Goal: Entertainment & Leisure: Browse casually

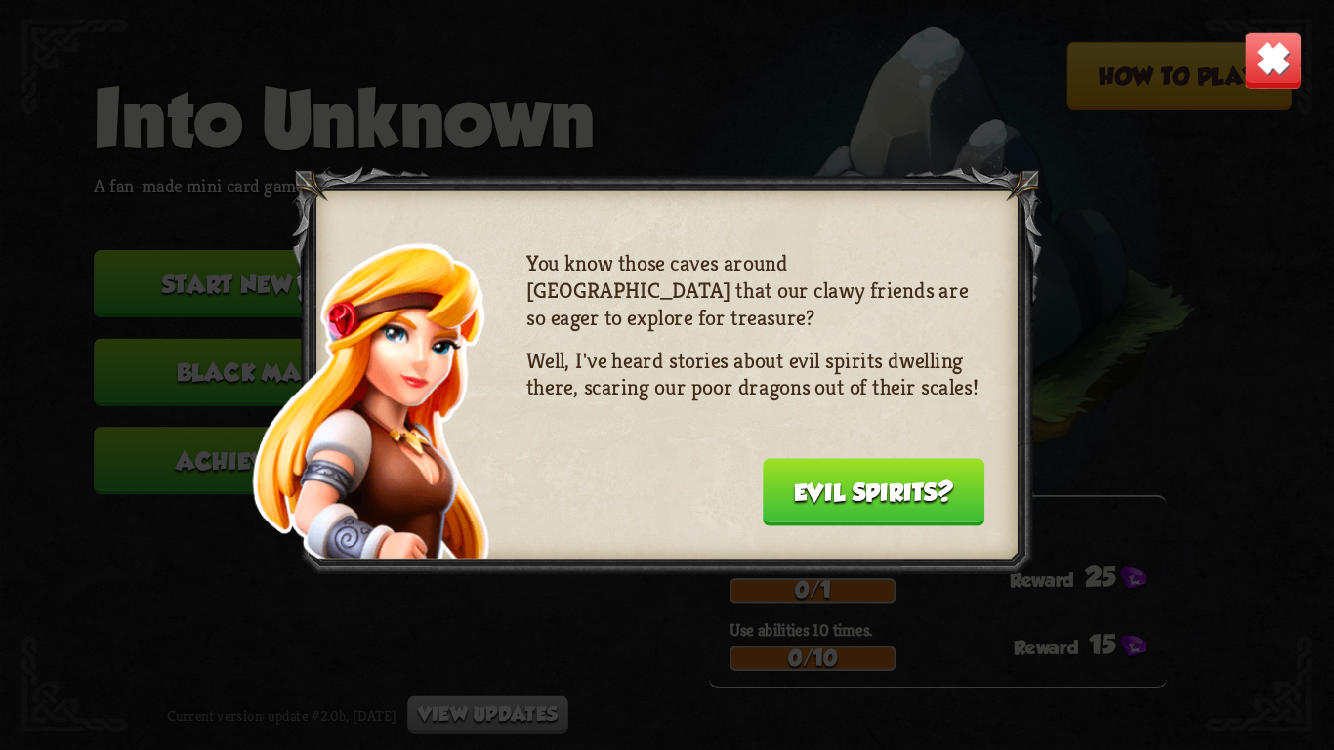
click at [904, 480] on button "Evil spirits?" at bounding box center [874, 491] width 223 height 67
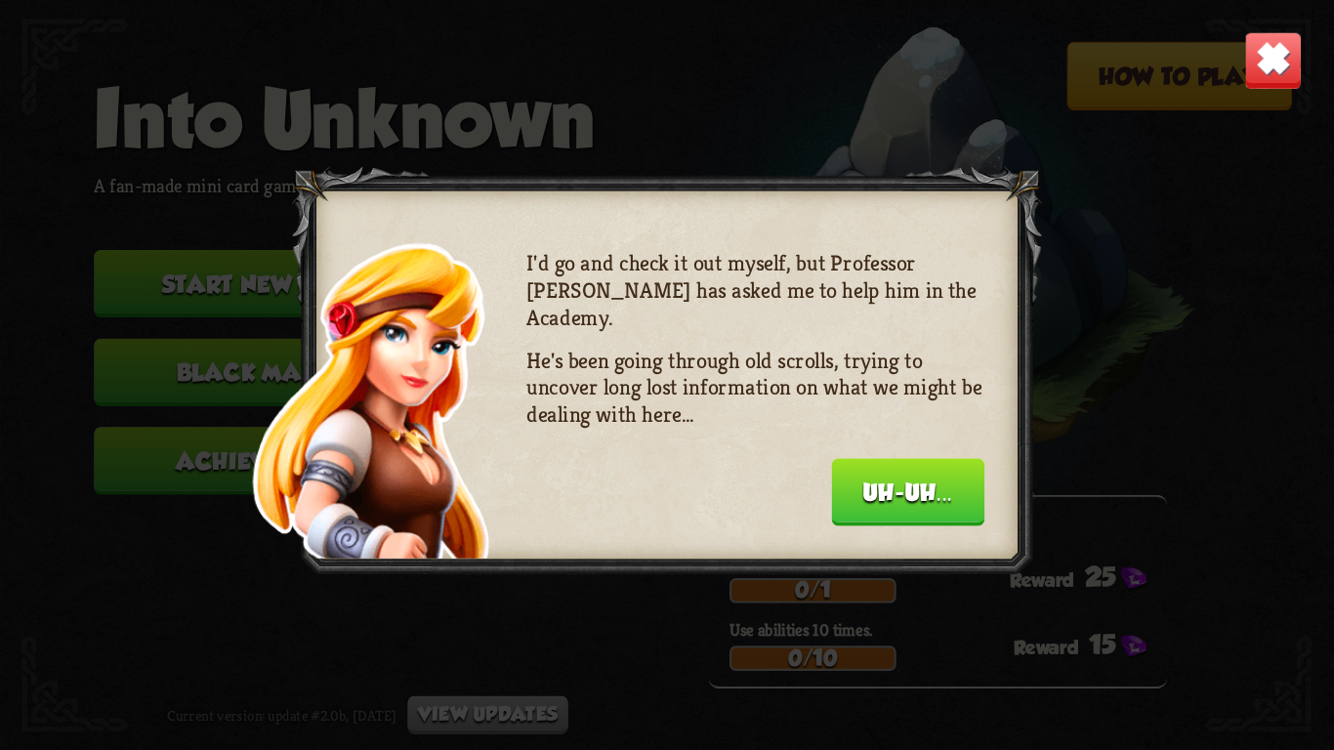
click at [1276, 45] on img at bounding box center [1273, 60] width 59 height 59
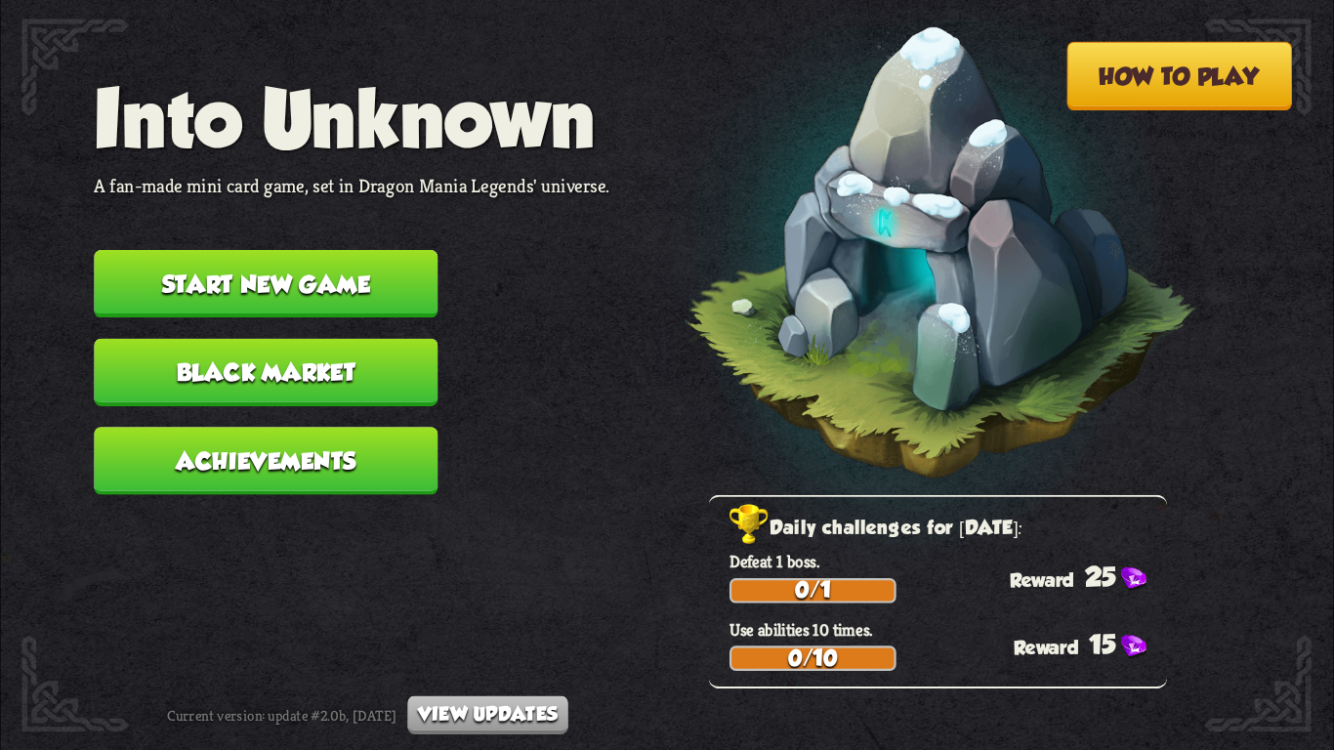
click at [279, 250] on button "Start new game" at bounding box center [266, 283] width 344 height 67
click at [375, 273] on button "Start new game" at bounding box center [266, 283] width 344 height 67
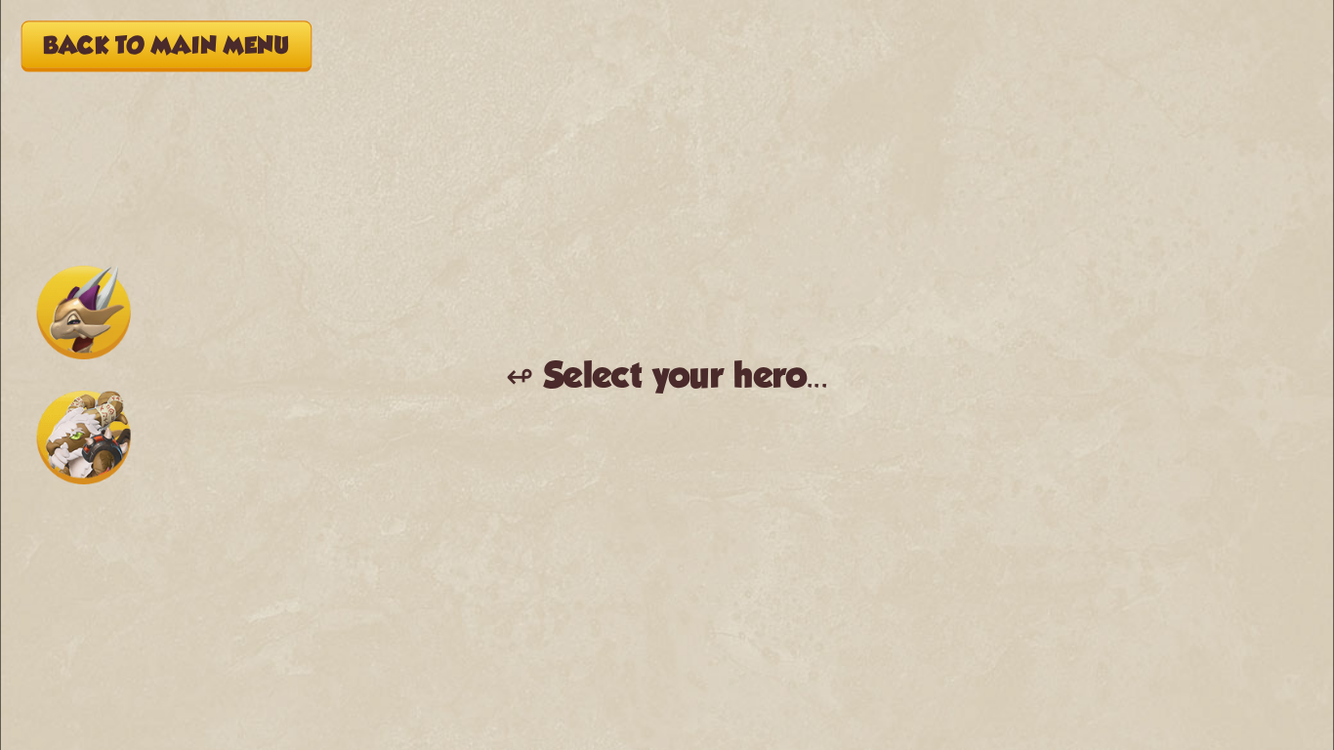
click at [112, 420] on img at bounding box center [84, 438] width 94 height 94
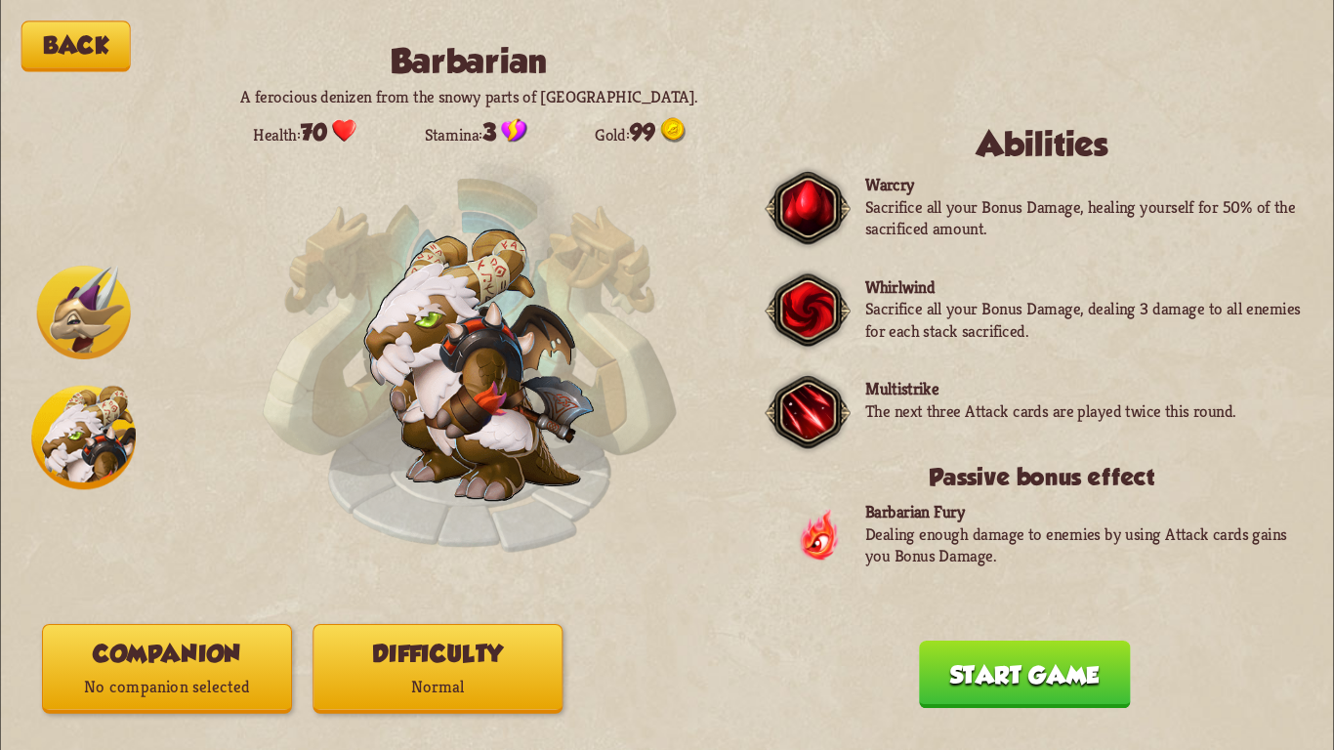
click at [989, 658] on button "Start game" at bounding box center [1025, 674] width 212 height 67
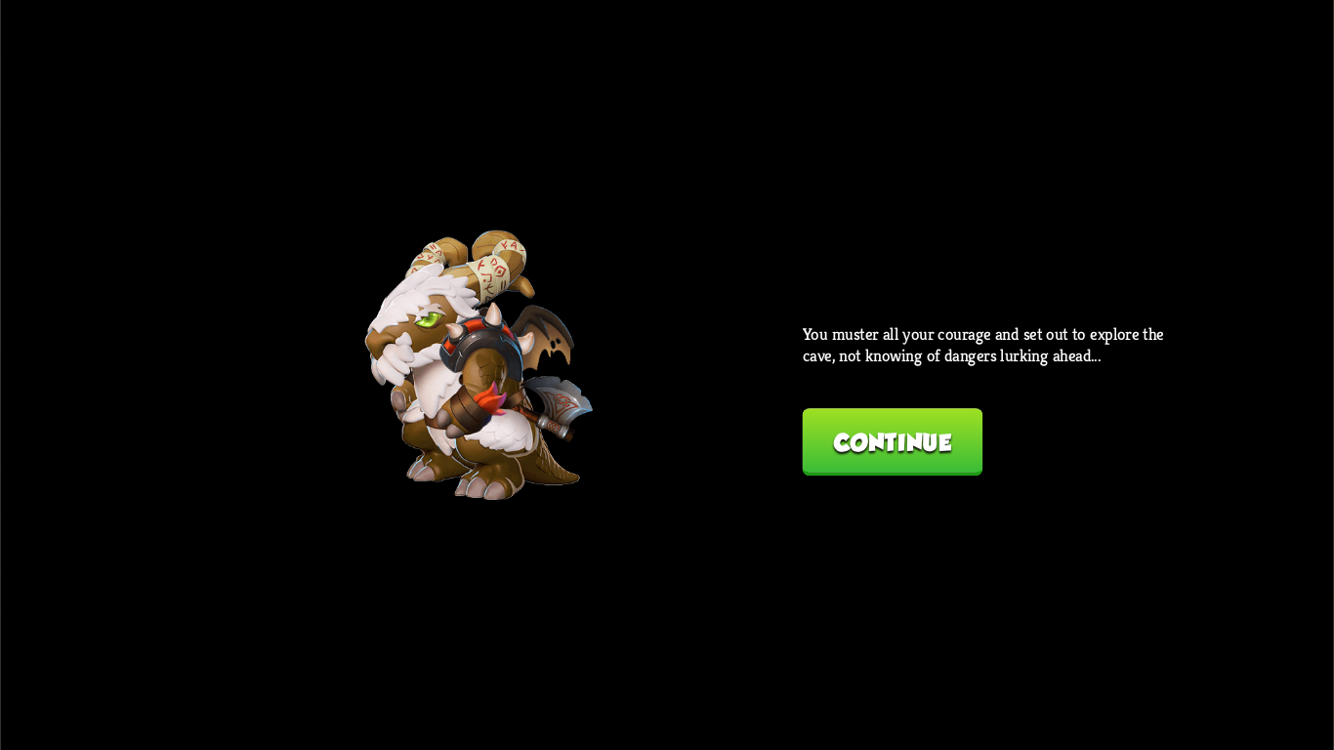
click at [874, 376] on div "You muster all your courage and set out to explore the cave, not knowing of dan…" at bounding box center [990, 399] width 375 height 153
click at [900, 422] on button "Continue" at bounding box center [893, 441] width 181 height 67
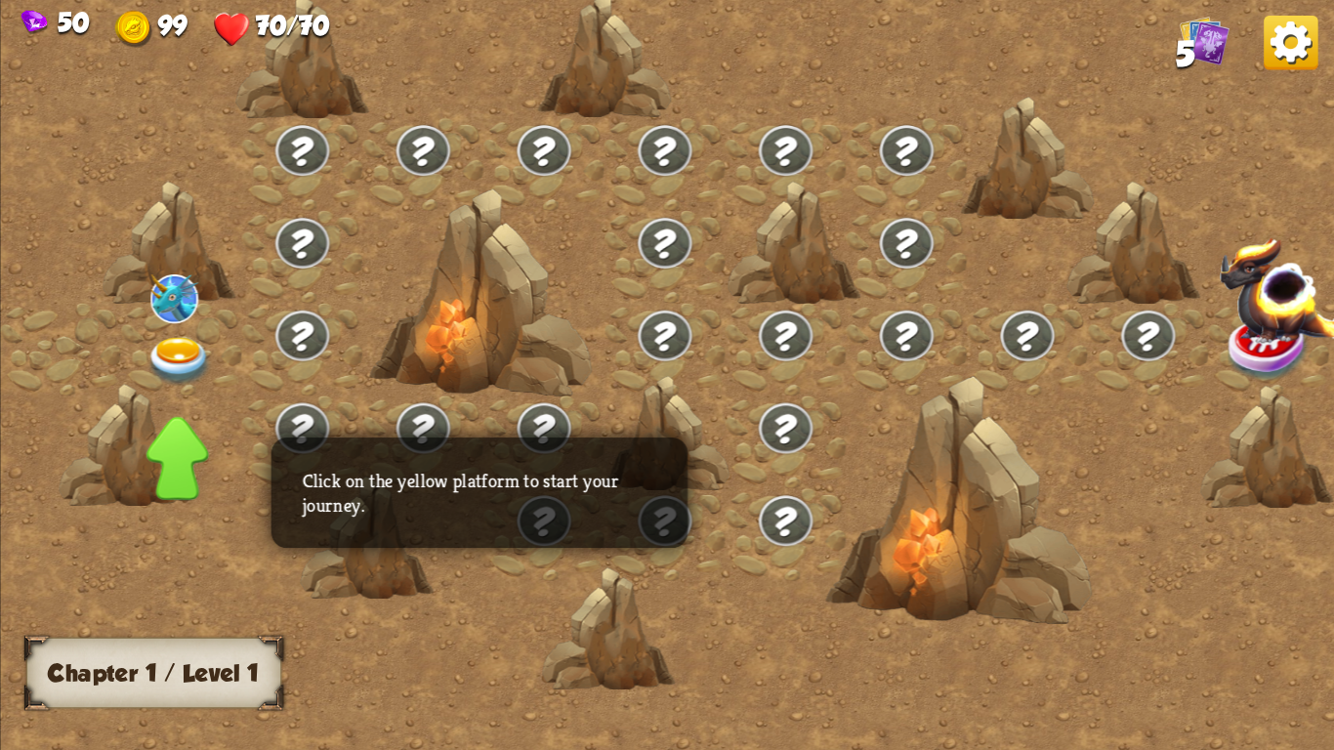
click at [179, 338] on img at bounding box center [180, 361] width 66 height 49
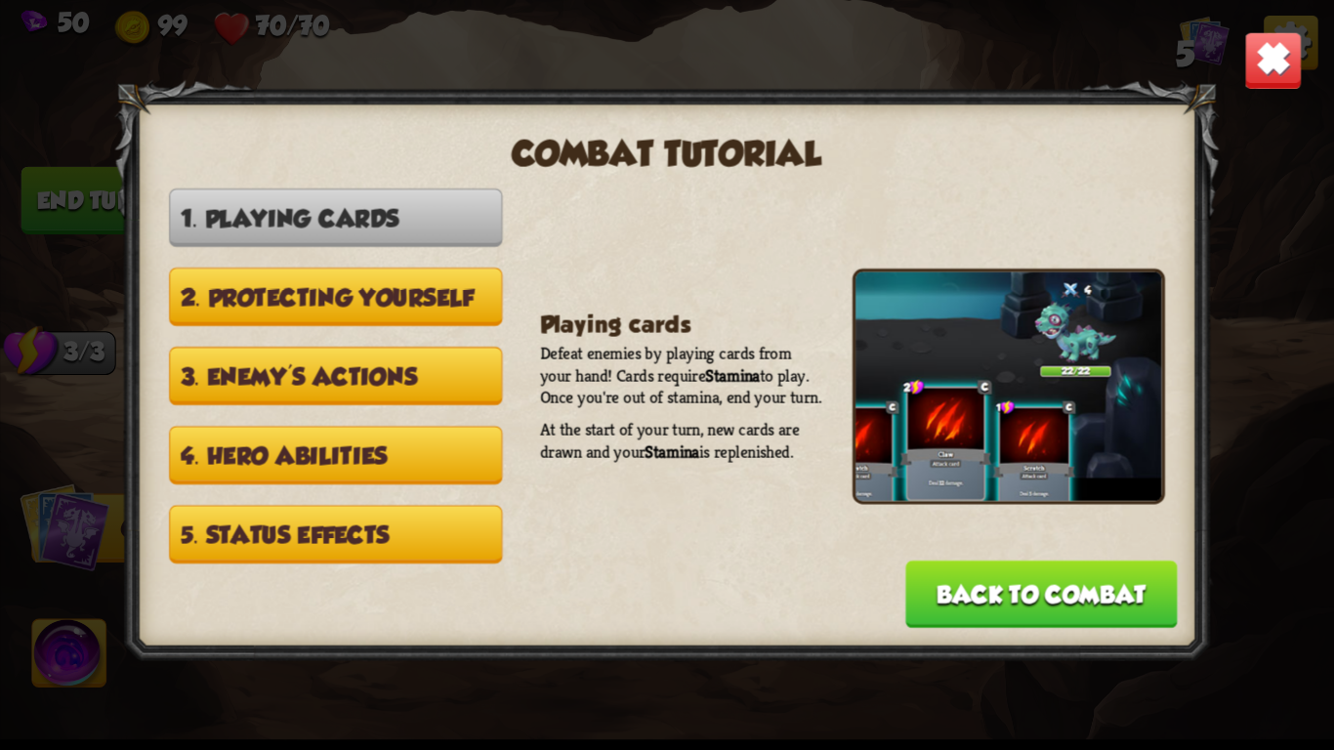
click at [1251, 24] on div "Combat tutorial 1. Playing cards 2. Protecting yourself 3. Enemy's actions 4. H…" at bounding box center [666, 375] width 1333 height 750
click at [1262, 50] on img at bounding box center [1273, 60] width 59 height 59
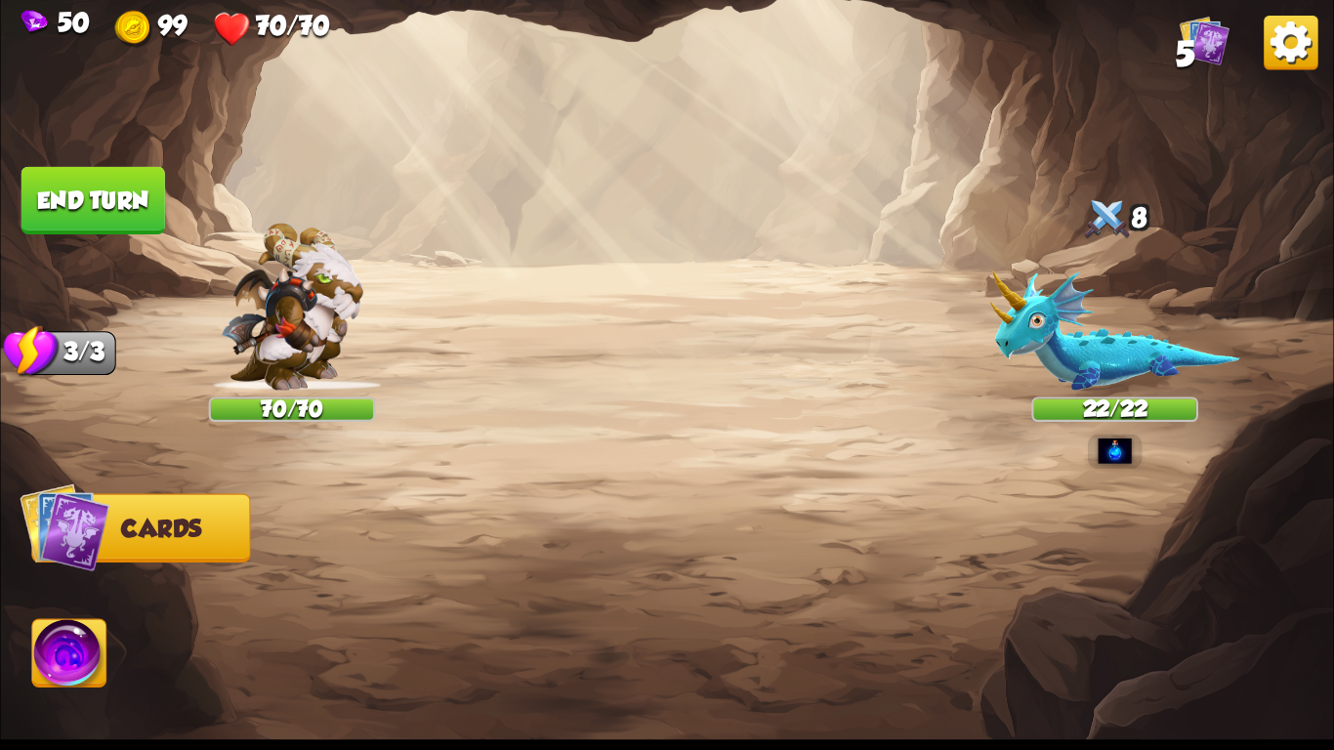
click at [444, 371] on img at bounding box center [666, 375] width 1333 height 750
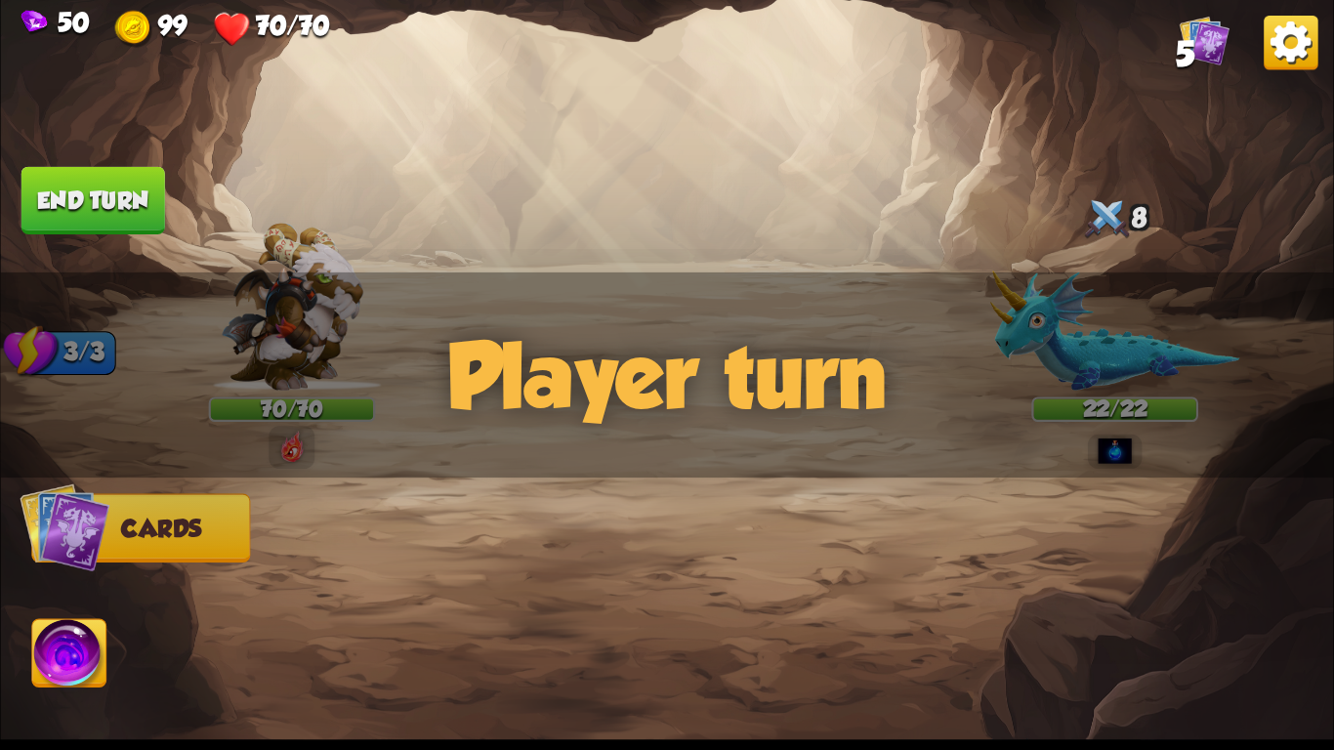
click at [449, 377] on div "Player turn" at bounding box center [666, 375] width 1333 height 205
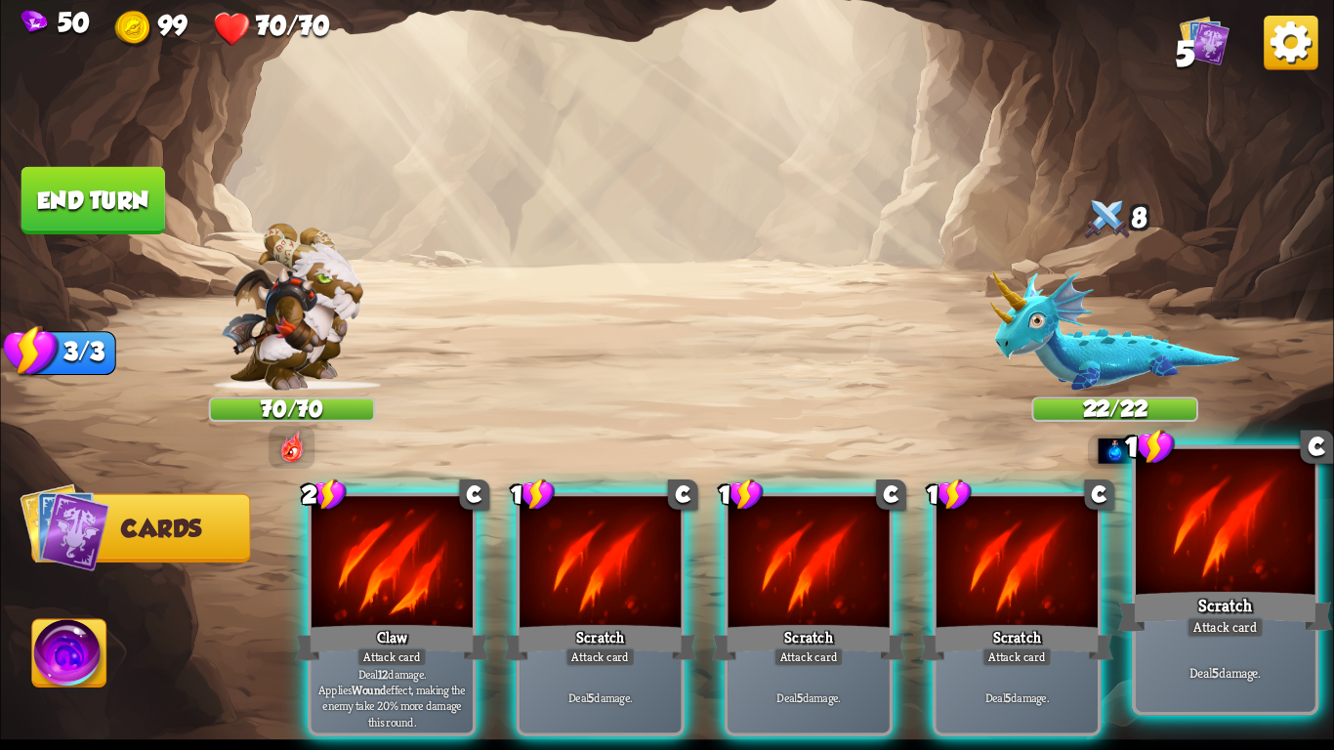
click at [1202, 582] on div at bounding box center [1225, 524] width 179 height 151
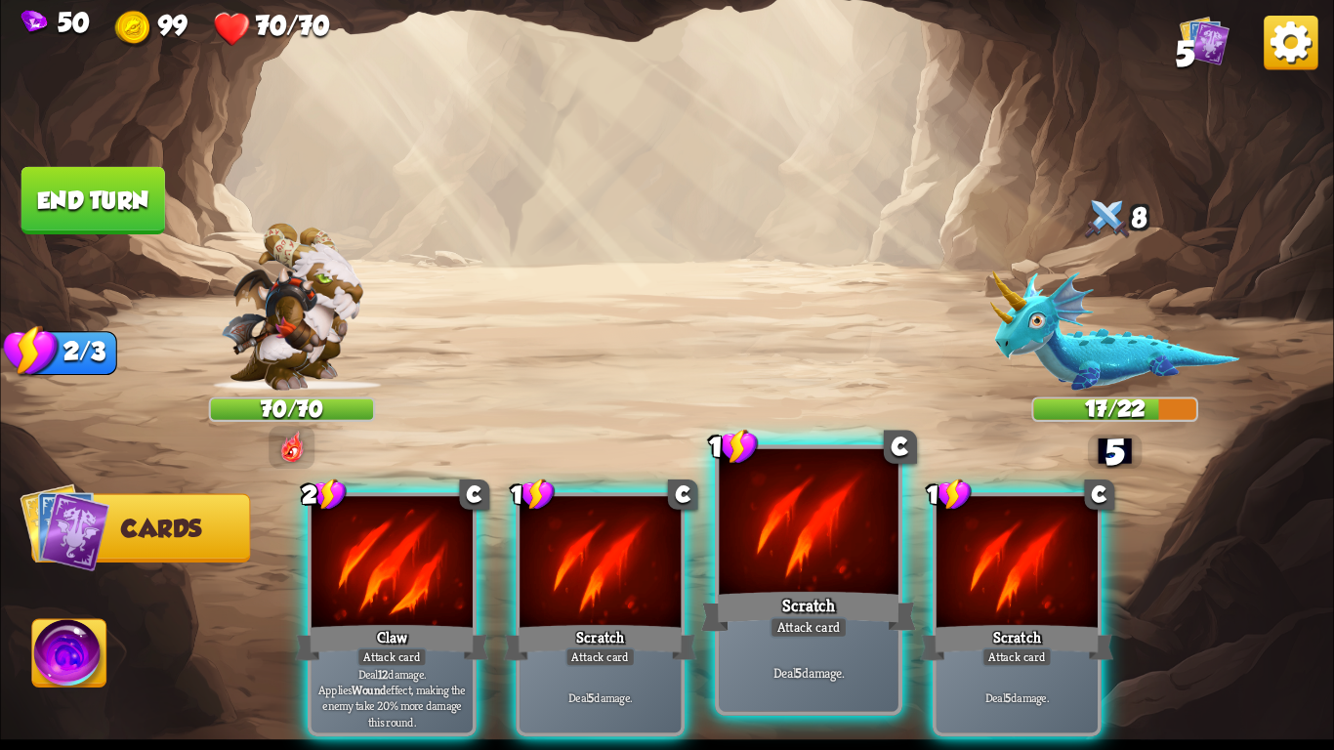
click at [719, 650] on div "Deal 5 damage." at bounding box center [808, 673] width 179 height 78
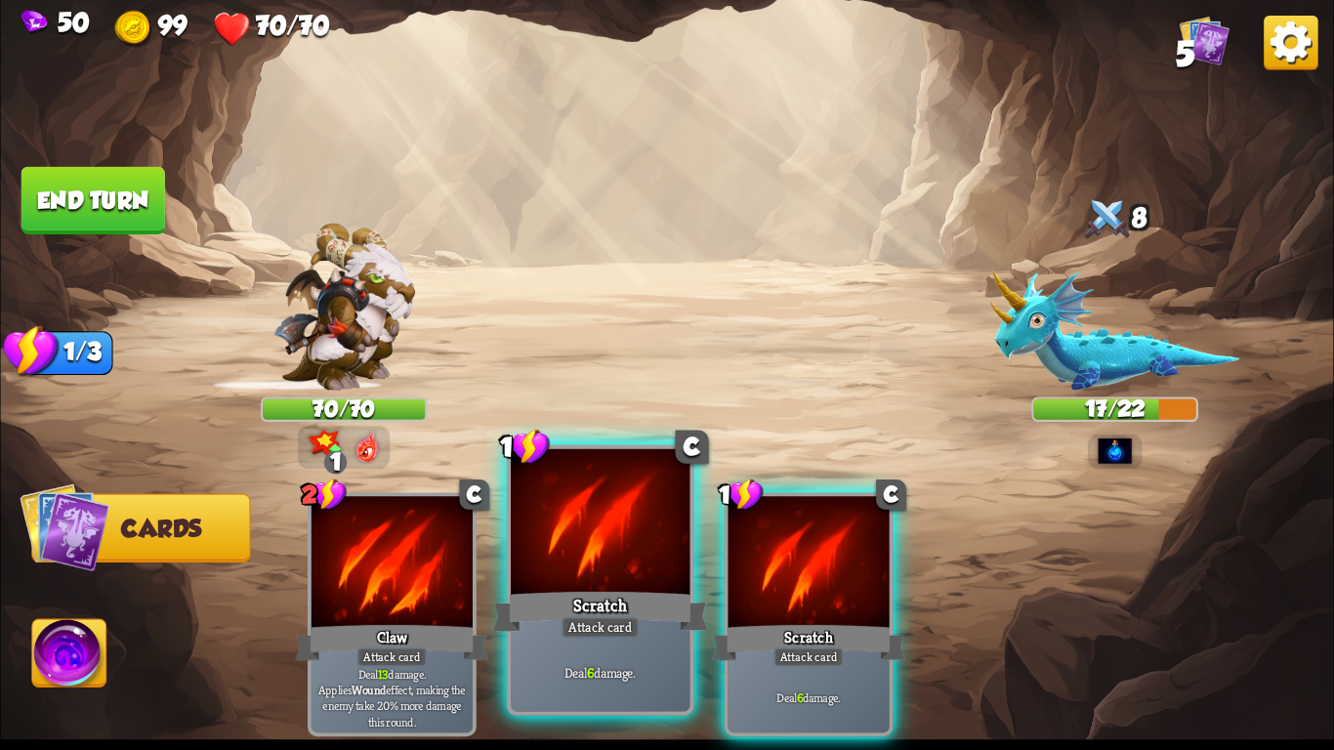
click at [543, 579] on div at bounding box center [600, 524] width 179 height 151
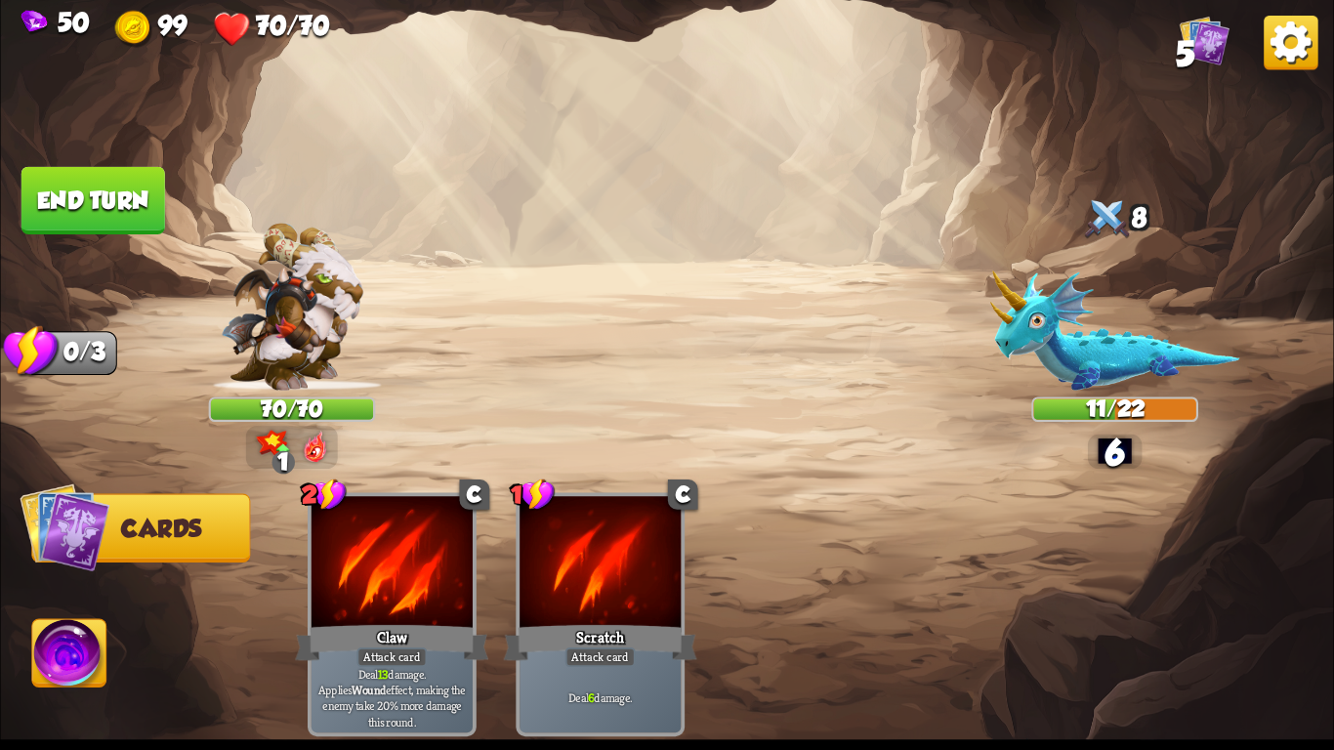
click at [543, 579] on div "2 C Claw Attack card Deal 13 damage. Applies Wound effect, making the enemy tak…" at bounding box center [800, 583] width 1067 height 333
click at [485, 569] on div "2 C Claw Attack card Deal 13 damage. Applies Wound effect, making the enemy tak…" at bounding box center [800, 583] width 1067 height 333
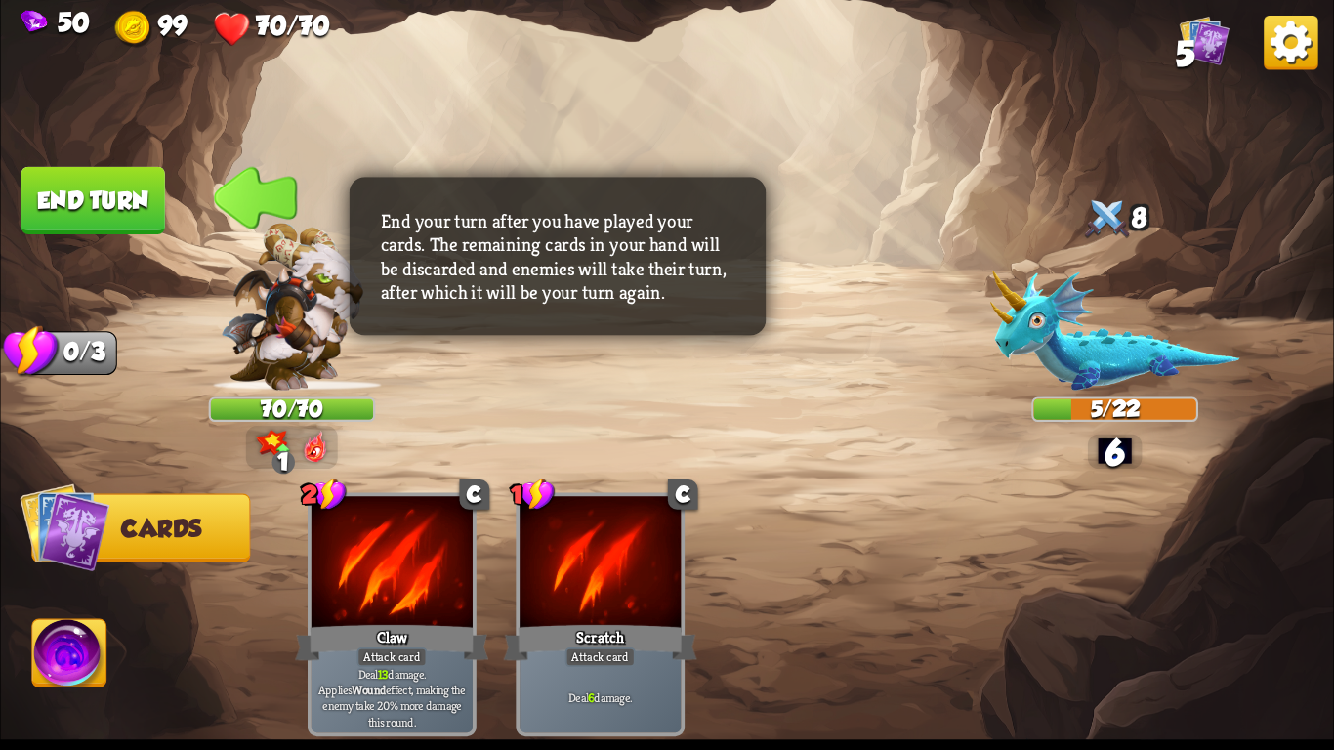
click at [82, 183] on button "End turn" at bounding box center [93, 200] width 147 height 69
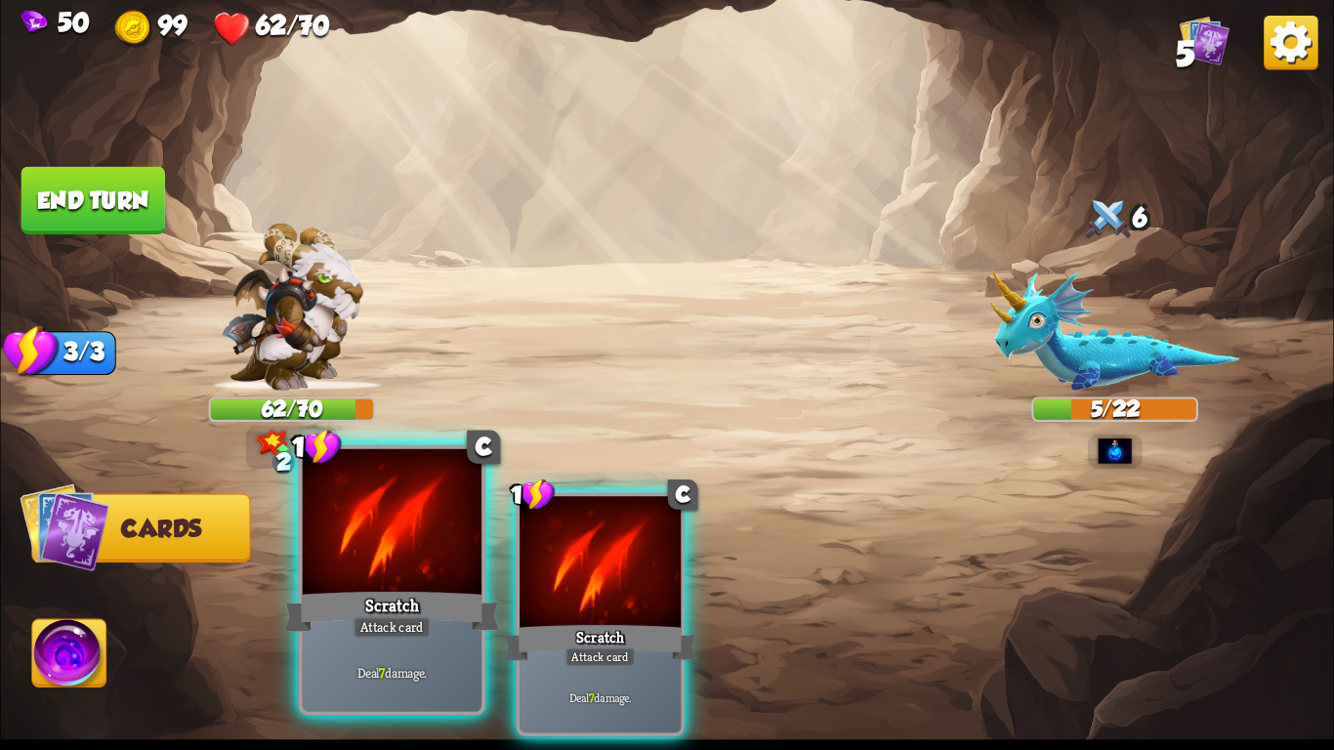
click at [379, 532] on div at bounding box center [392, 524] width 179 height 151
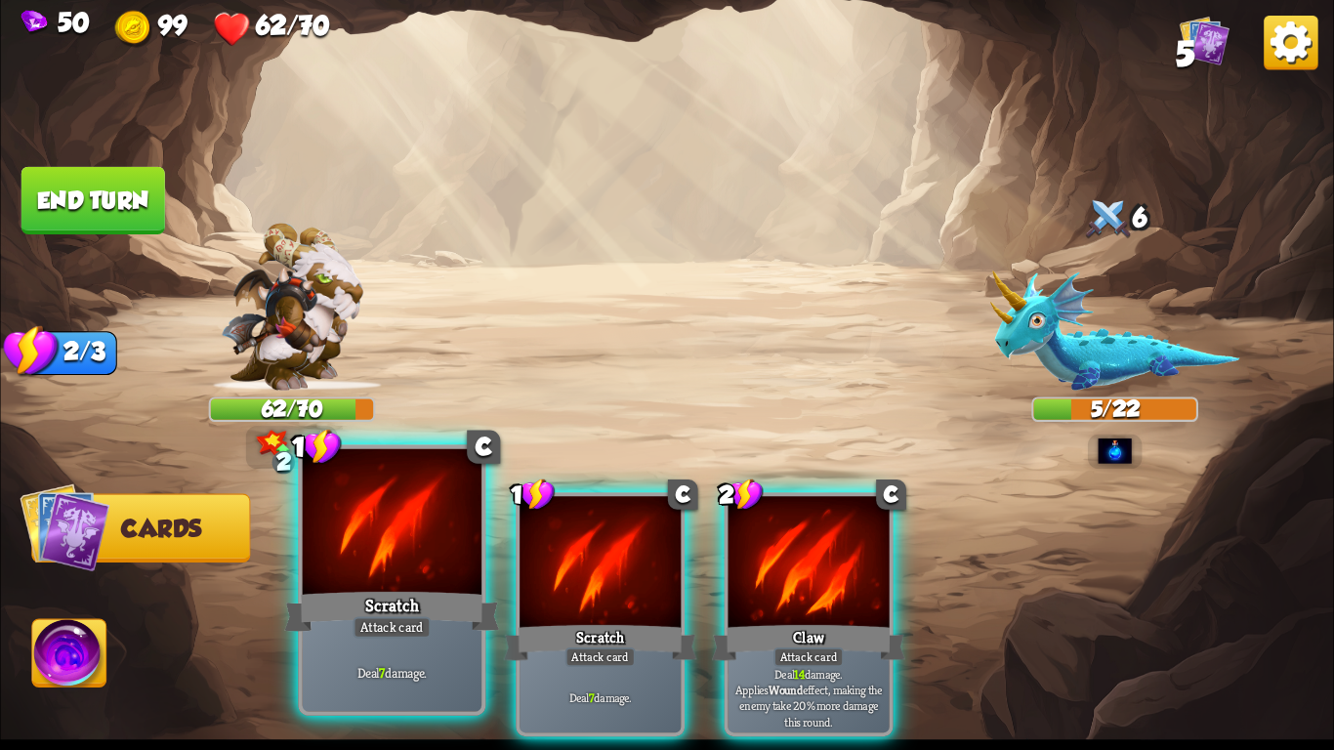
click at [483, 540] on div "1 C Scratch Attack card Deal 7 damage." at bounding box center [392, 579] width 188 height 271
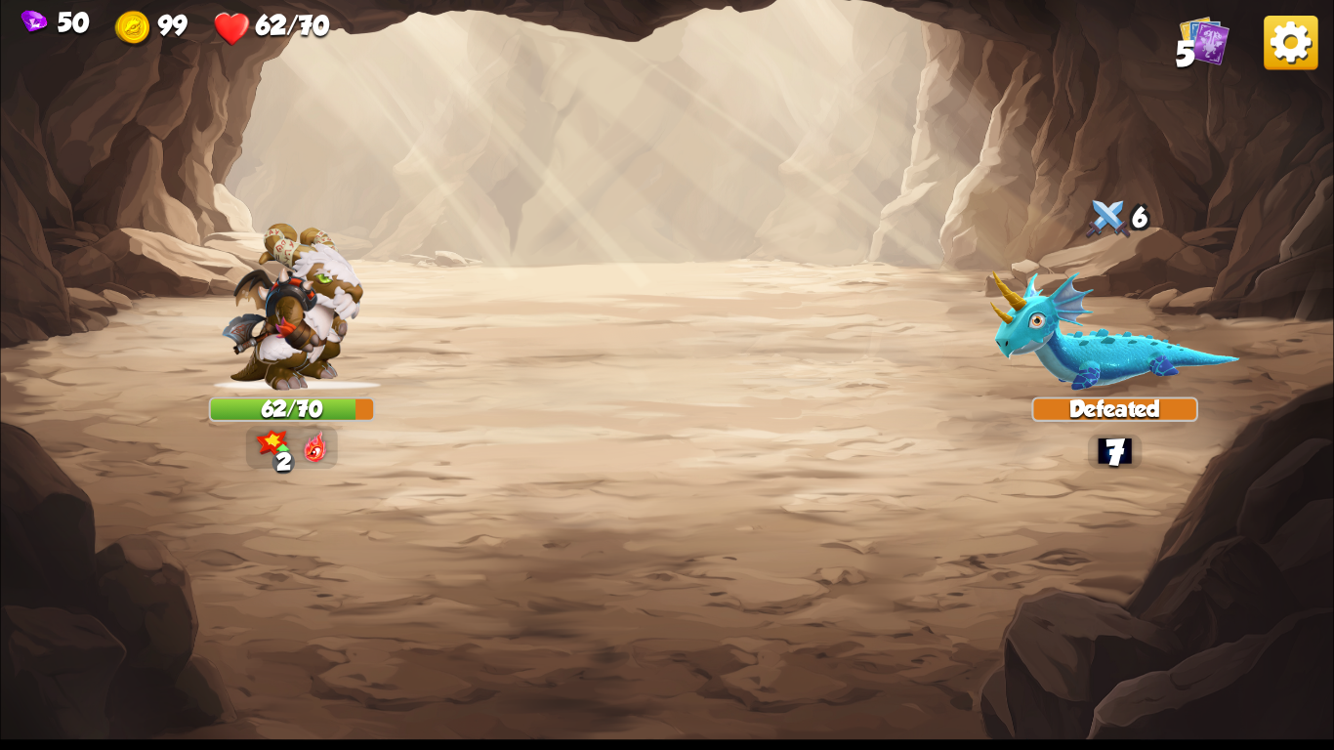
click at [481, 541] on img at bounding box center [666, 375] width 1333 height 750
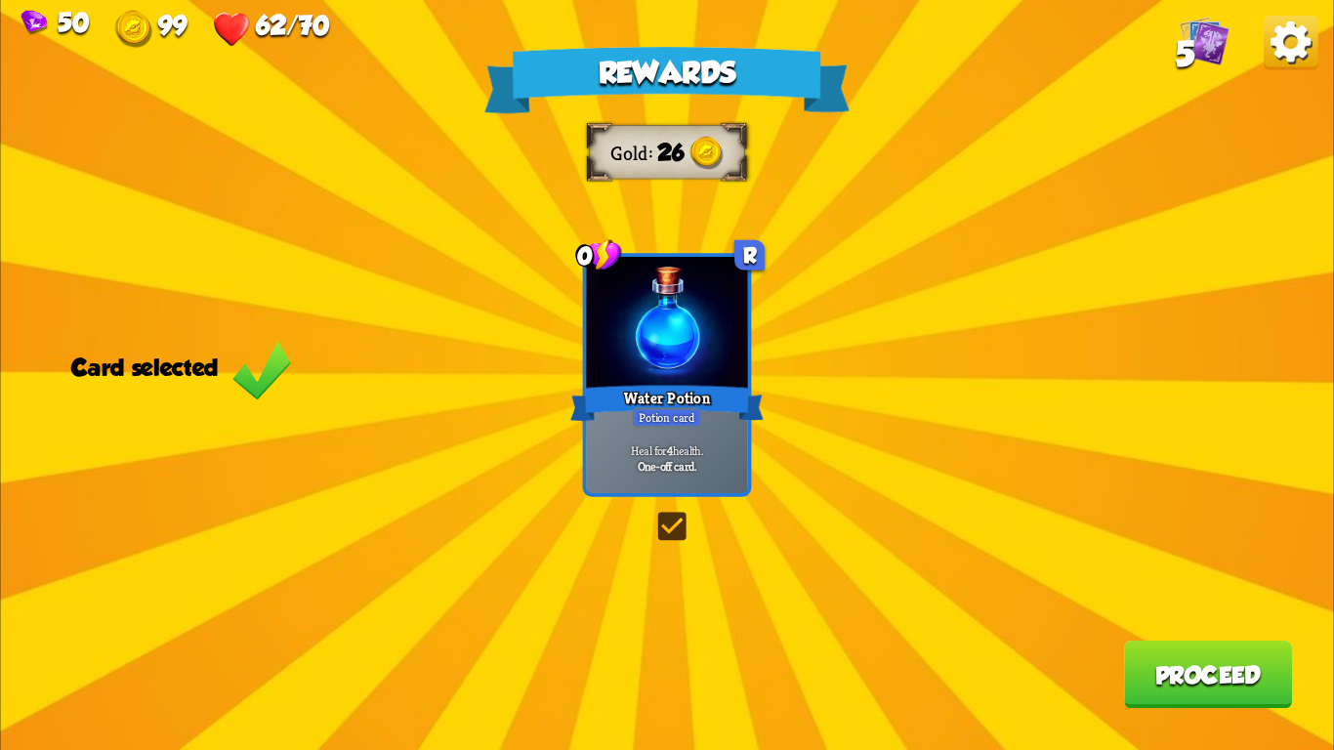
click at [698, 283] on div at bounding box center [666, 325] width 161 height 136
click at [1192, 695] on button "Proceed" at bounding box center [1208, 674] width 168 height 67
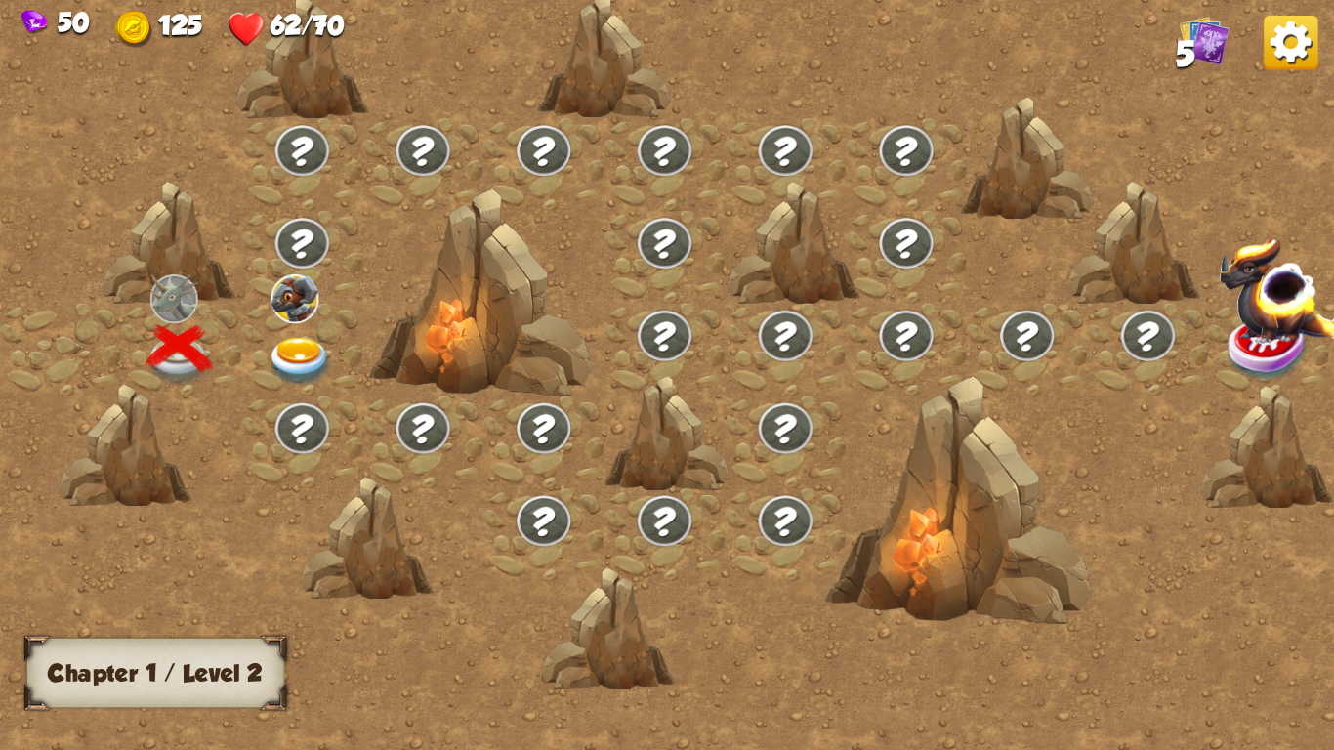
click at [276, 350] on img at bounding box center [300, 361] width 66 height 49
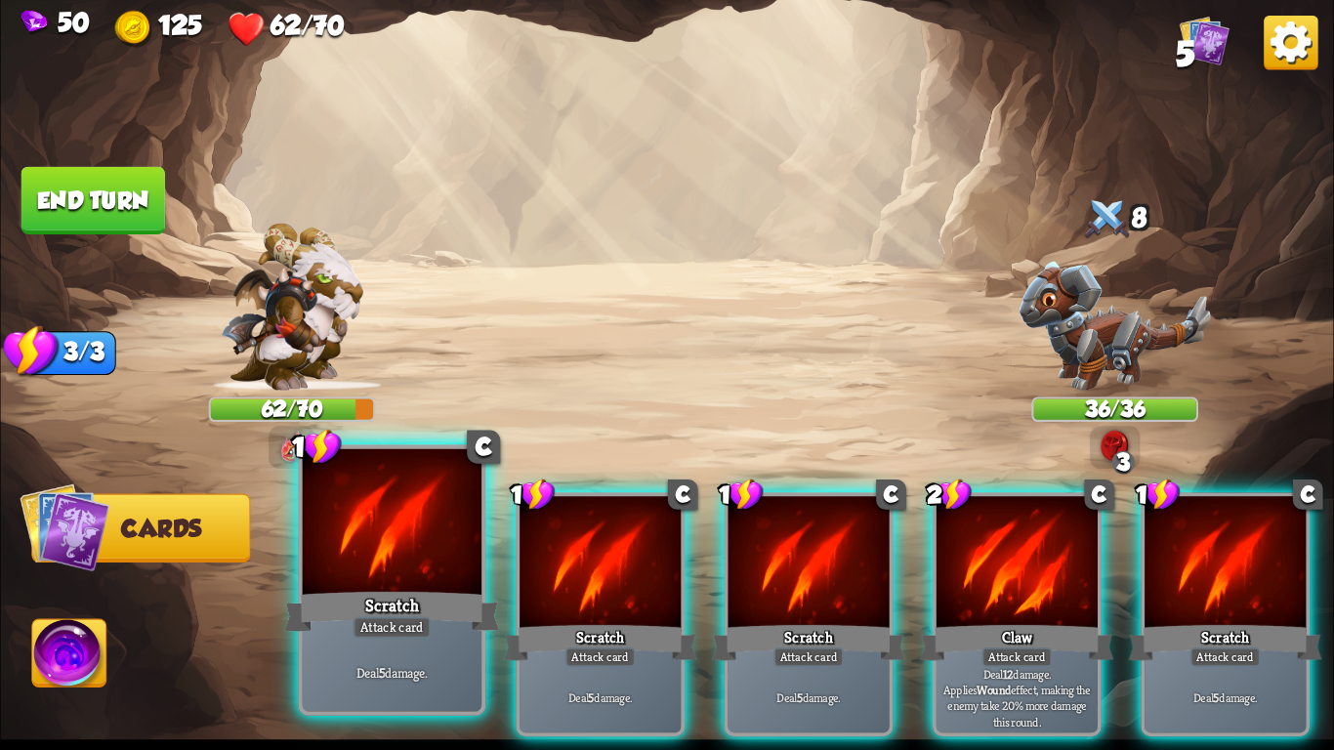
click at [474, 529] on div at bounding box center [392, 524] width 179 height 151
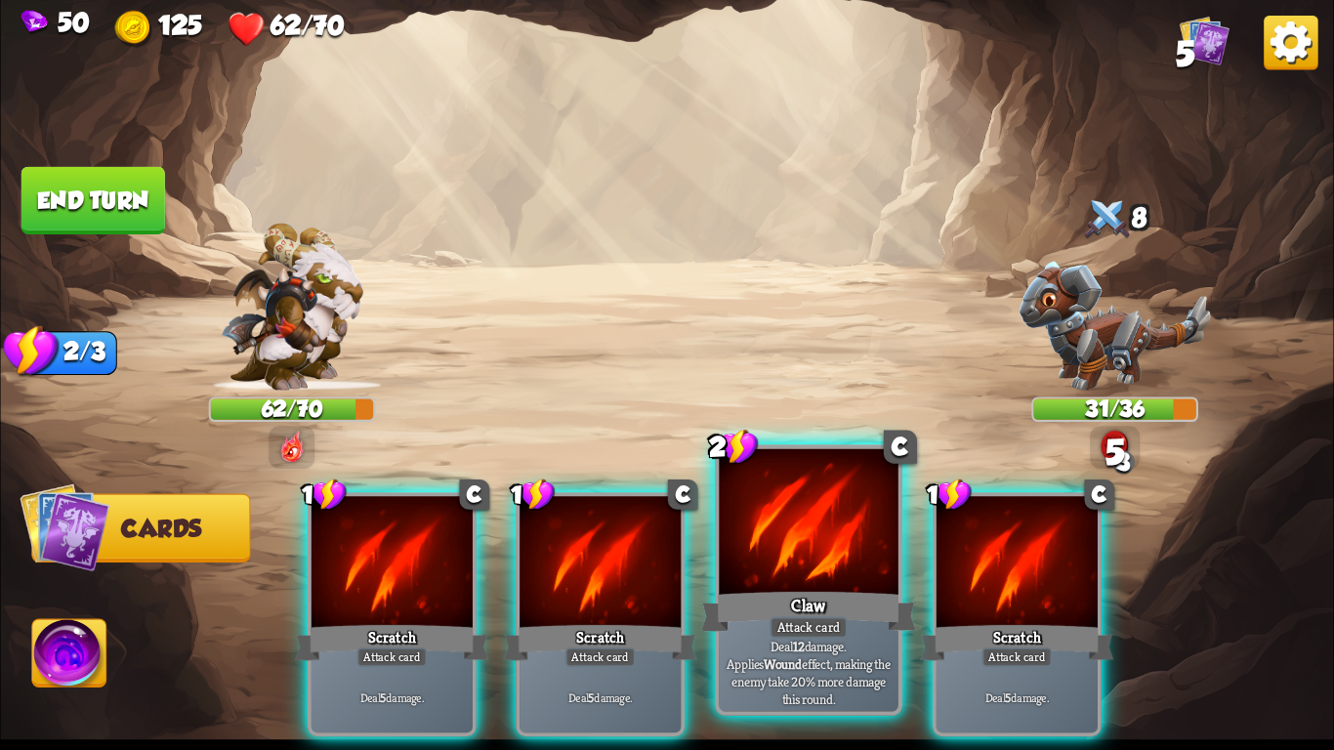
click at [799, 569] on div at bounding box center [808, 524] width 179 height 151
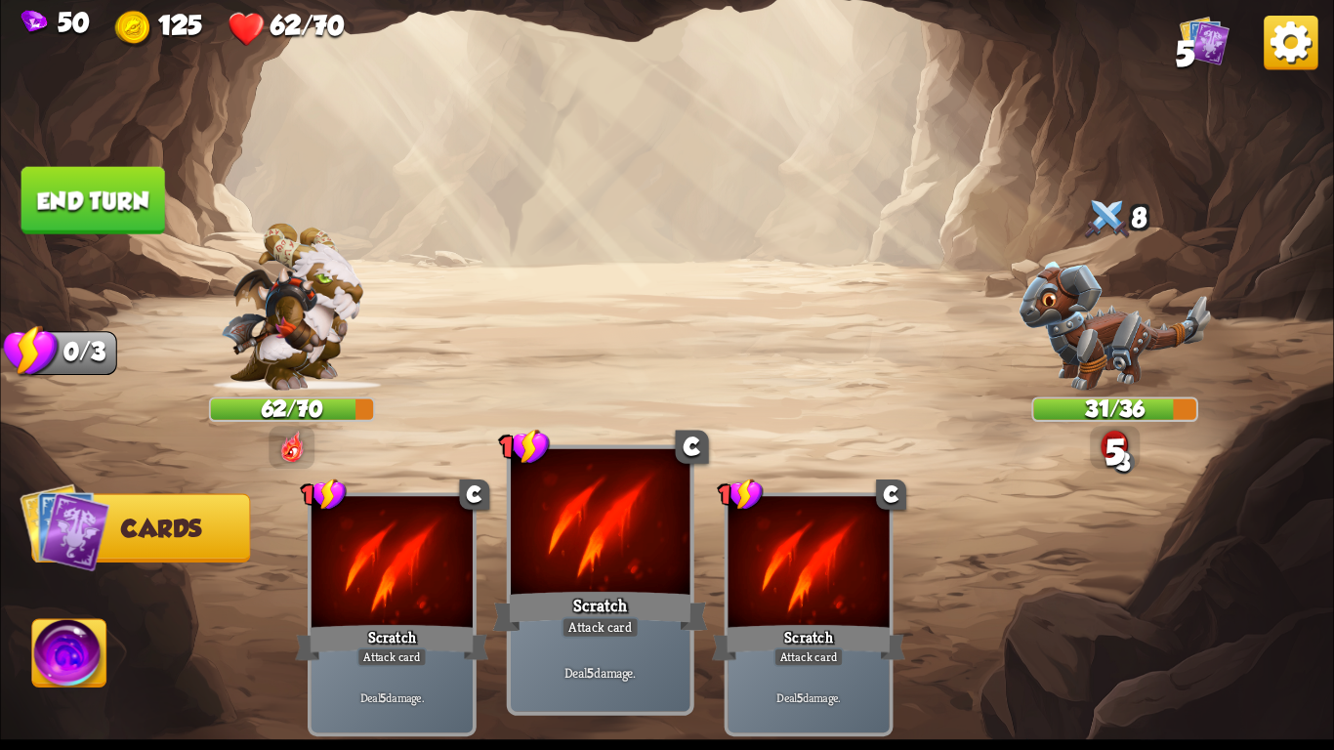
click at [565, 590] on div "Scratch" at bounding box center [600, 612] width 215 height 48
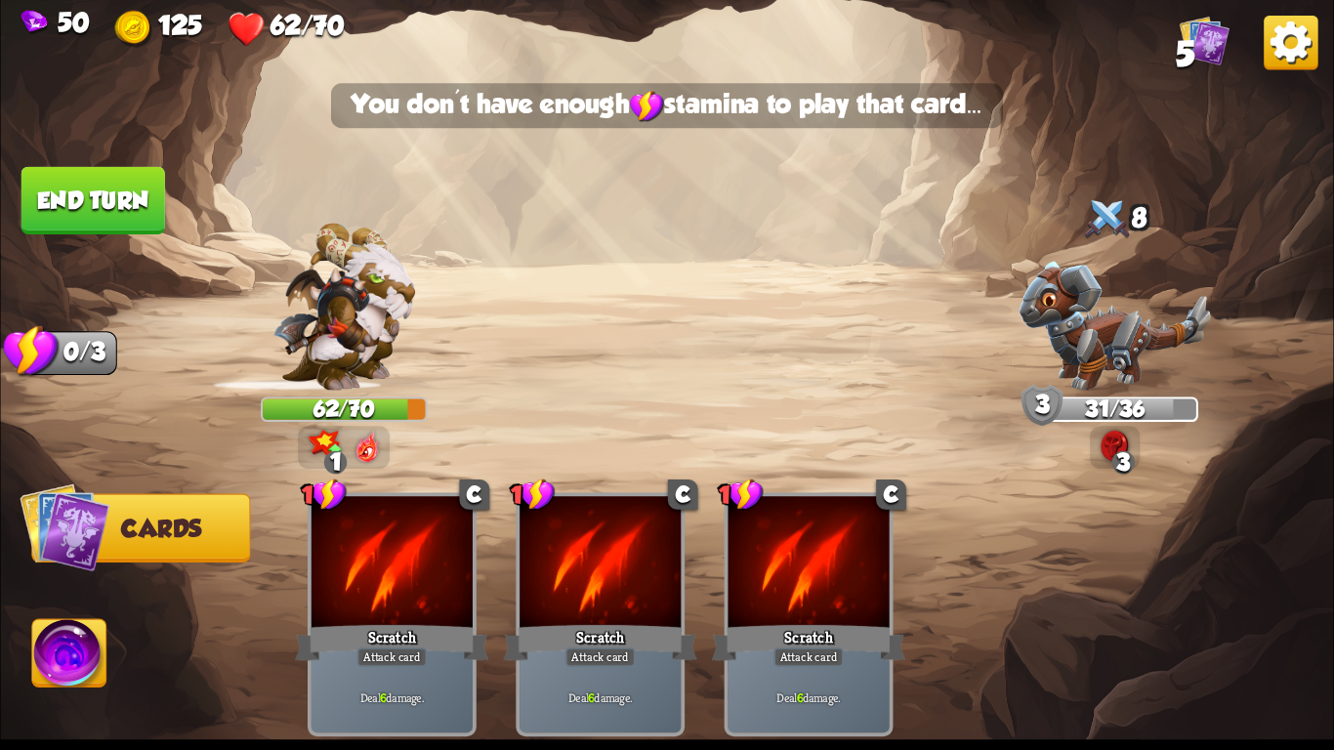
click at [127, 211] on button "End turn" at bounding box center [93, 200] width 144 height 67
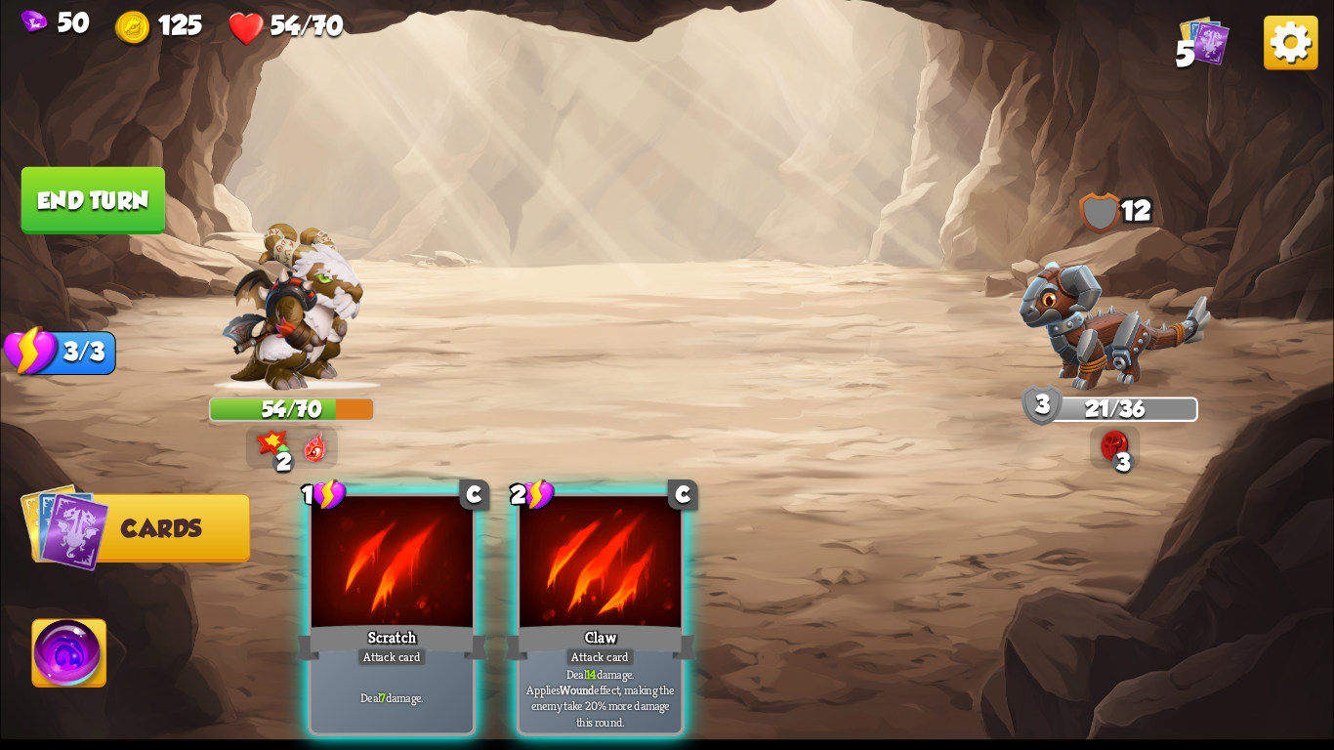
click at [508, 336] on div "Player turn" at bounding box center [666, 375] width 1333 height 205
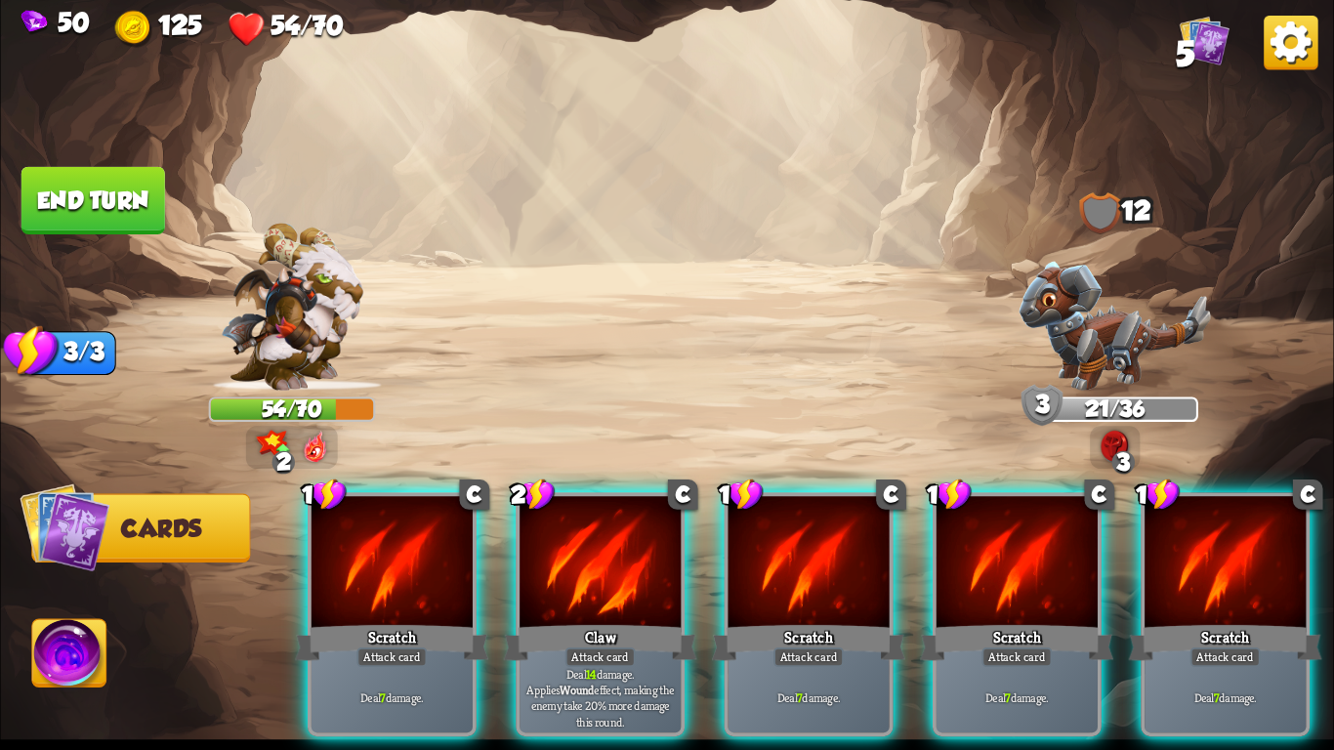
click at [565, 486] on div "1 C Scratch Attack card Deal 7 damage. 2 C Claw Attack card Deal 14 damage. App…" at bounding box center [800, 583] width 1067 height 333
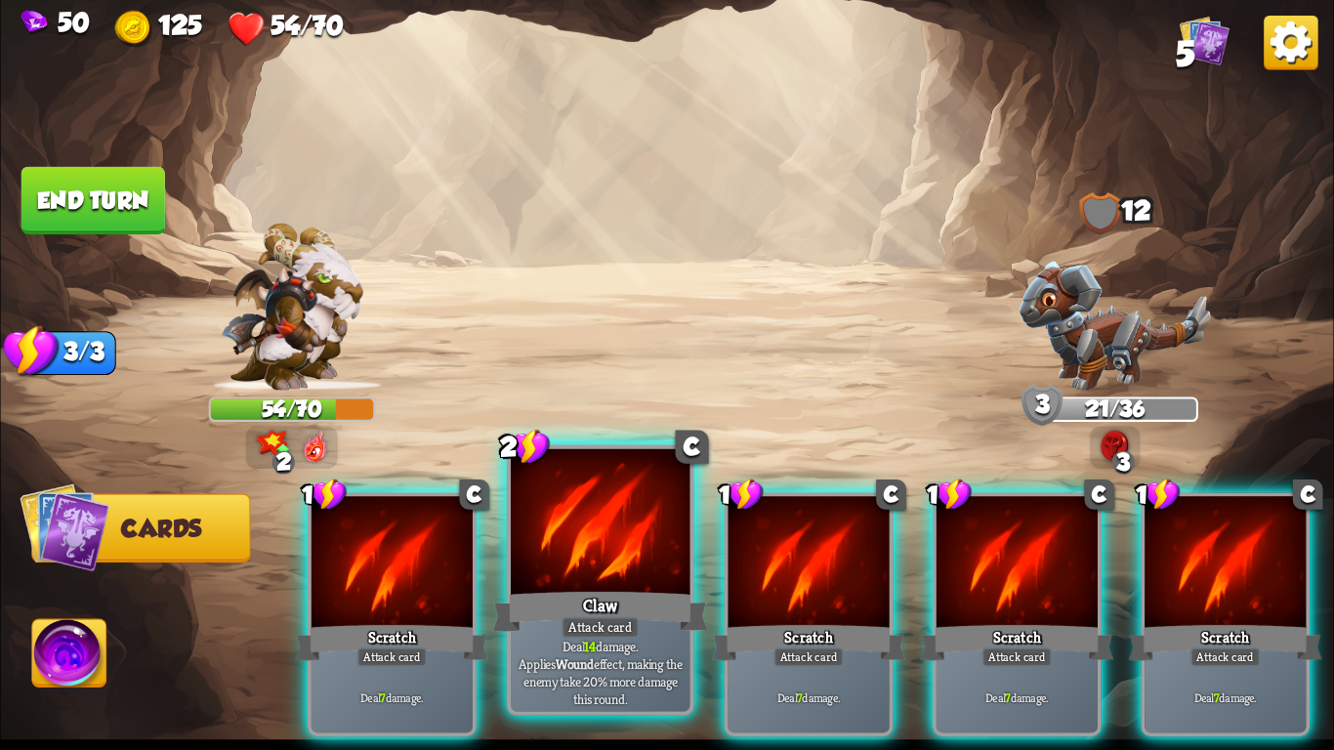
click at [636, 667] on p "Deal 14 damage. Applies Wound effect, making the enemy take 20% more damage thi…" at bounding box center [601, 672] width 170 height 71
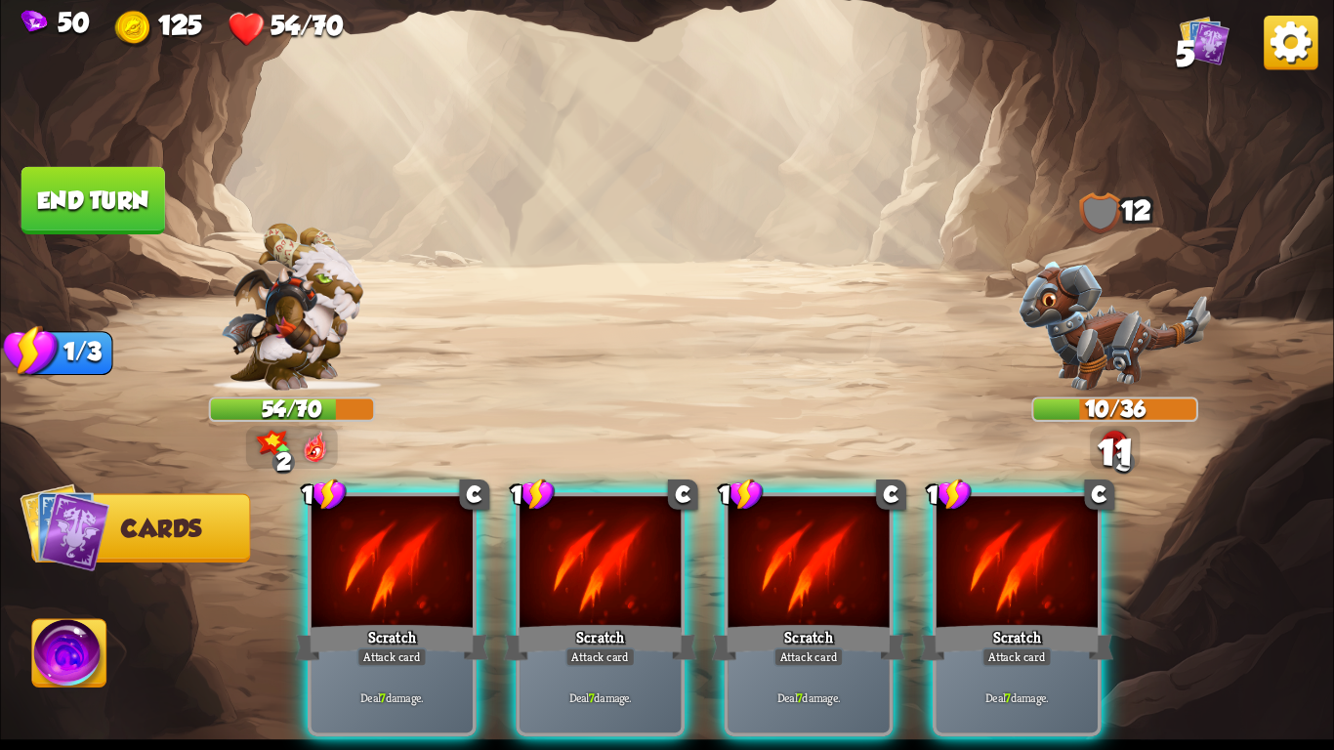
click at [636, 690] on p "Deal 7 damage." at bounding box center [600, 698] width 153 height 16
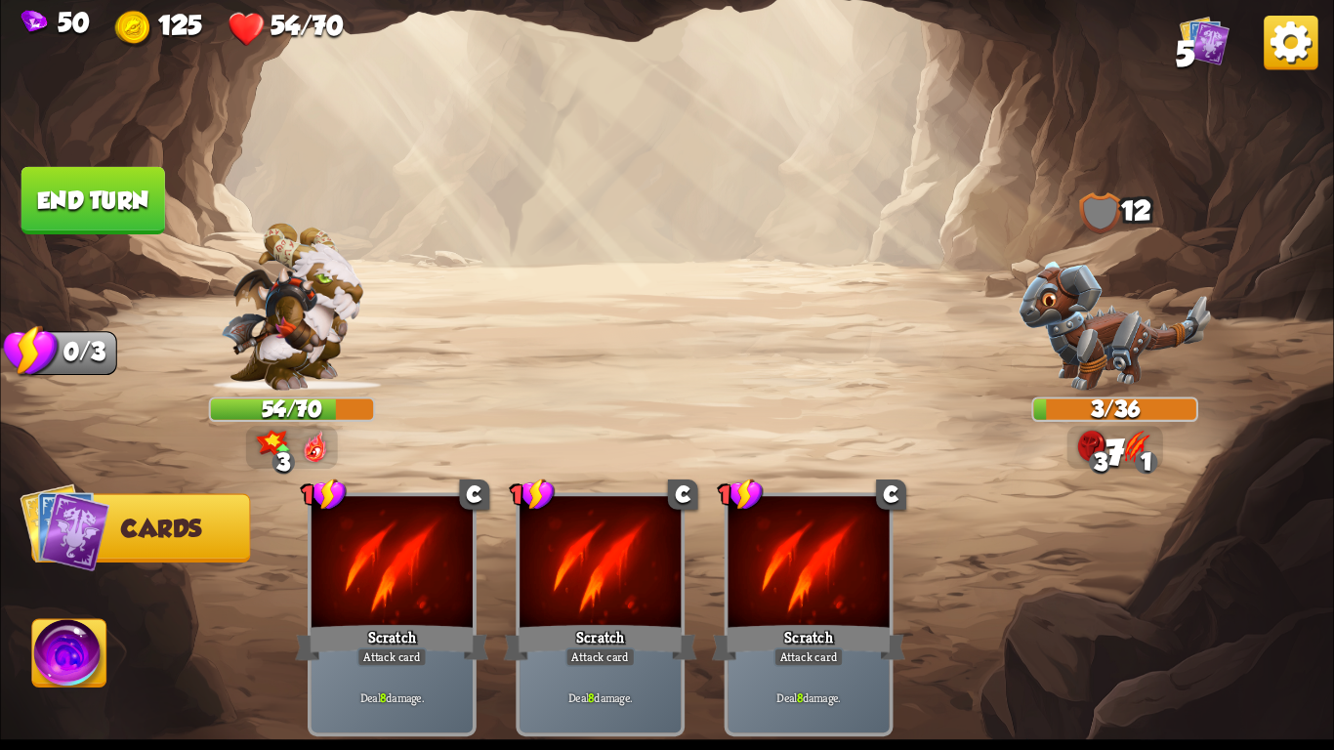
click at [115, 251] on img at bounding box center [666, 375] width 1333 height 750
click at [70, 200] on button "End turn" at bounding box center [93, 200] width 144 height 67
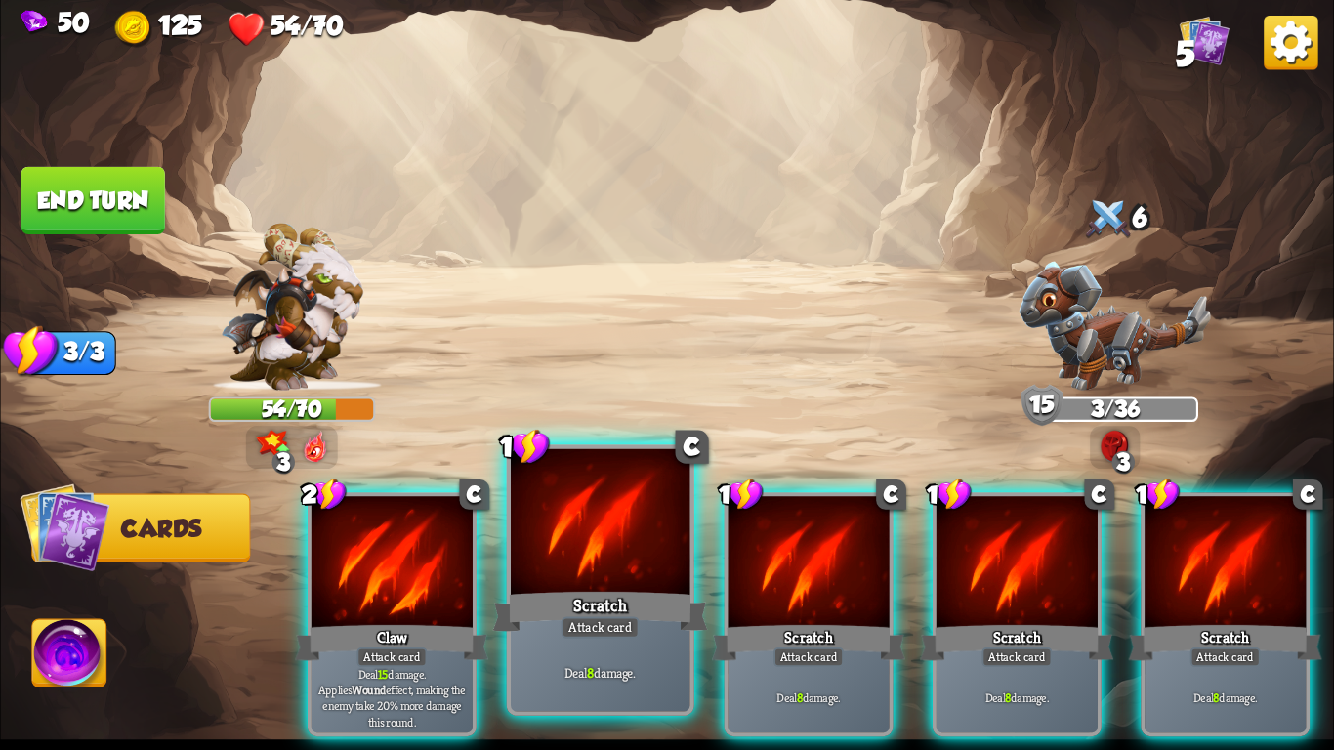
click at [655, 500] on div at bounding box center [600, 524] width 179 height 151
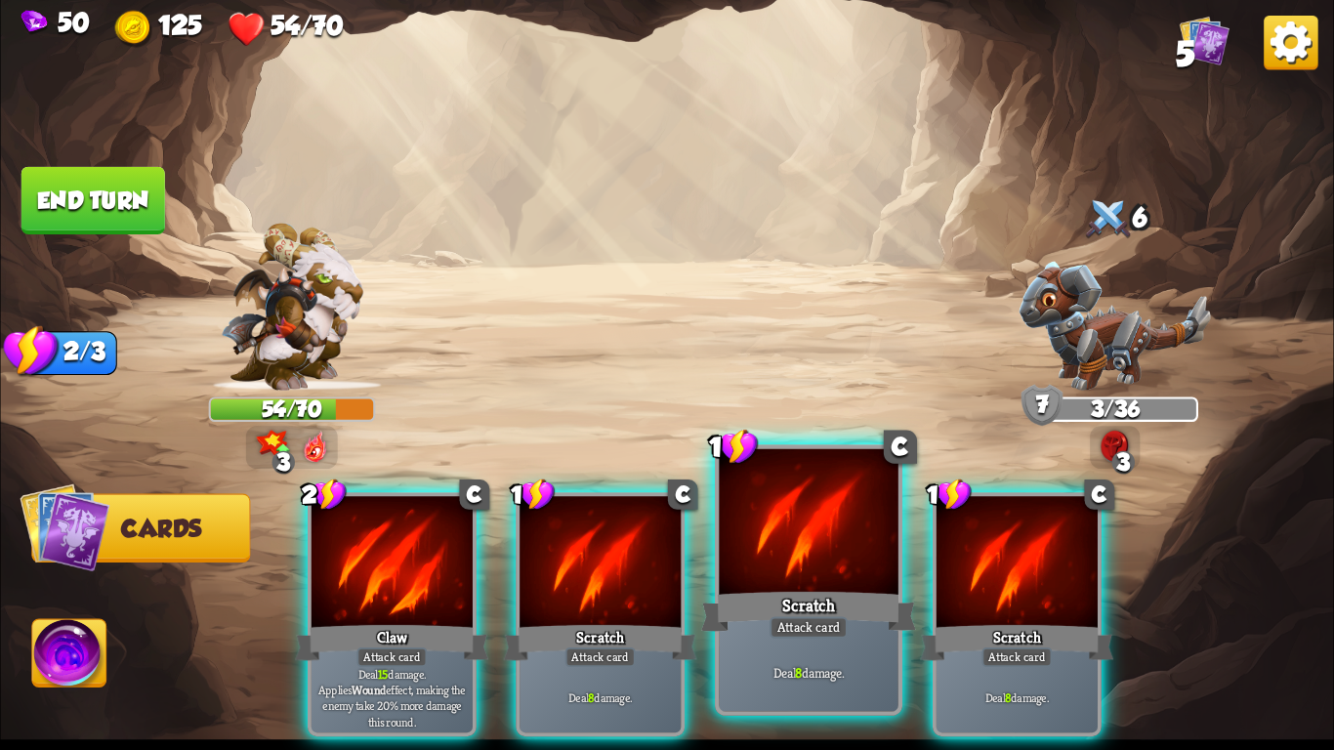
click at [822, 537] on div at bounding box center [808, 524] width 179 height 151
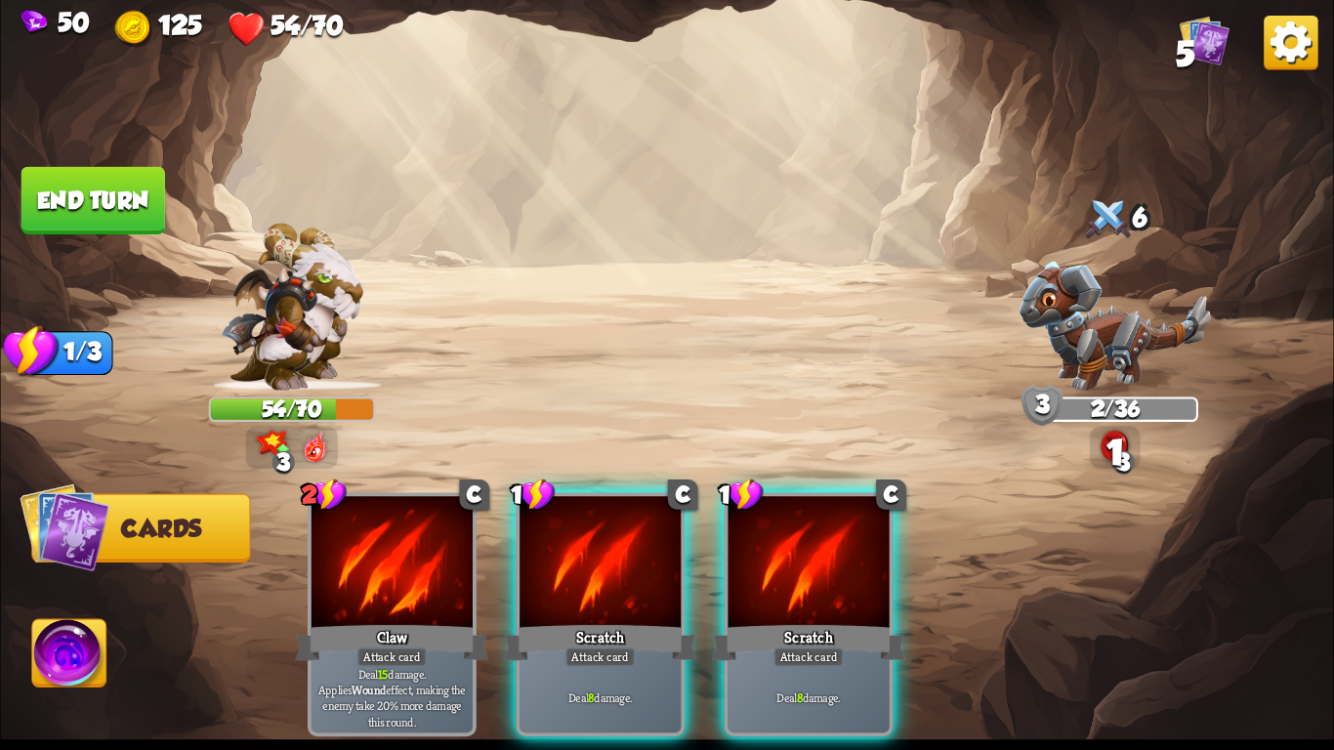
click at [822, 537] on div at bounding box center [809, 564] width 161 height 136
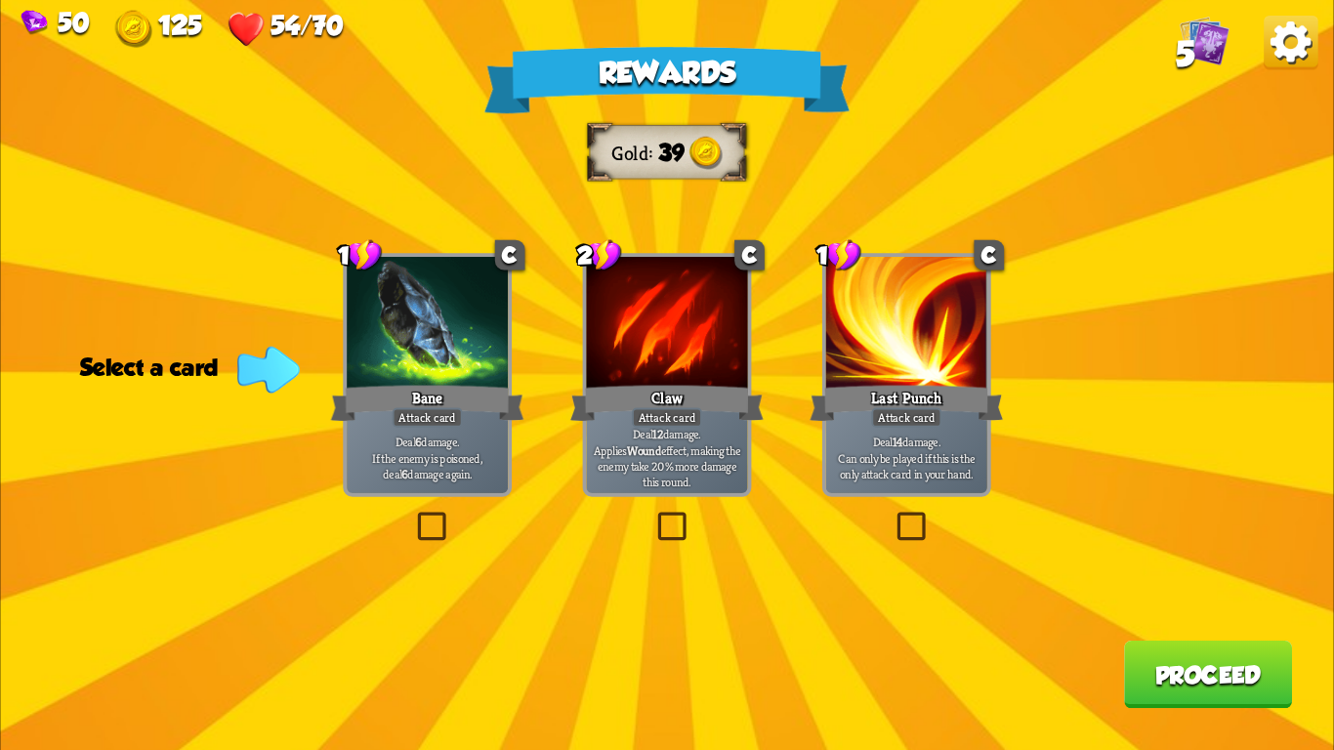
click at [607, 318] on div at bounding box center [666, 325] width 161 height 136
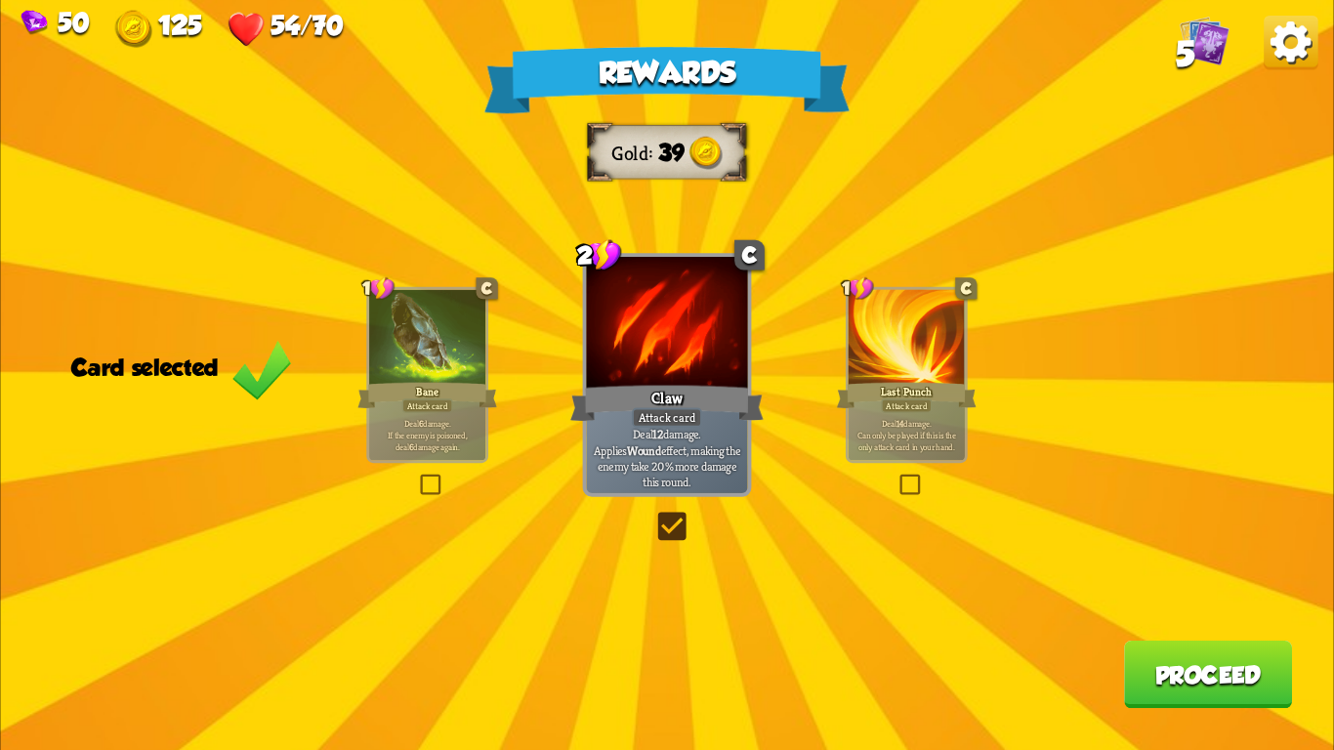
click at [1168, 679] on button "Proceed" at bounding box center [1208, 674] width 168 height 67
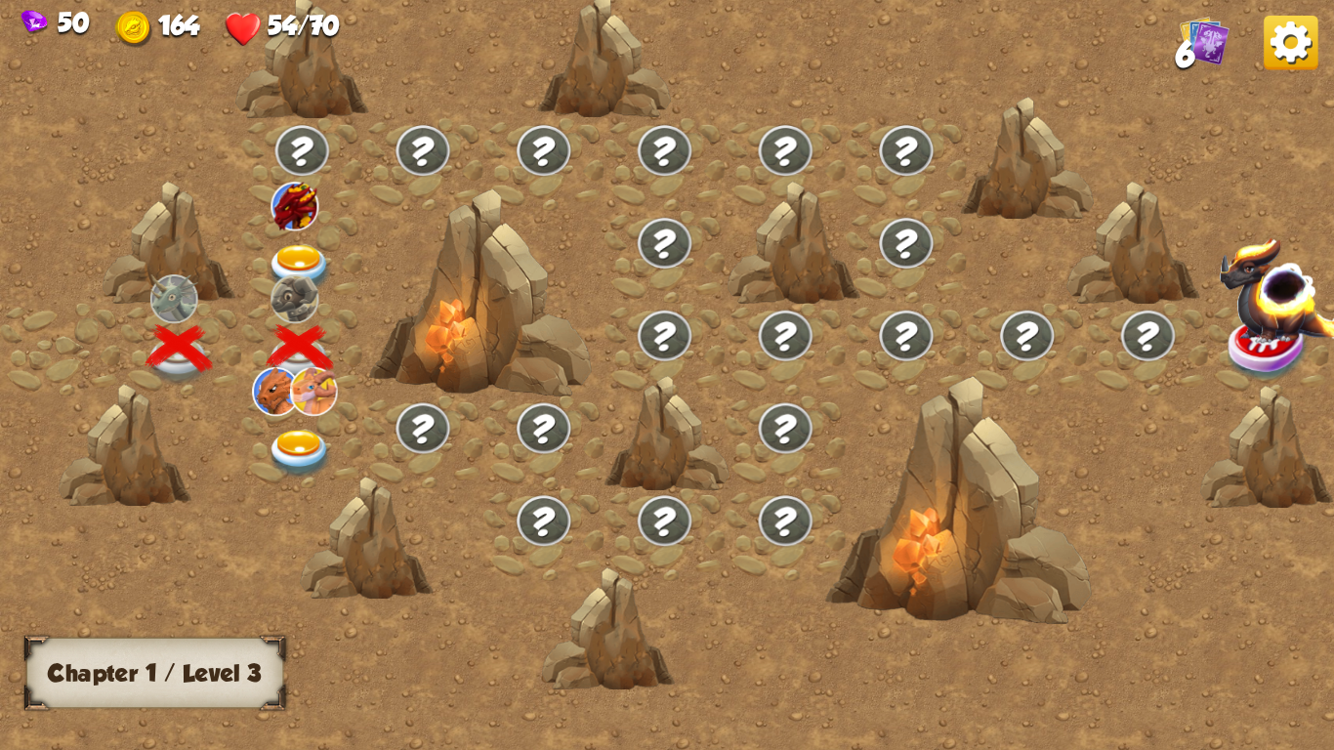
click at [283, 252] on img at bounding box center [300, 269] width 66 height 49
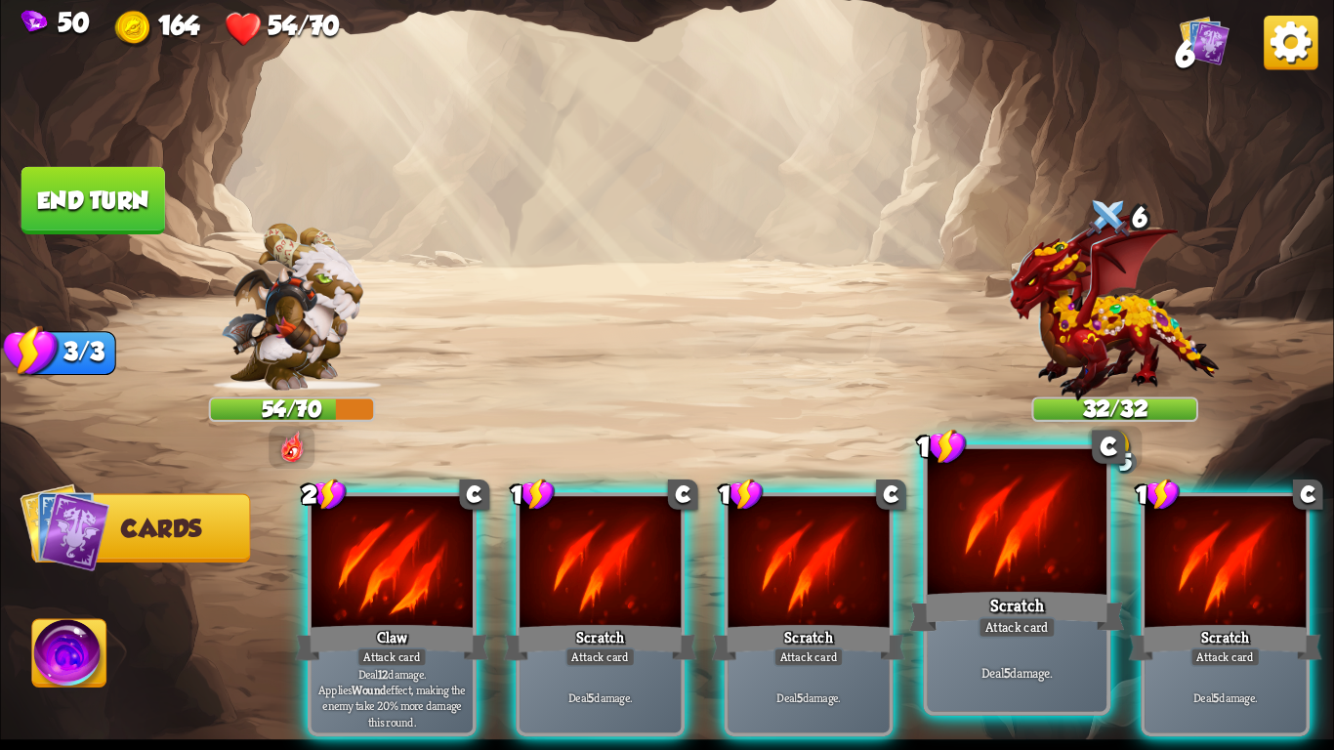
click at [1000, 577] on div at bounding box center [1017, 524] width 179 height 151
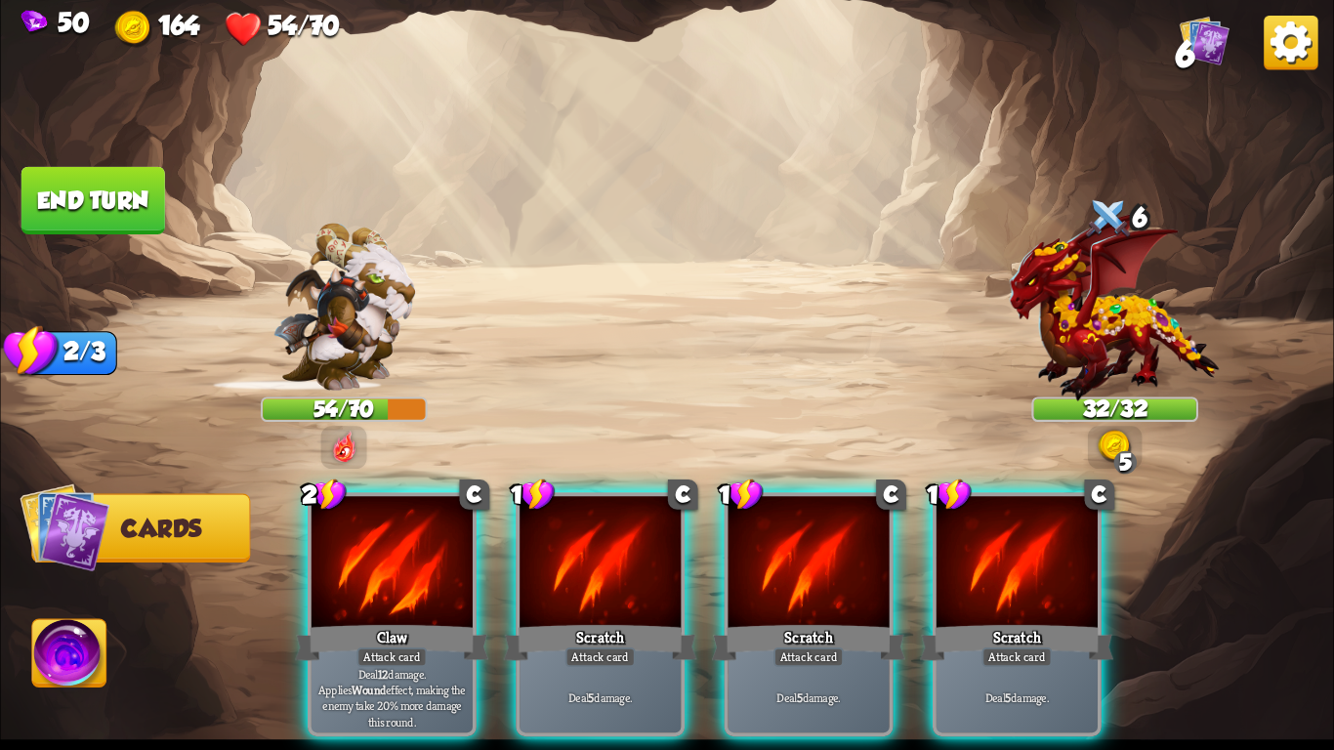
click at [713, 569] on div "2 C Claw Attack card Deal 12 damage. Applies Wound effect, making the enemy tak…" at bounding box center [800, 583] width 1067 height 333
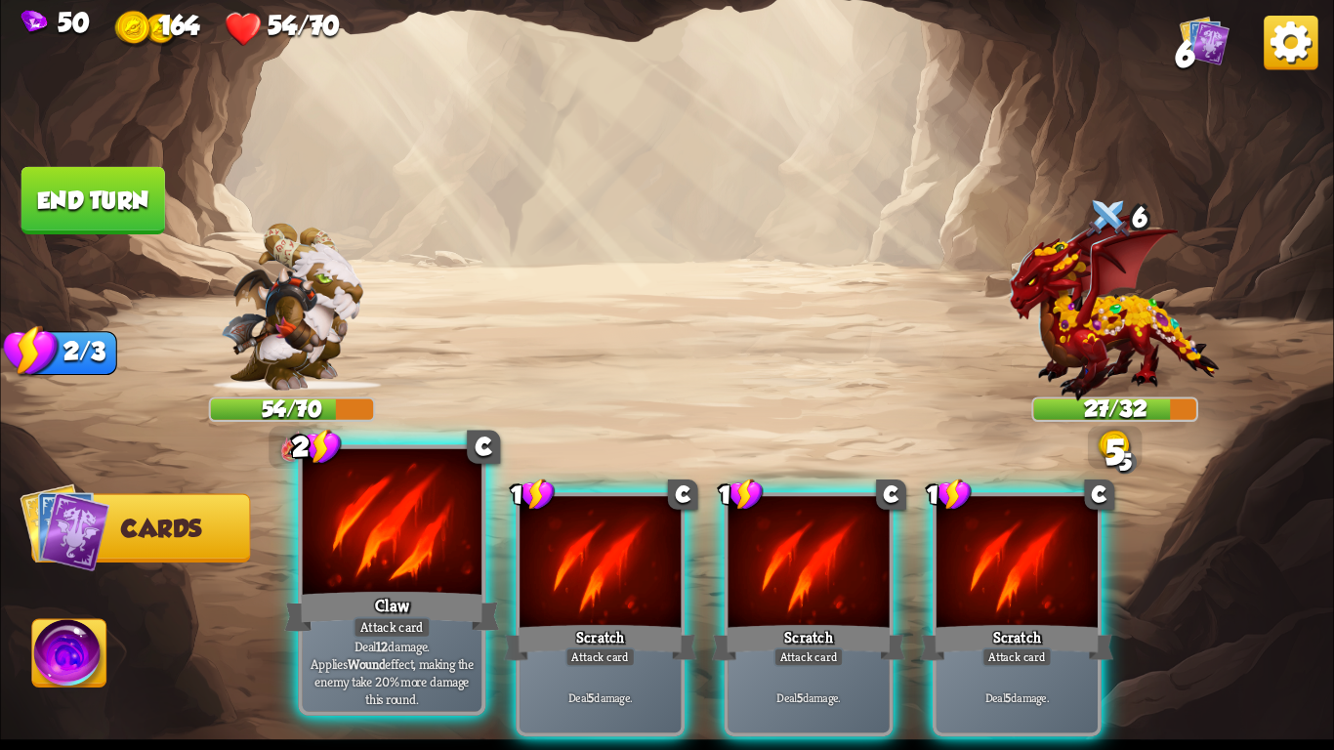
click at [385, 537] on div at bounding box center [392, 524] width 179 height 151
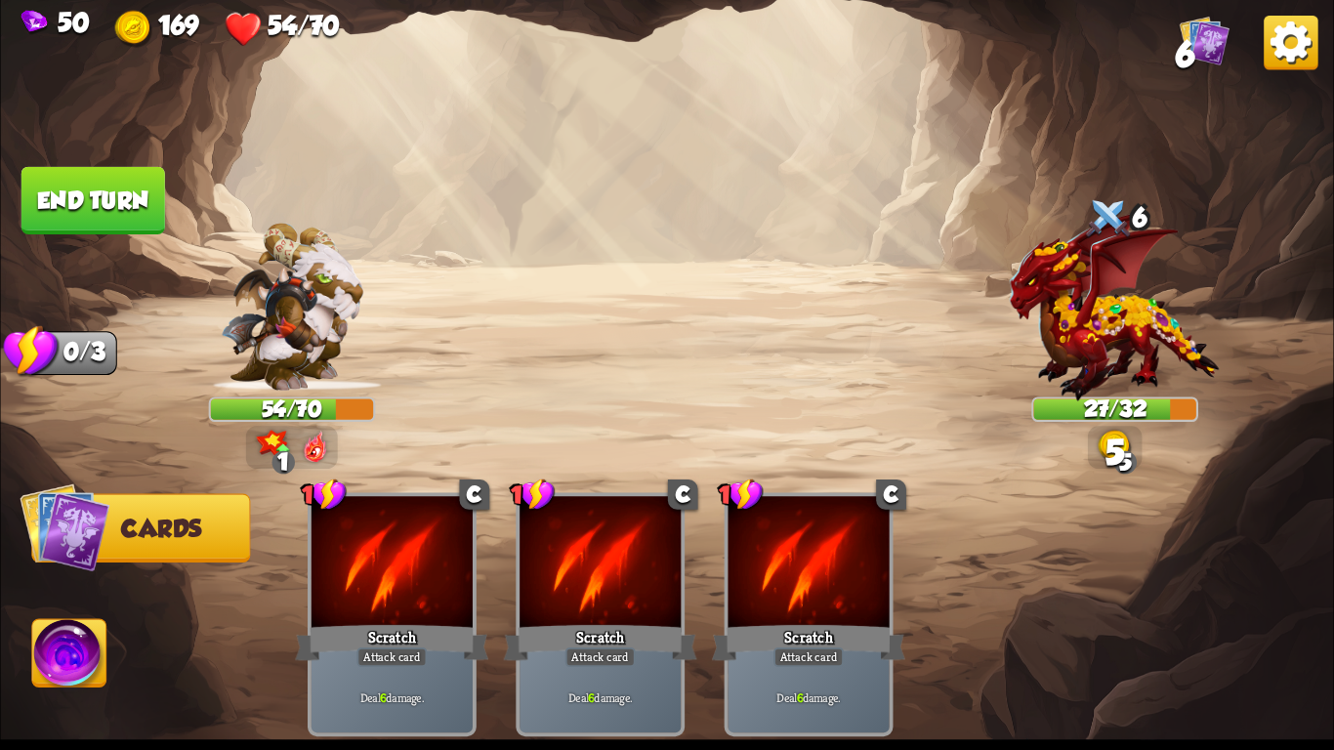
click at [714, 581] on div "1 C Scratch Attack card Deal 6 damage. 1 C Scratch Attack card Deal 6 damage. 1…" at bounding box center [800, 583] width 1067 height 333
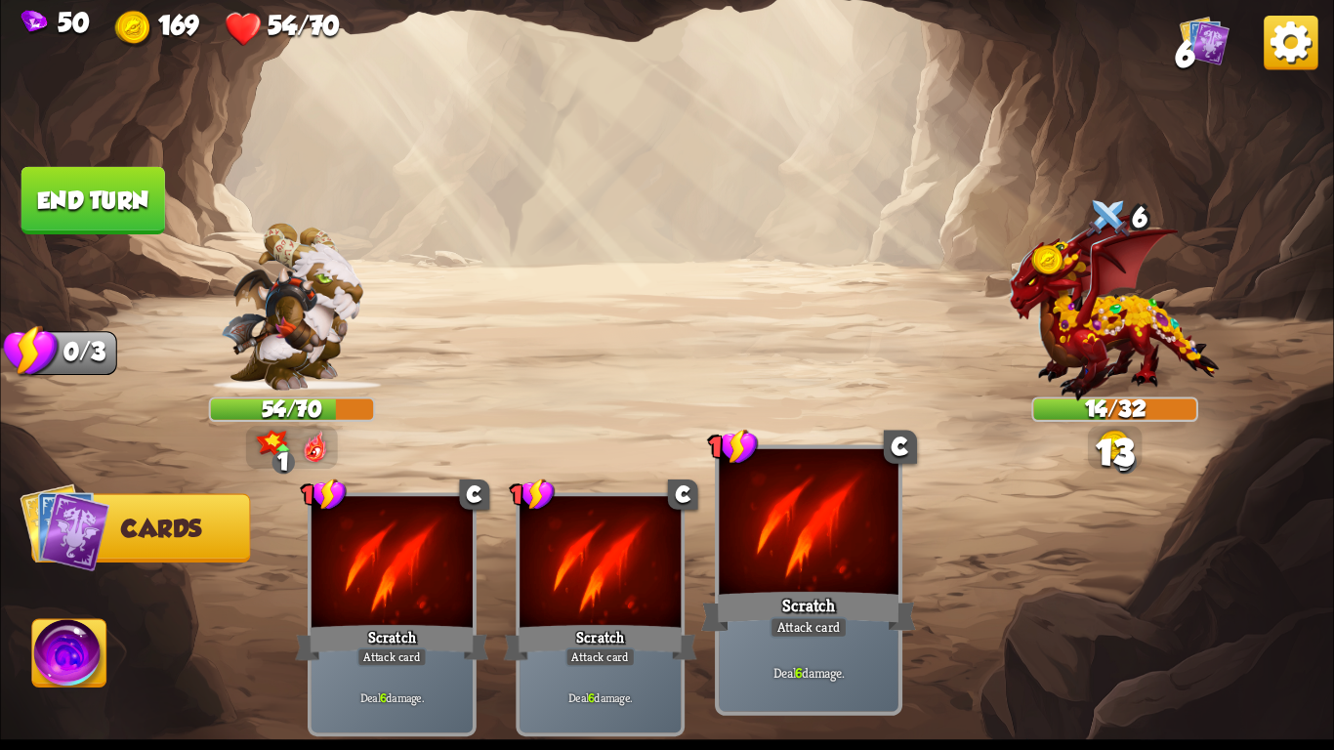
click at [741, 584] on div at bounding box center [808, 524] width 179 height 151
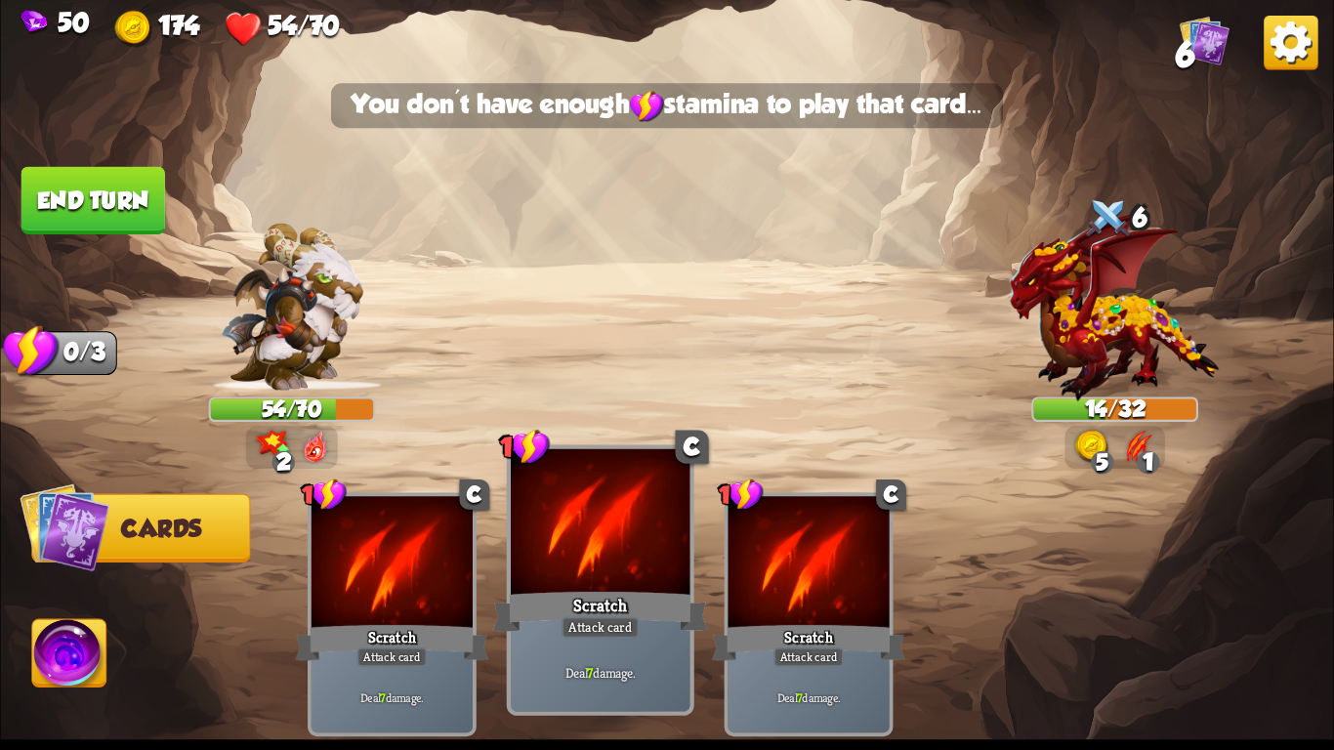
click at [640, 588] on div "Scratch" at bounding box center [600, 612] width 215 height 48
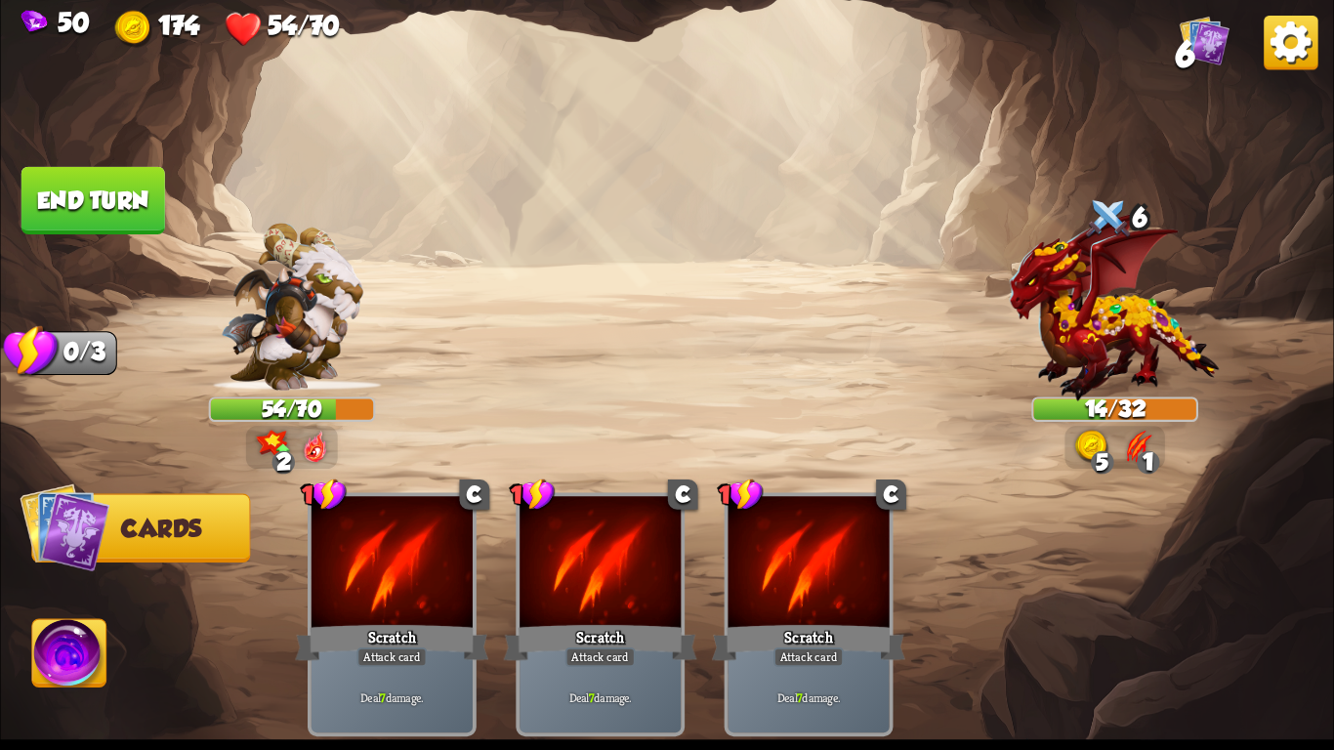
click at [53, 167] on button "End turn" at bounding box center [93, 200] width 144 height 67
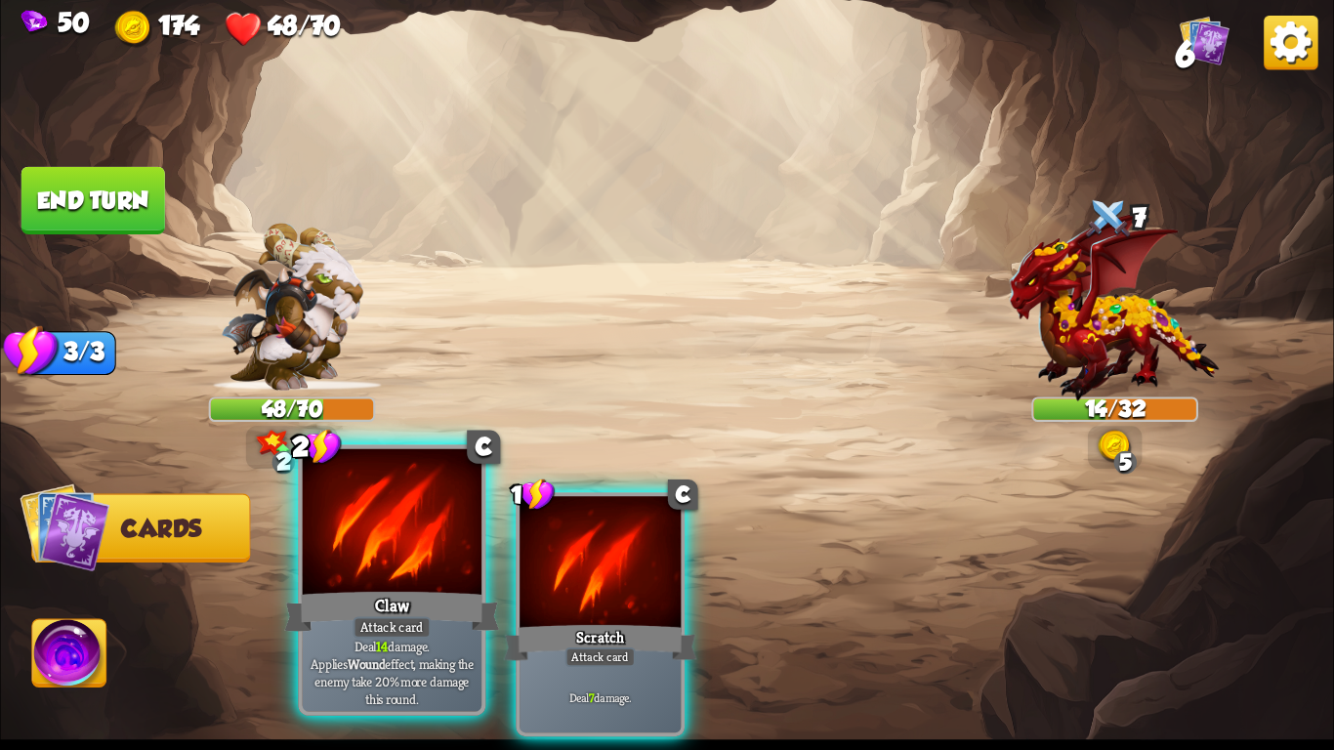
click at [404, 513] on div at bounding box center [392, 524] width 179 height 151
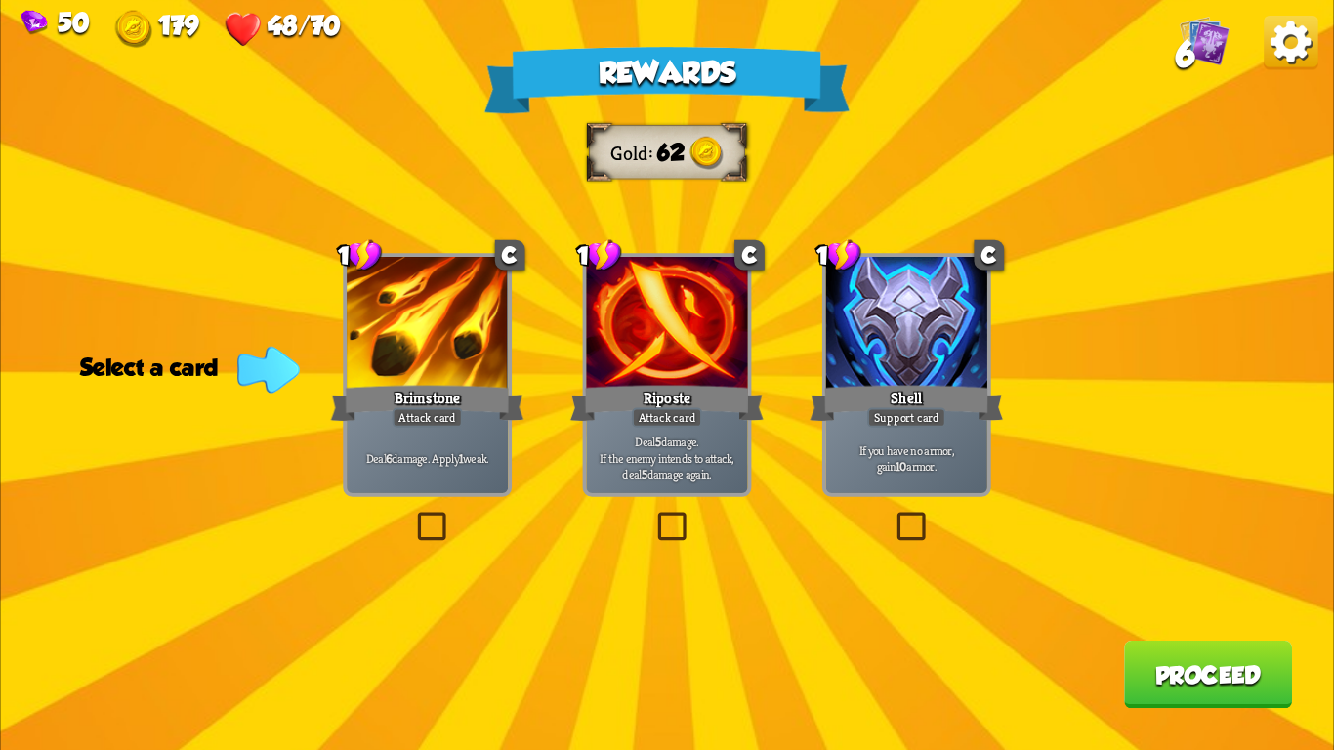
click at [470, 396] on div "Brimstone" at bounding box center [427, 403] width 193 height 43
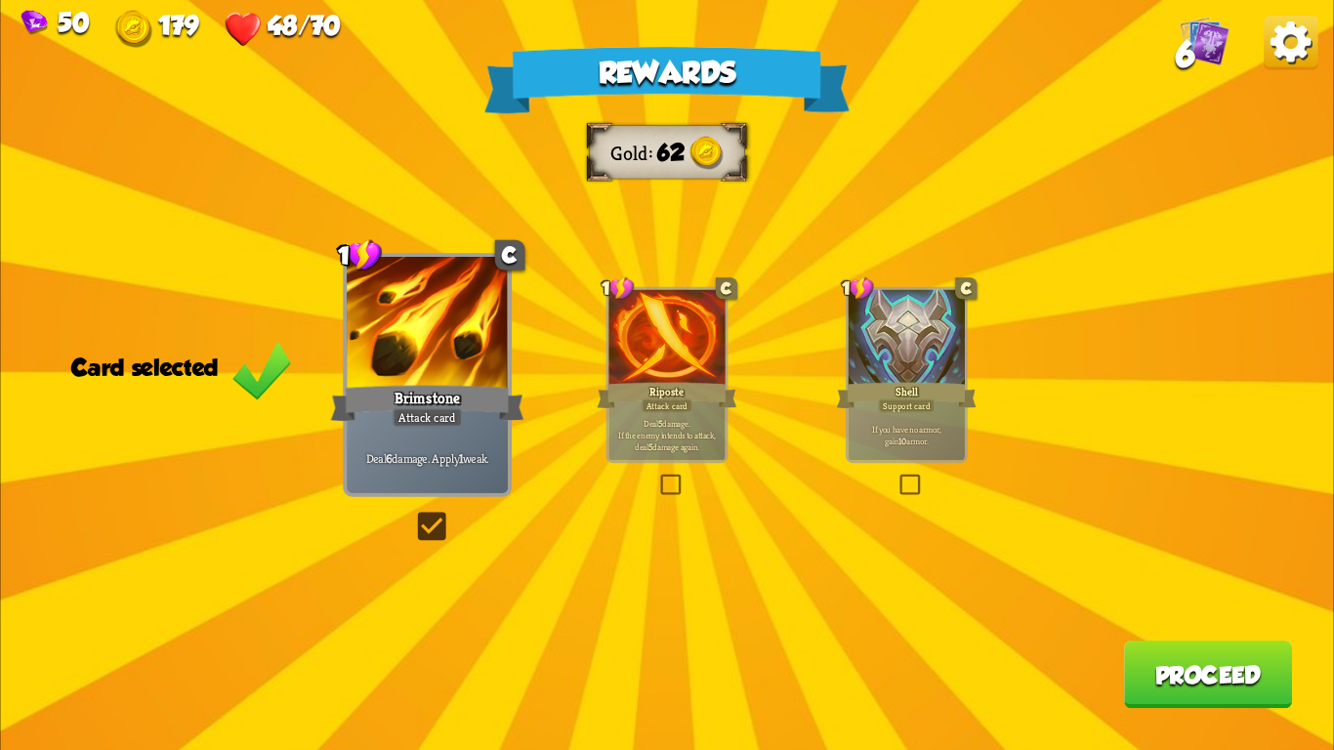
click at [1138, 643] on div "Rewards Gold 62 Card selected 1 C Brimstone Attack card Deal 6 damage. Apply 1 …" at bounding box center [666, 375] width 1333 height 750
click at [1138, 651] on button "Proceed" at bounding box center [1208, 674] width 168 height 67
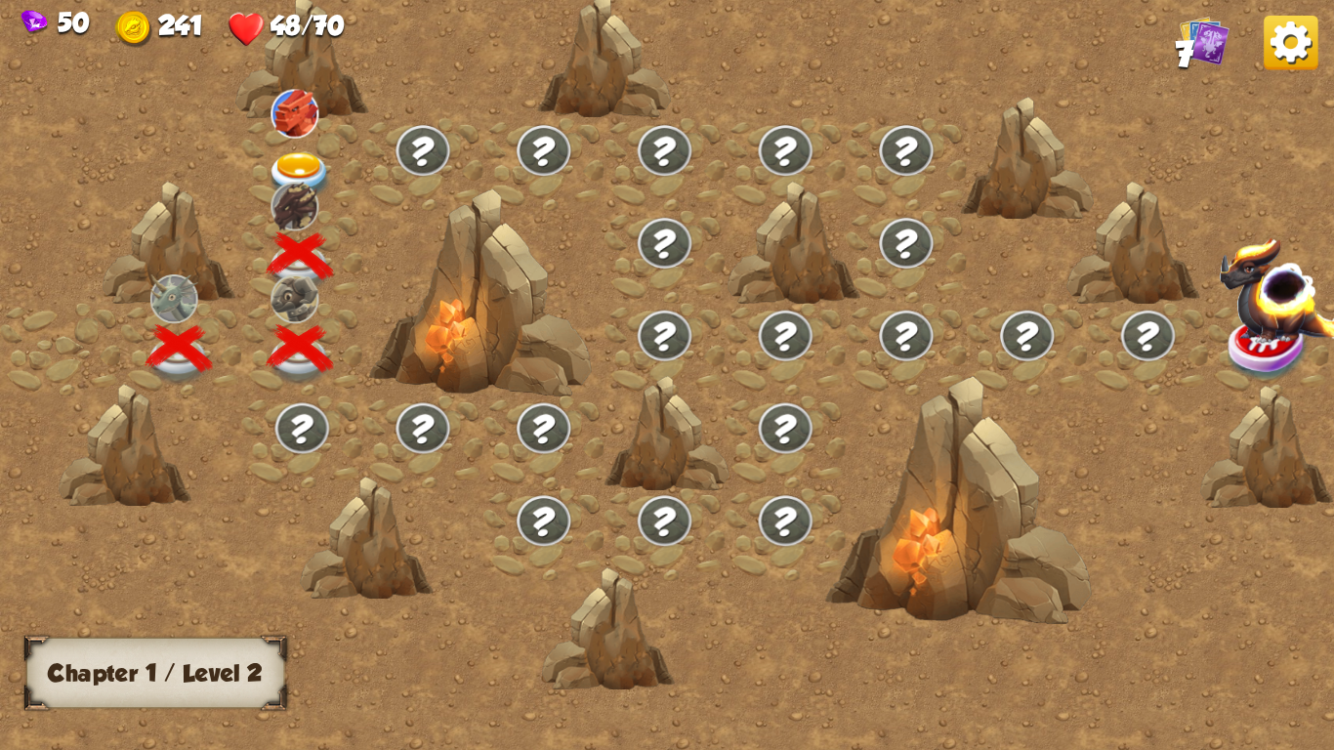
click at [290, 152] on img at bounding box center [300, 176] width 66 height 49
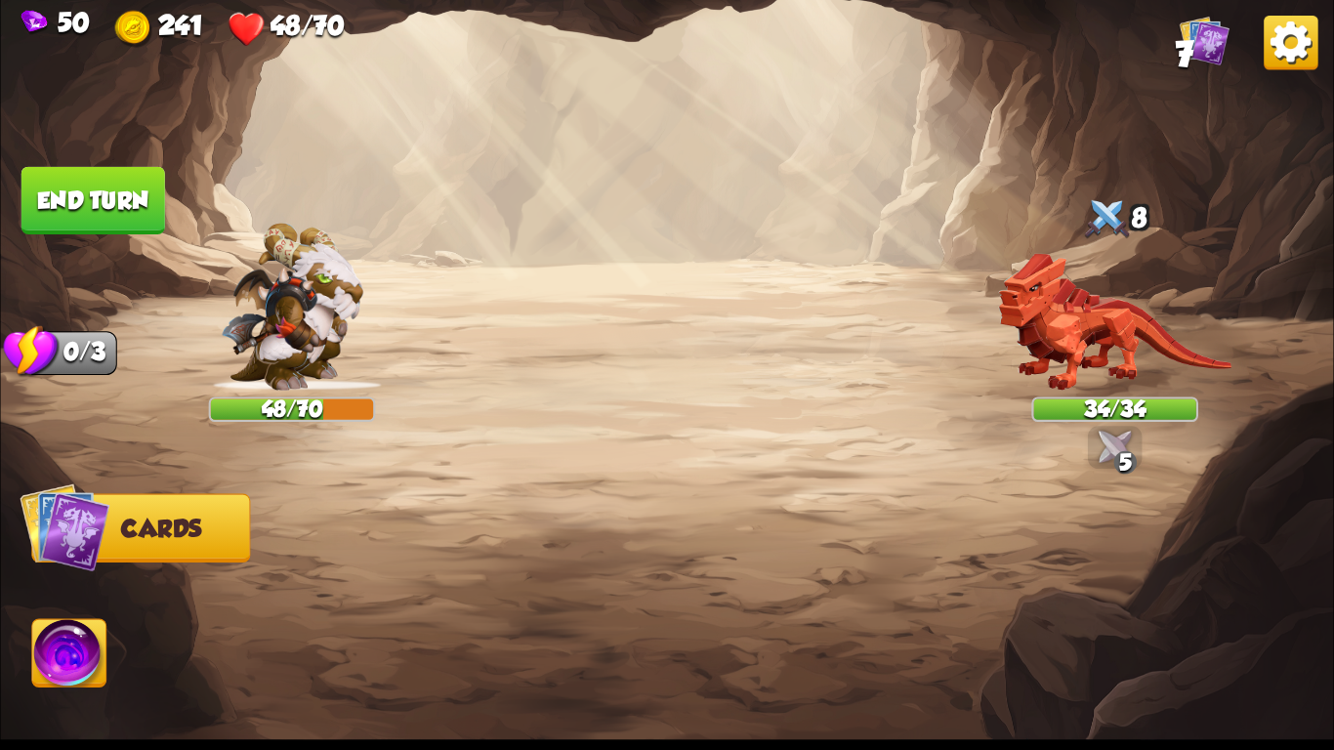
click at [290, 150] on img at bounding box center [666, 375] width 1333 height 750
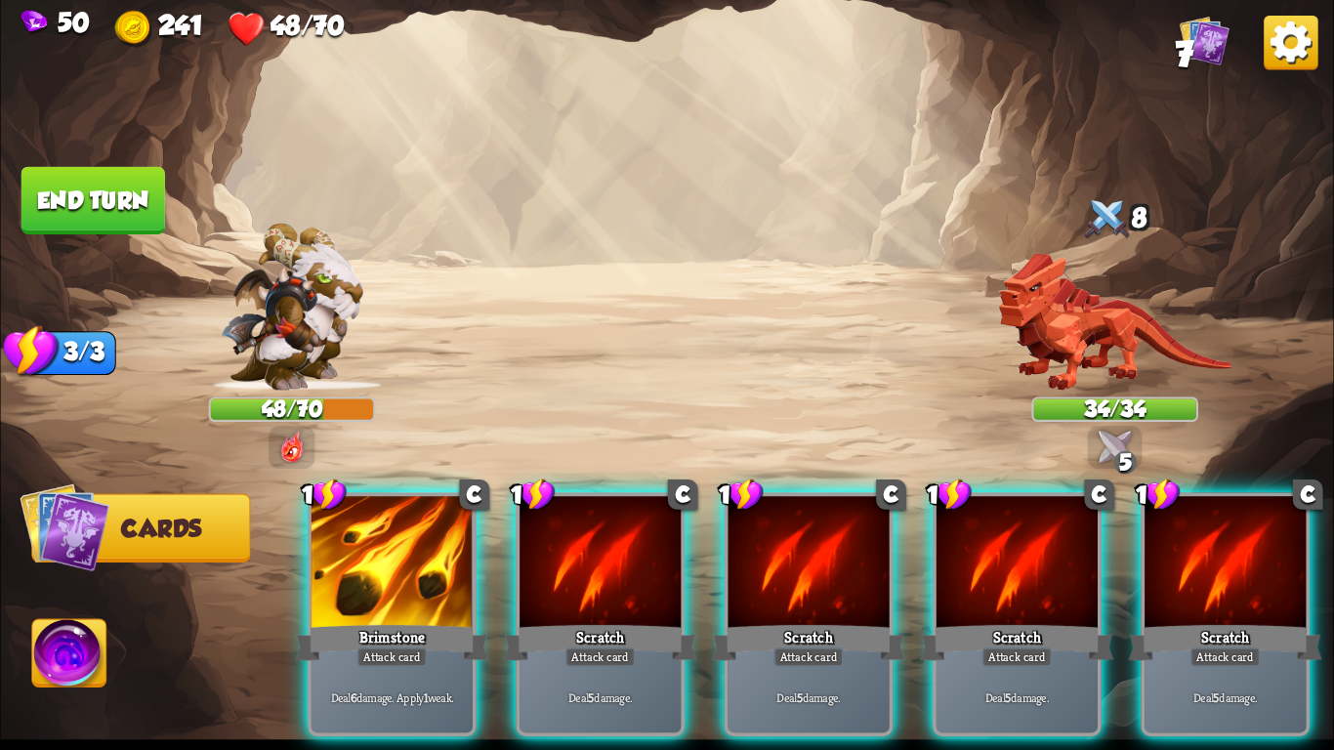
click at [494, 555] on div "1 C Brimstone Attack card Deal 6 damage. Apply 1 weak. 1 C Scratch Attack card …" at bounding box center [800, 583] width 1067 height 333
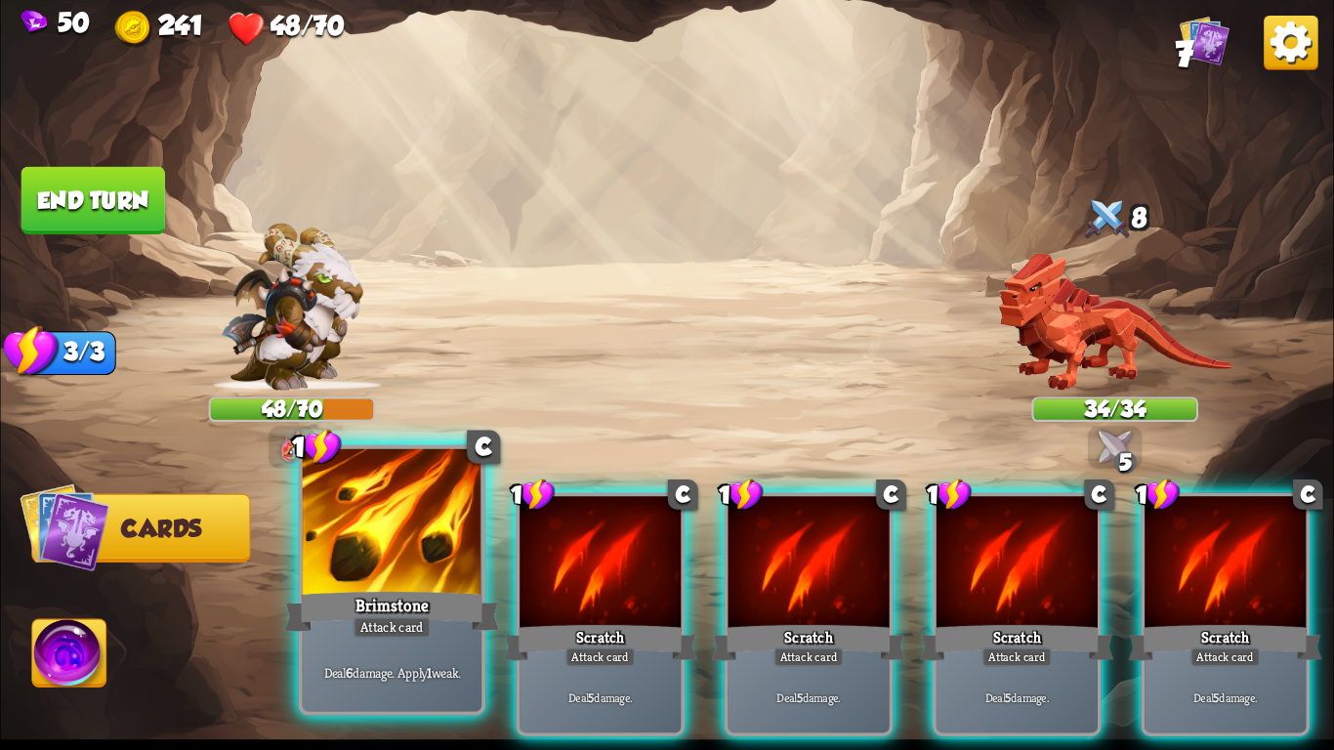
click at [470, 556] on div at bounding box center [392, 524] width 179 height 151
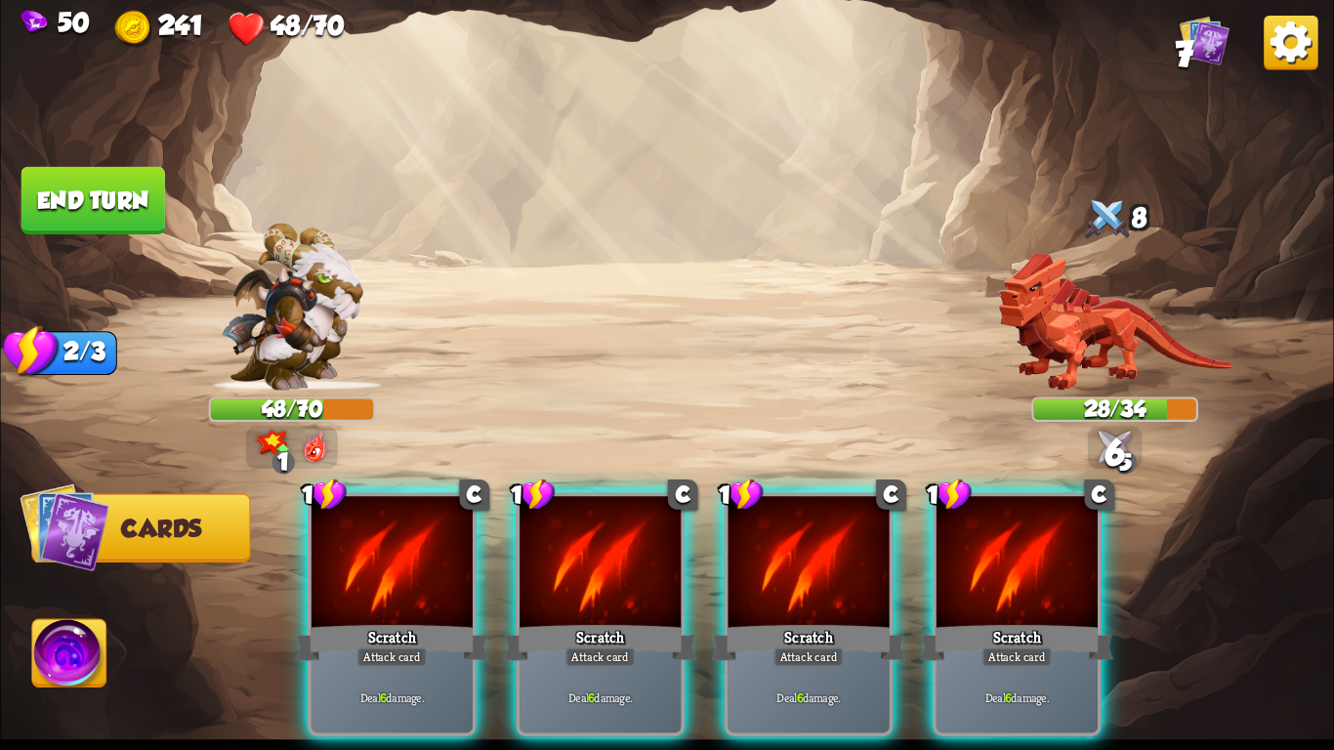
click at [470, 556] on div at bounding box center [392, 564] width 161 height 136
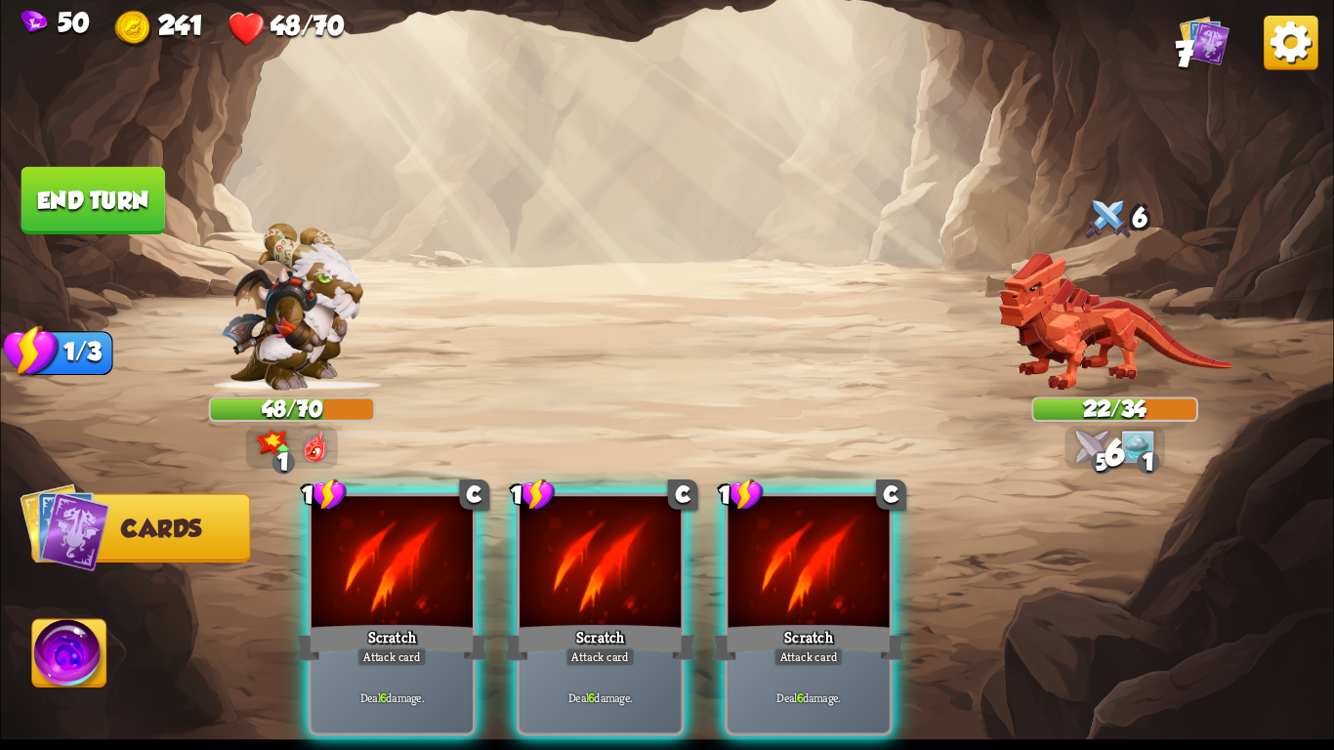
click at [717, 569] on div "1 C Scratch Attack card Deal 6 damage. 1 C Scratch Attack card Deal 6 damage. 1…" at bounding box center [800, 583] width 1067 height 333
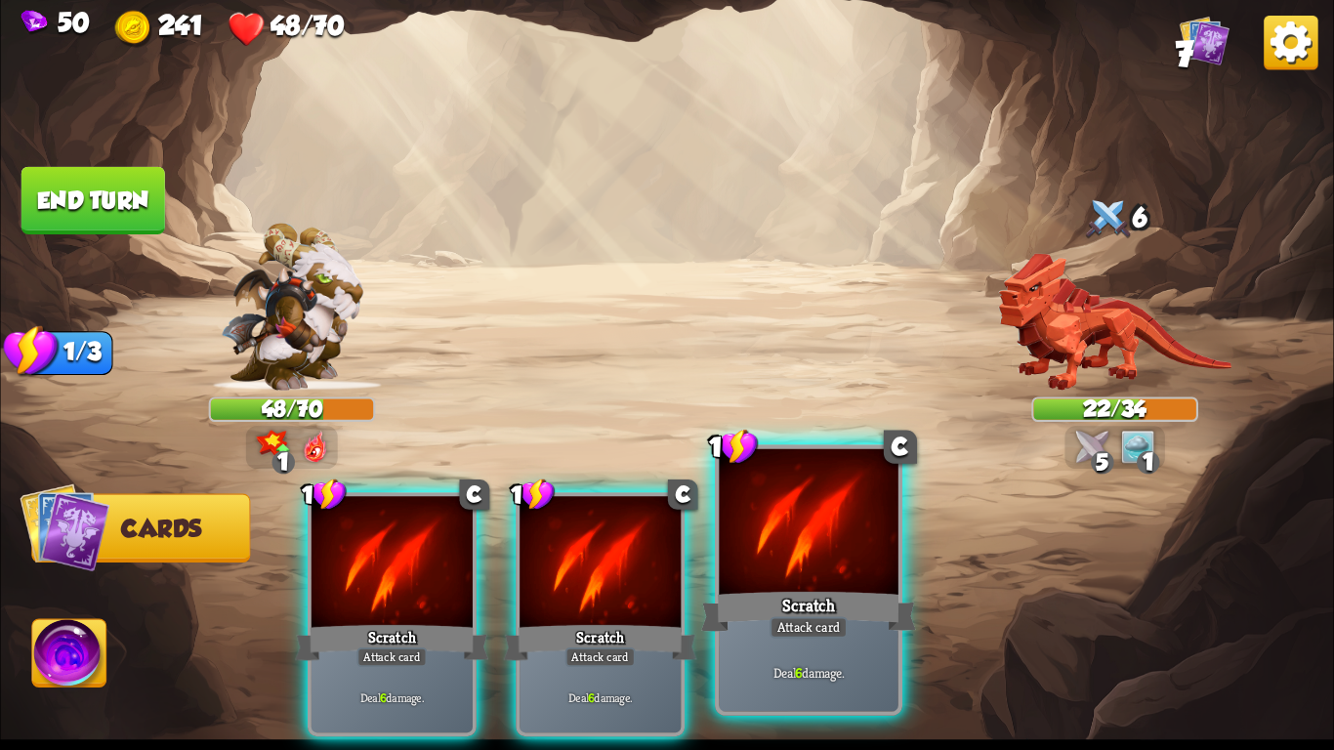
click at [766, 551] on div at bounding box center [808, 524] width 179 height 151
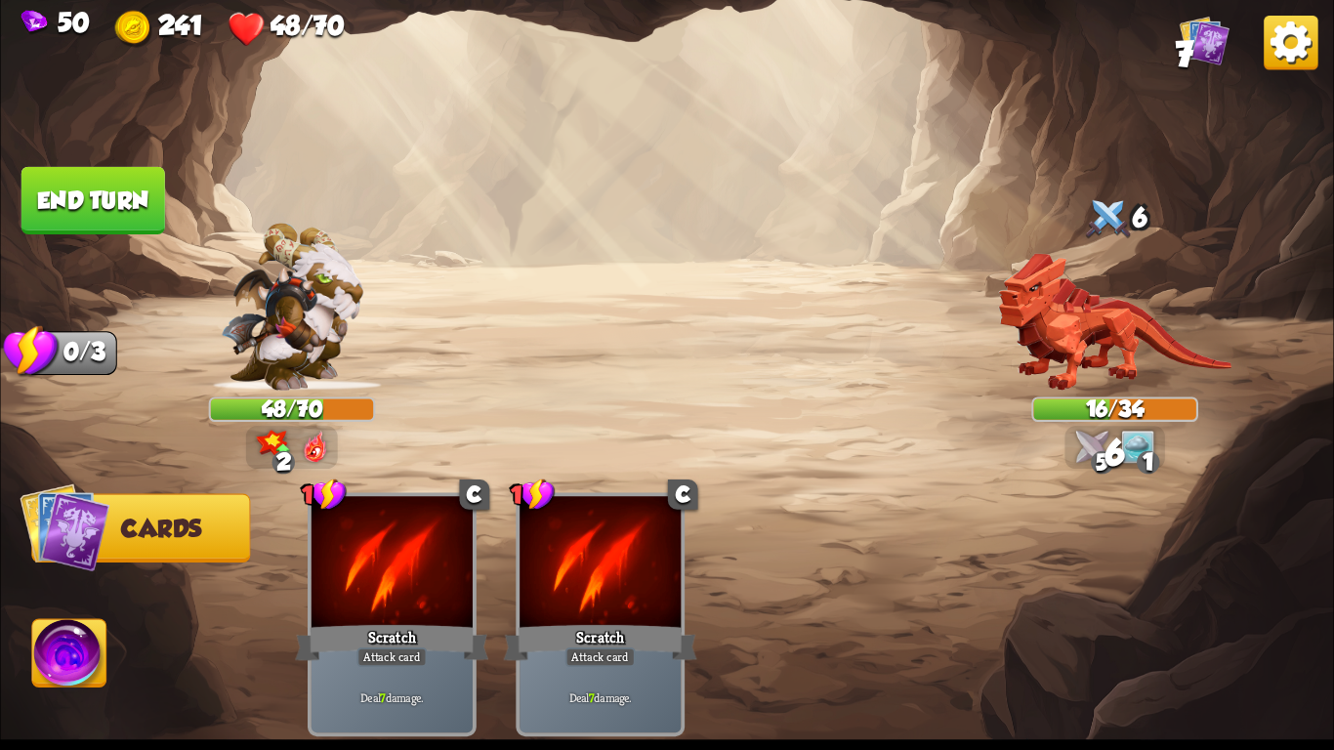
click at [127, 171] on button "End turn" at bounding box center [93, 200] width 147 height 69
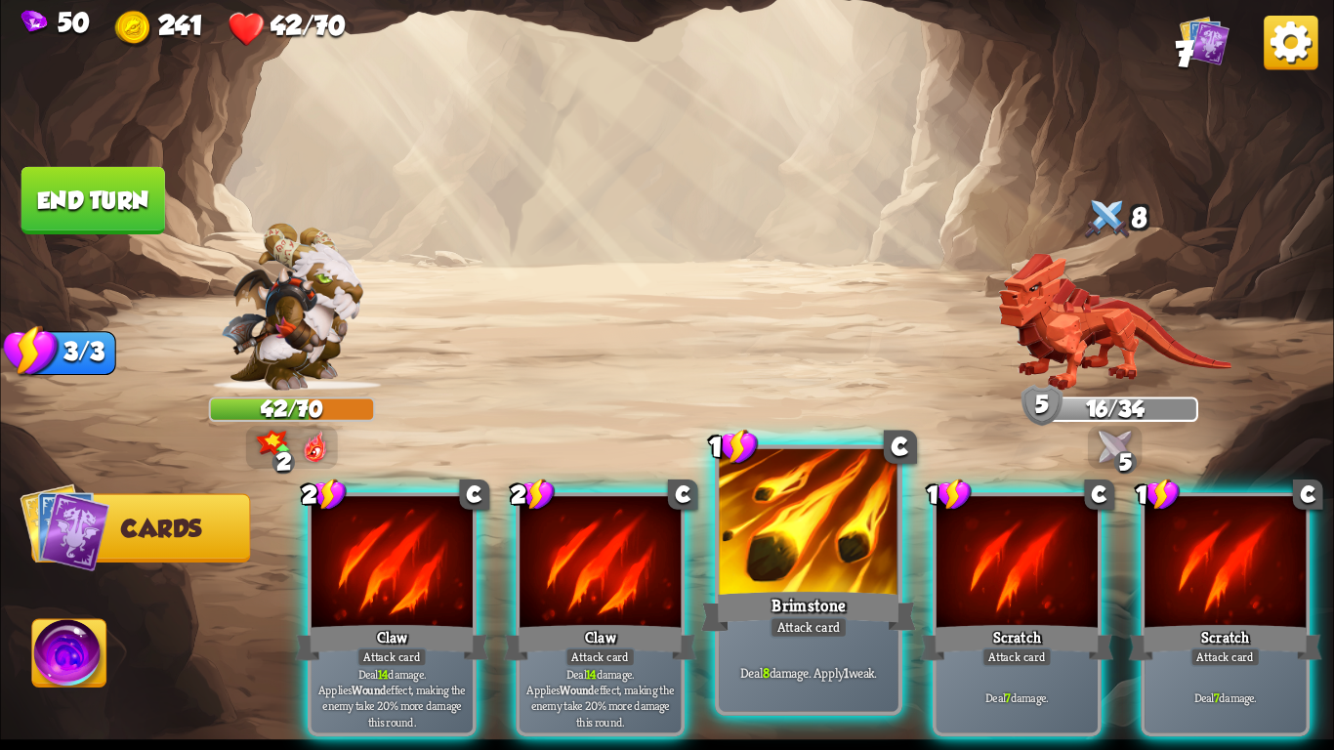
click at [824, 633] on div "Attack card" at bounding box center [809, 626] width 78 height 21
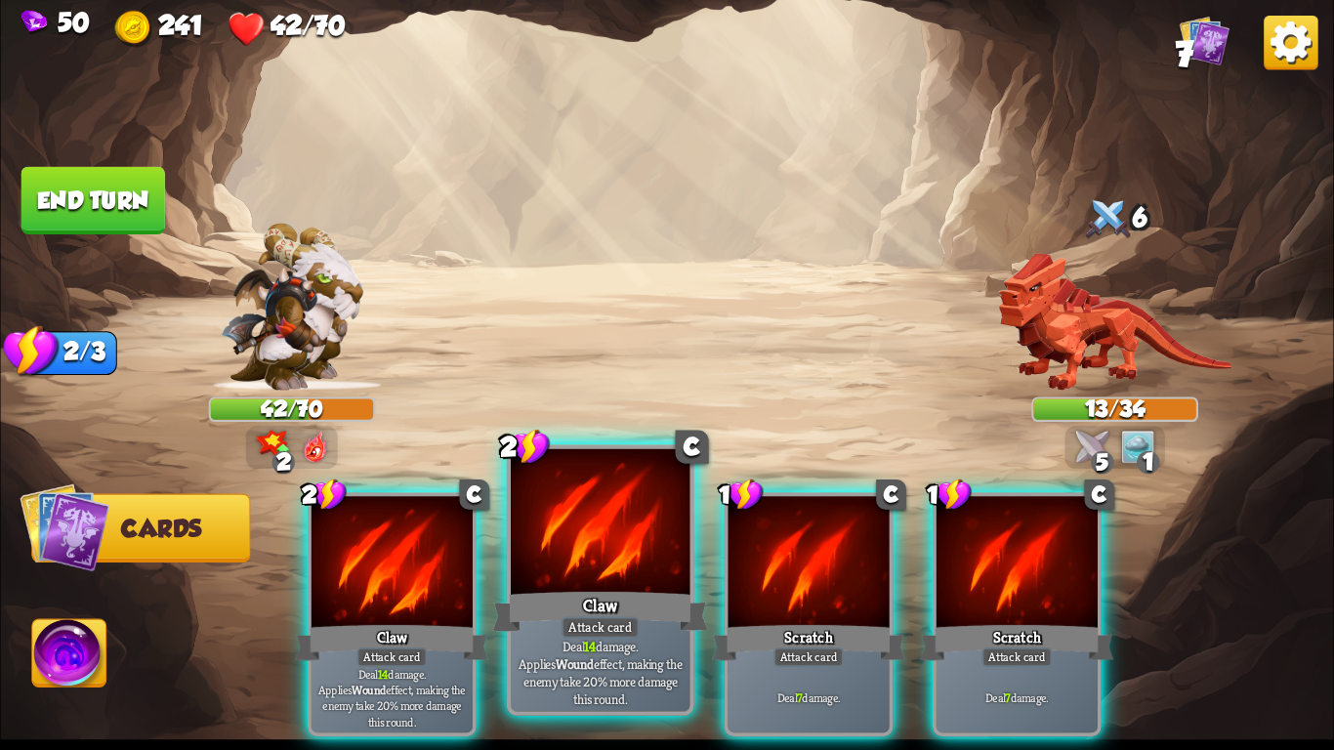
click at [597, 626] on div "Attack card" at bounding box center [601, 626] width 78 height 21
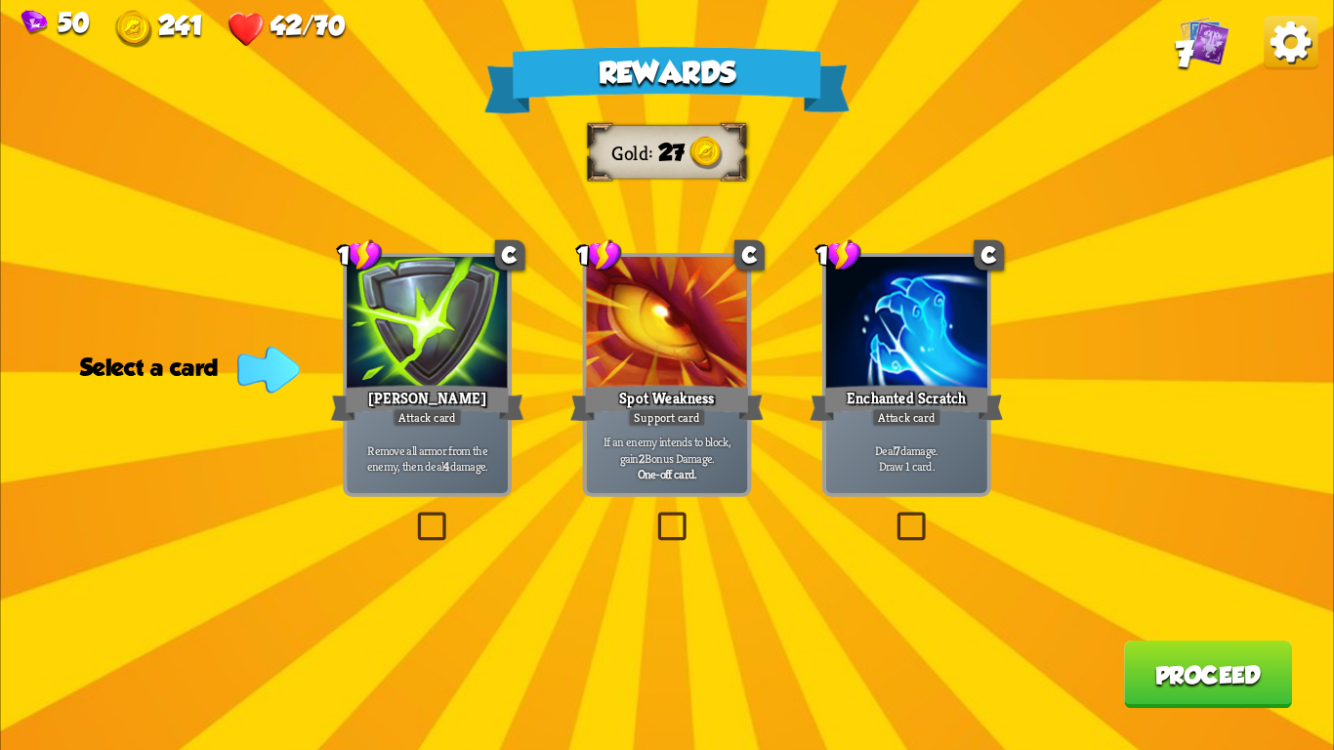
click at [713, 356] on div at bounding box center [666, 325] width 161 height 136
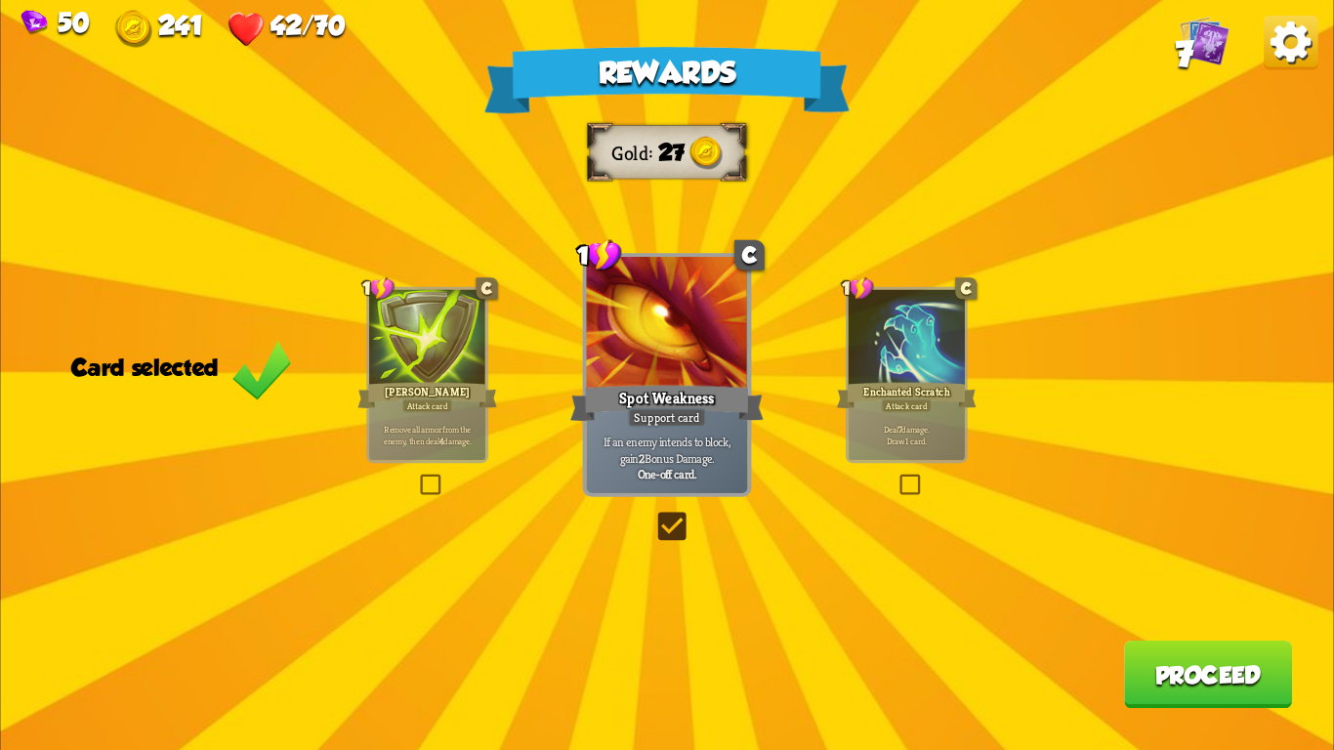
click at [1202, 682] on button "Proceed" at bounding box center [1208, 674] width 168 height 67
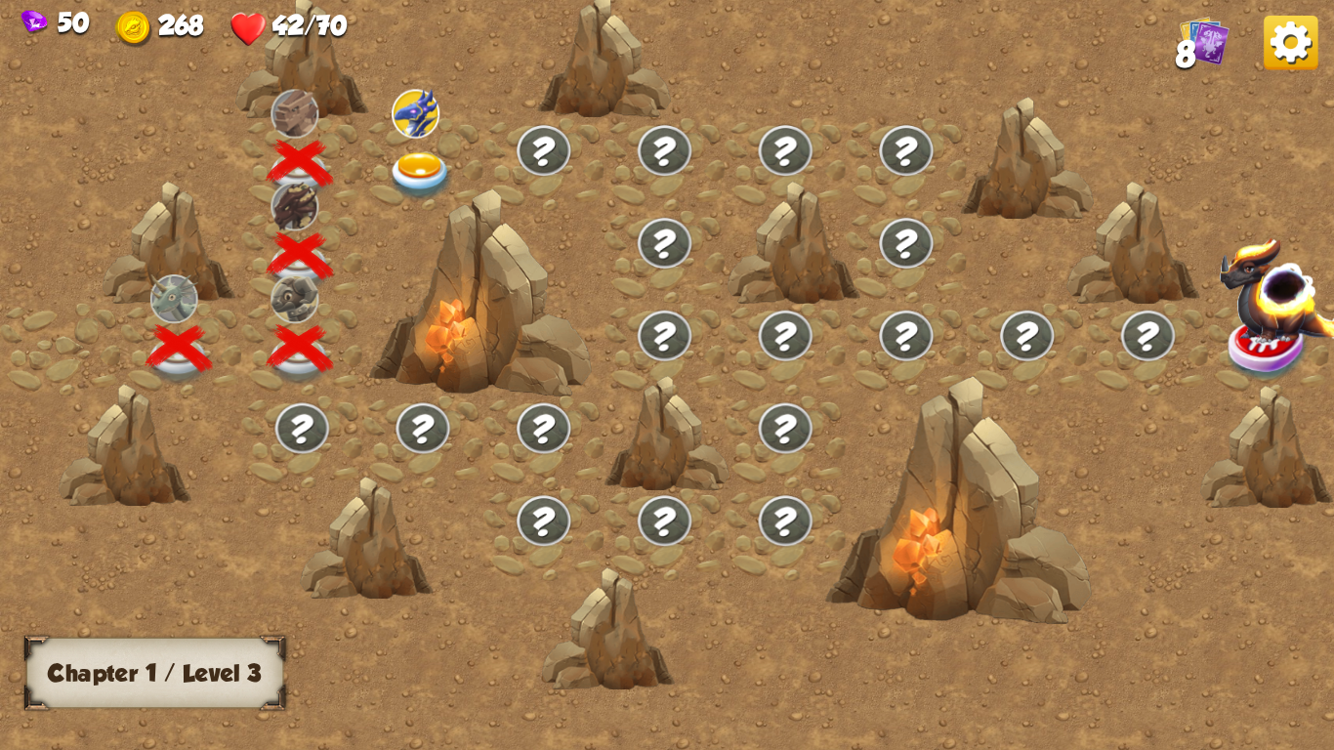
click at [428, 152] on img at bounding box center [421, 176] width 66 height 49
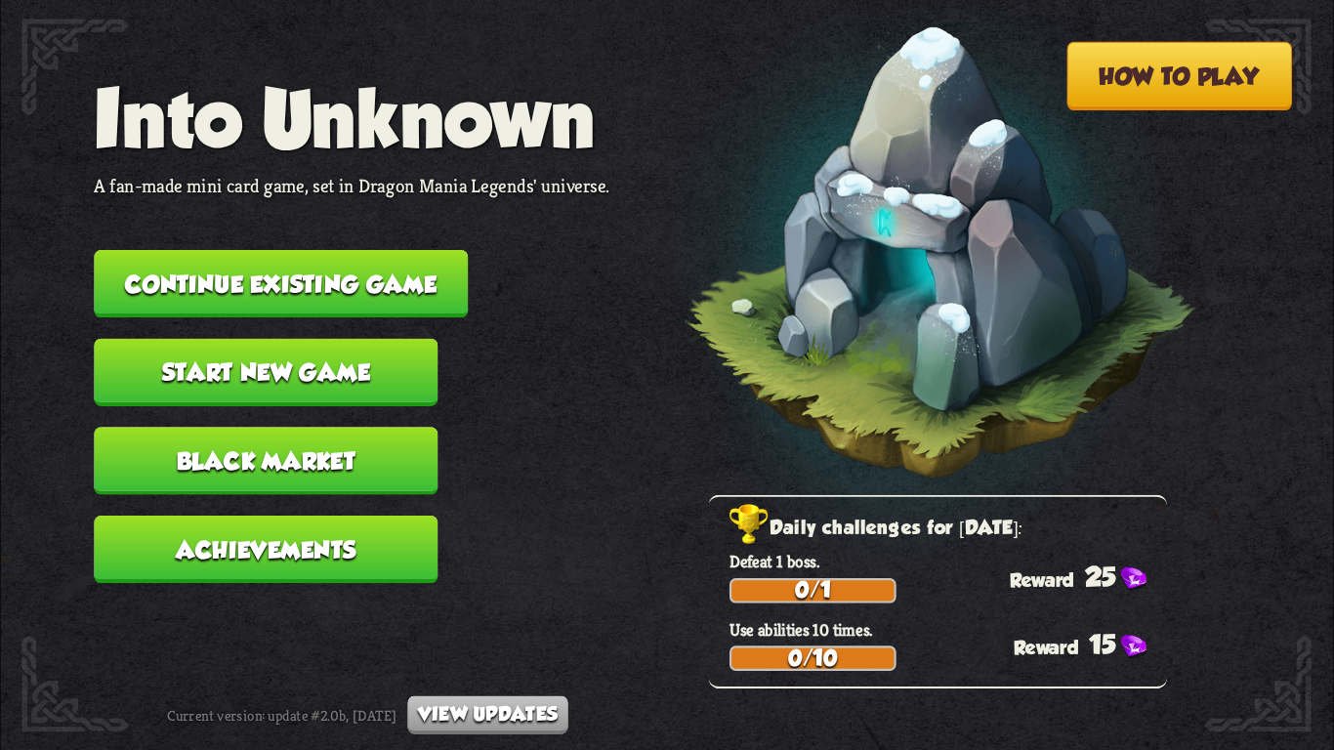
click at [344, 250] on button "Continue existing game" at bounding box center [281, 283] width 374 height 67
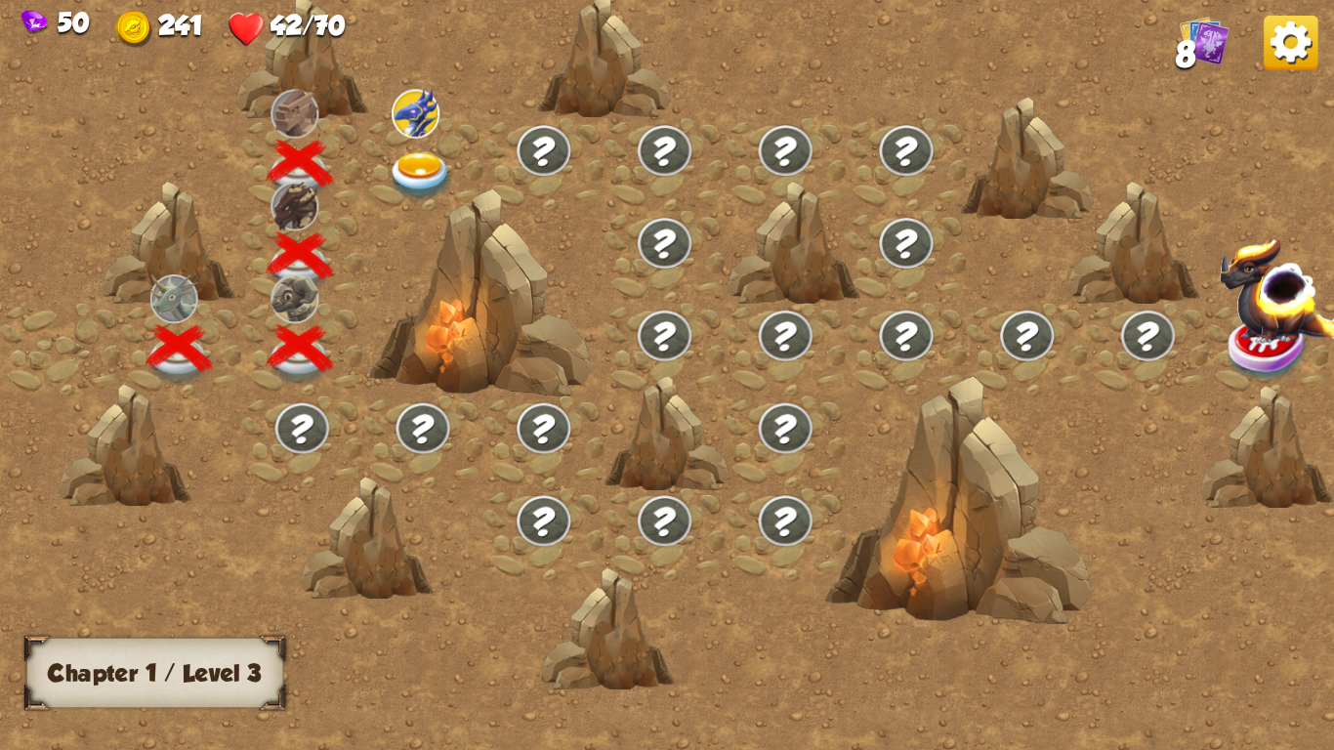
click at [408, 159] on img at bounding box center [421, 176] width 66 height 49
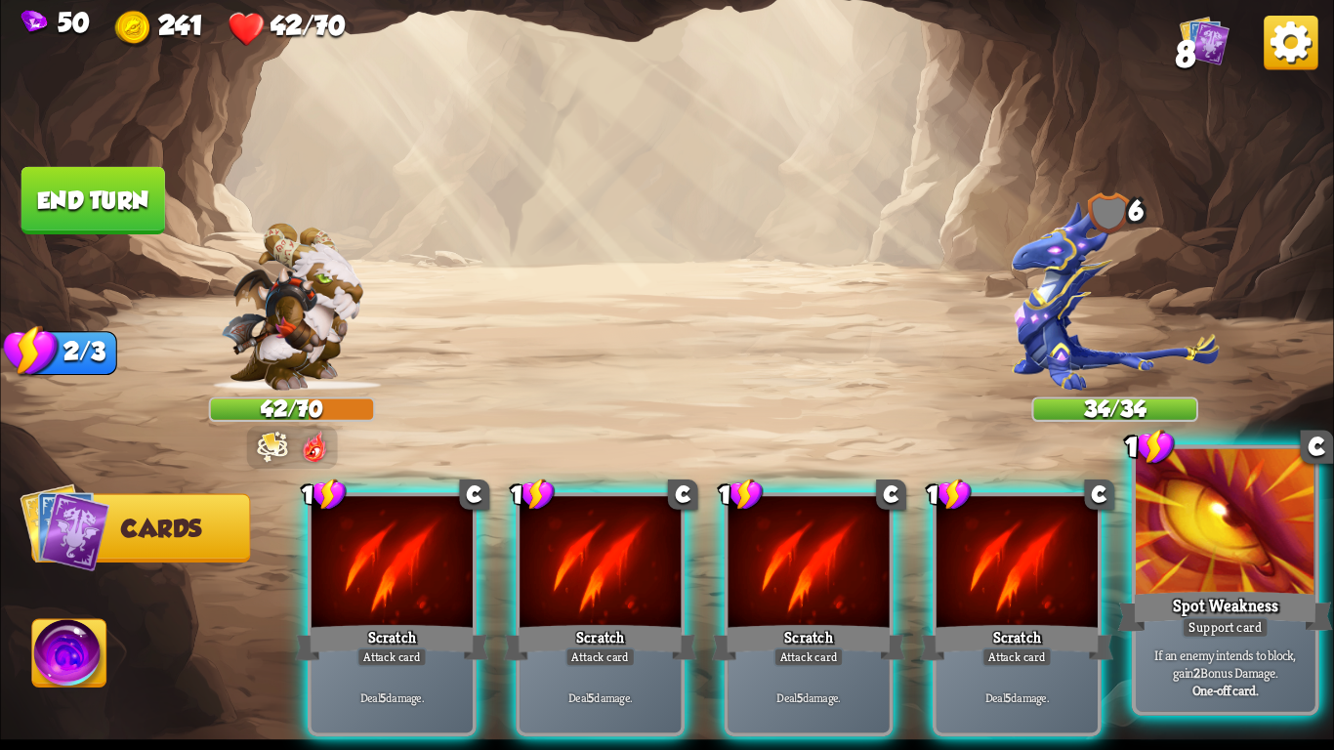
click at [1258, 588] on div "Spot Weakness" at bounding box center [1225, 612] width 215 height 48
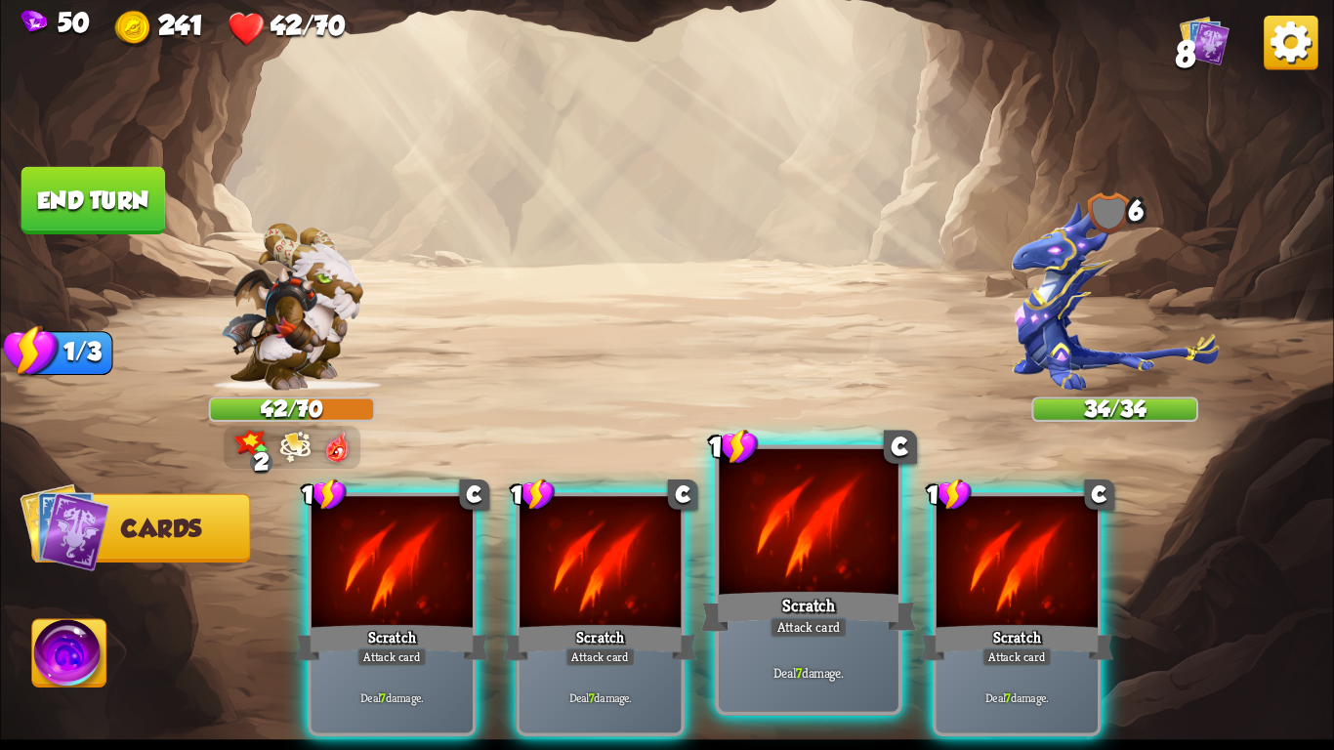
click at [837, 629] on div "Attack card" at bounding box center [809, 626] width 78 height 21
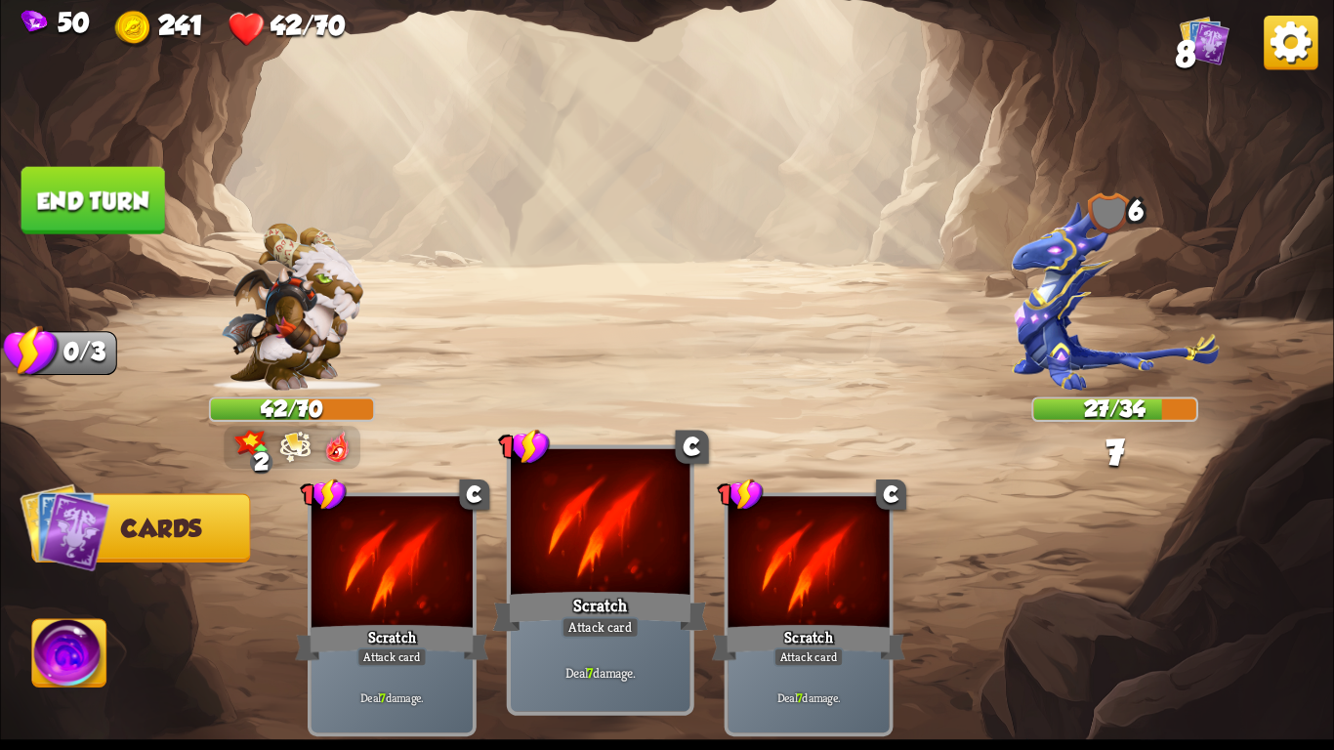
click at [586, 607] on div "Scratch" at bounding box center [600, 612] width 215 height 48
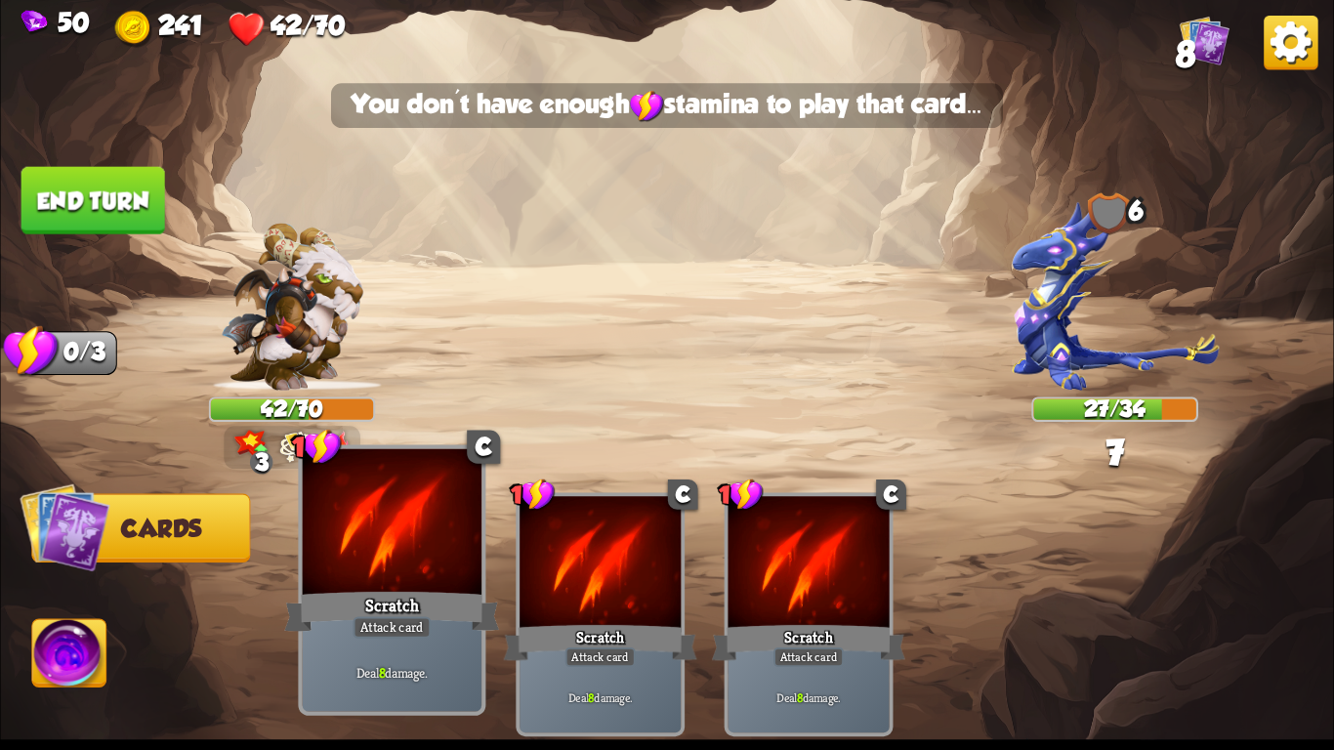
click at [374, 579] on div at bounding box center [392, 524] width 179 height 151
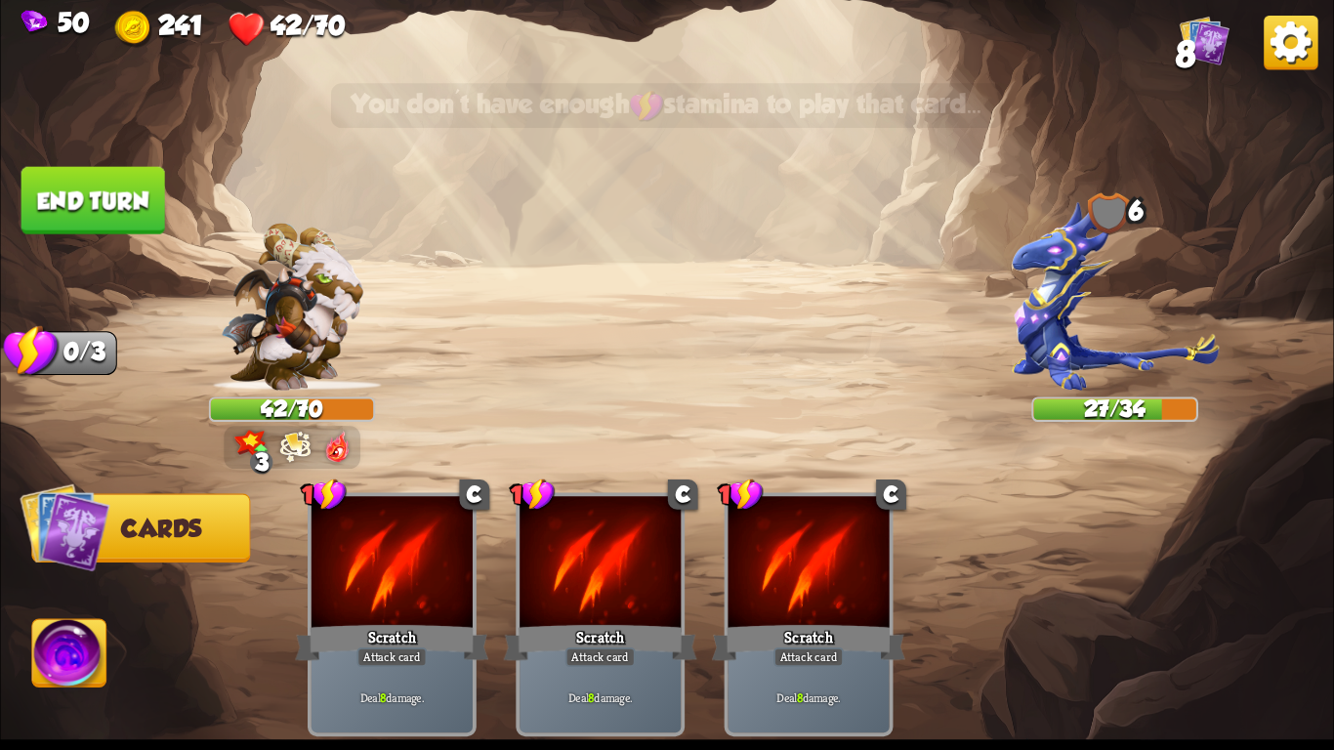
click at [83, 147] on img at bounding box center [666, 375] width 1333 height 750
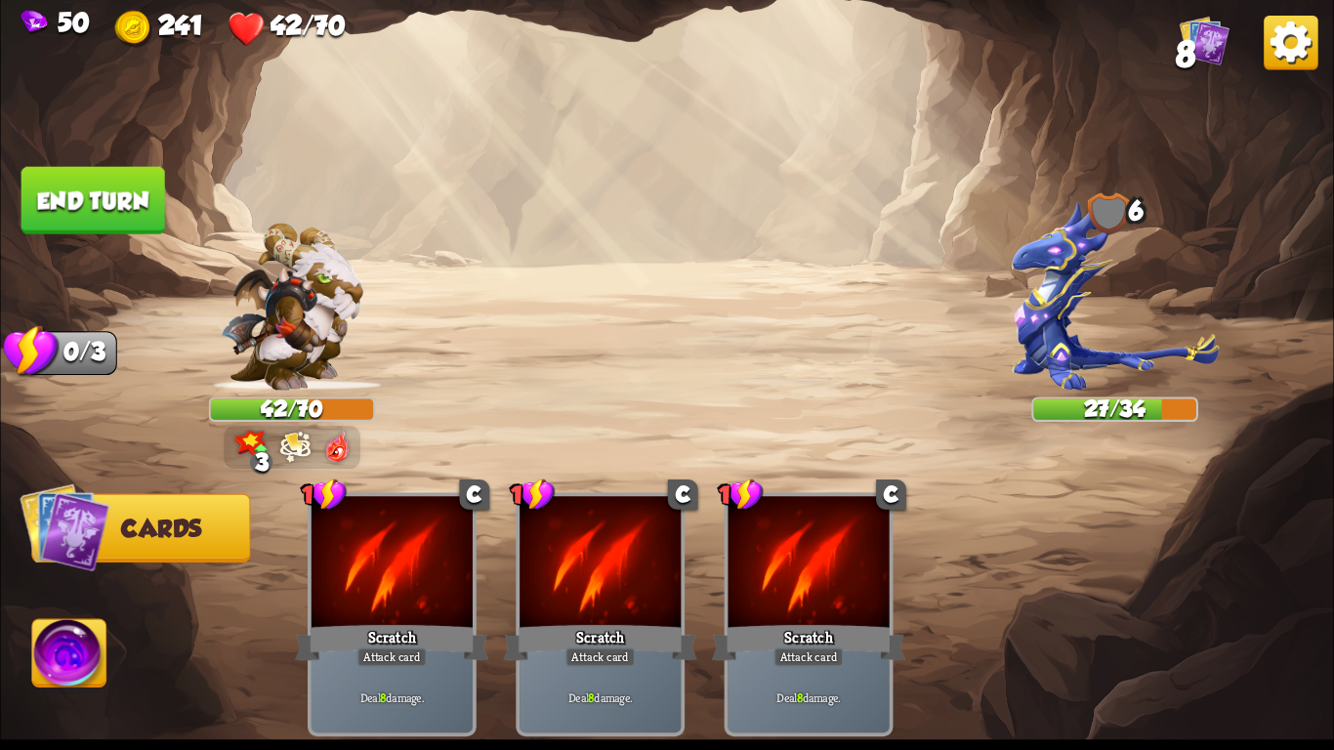
click at [90, 159] on img at bounding box center [666, 375] width 1333 height 750
click at [101, 171] on button "End turn" at bounding box center [93, 200] width 144 height 67
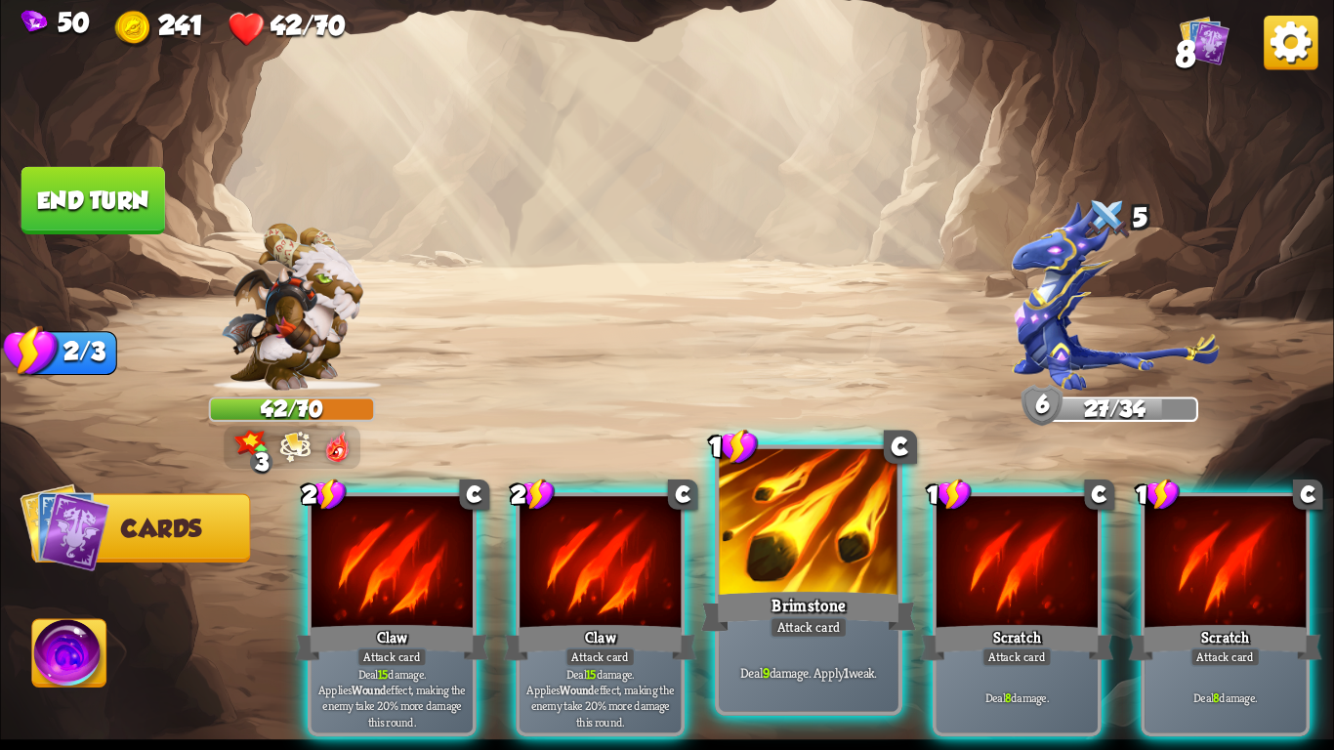
click at [833, 642] on div "Deal 9 damage. Apply 1 weak." at bounding box center [808, 673] width 179 height 78
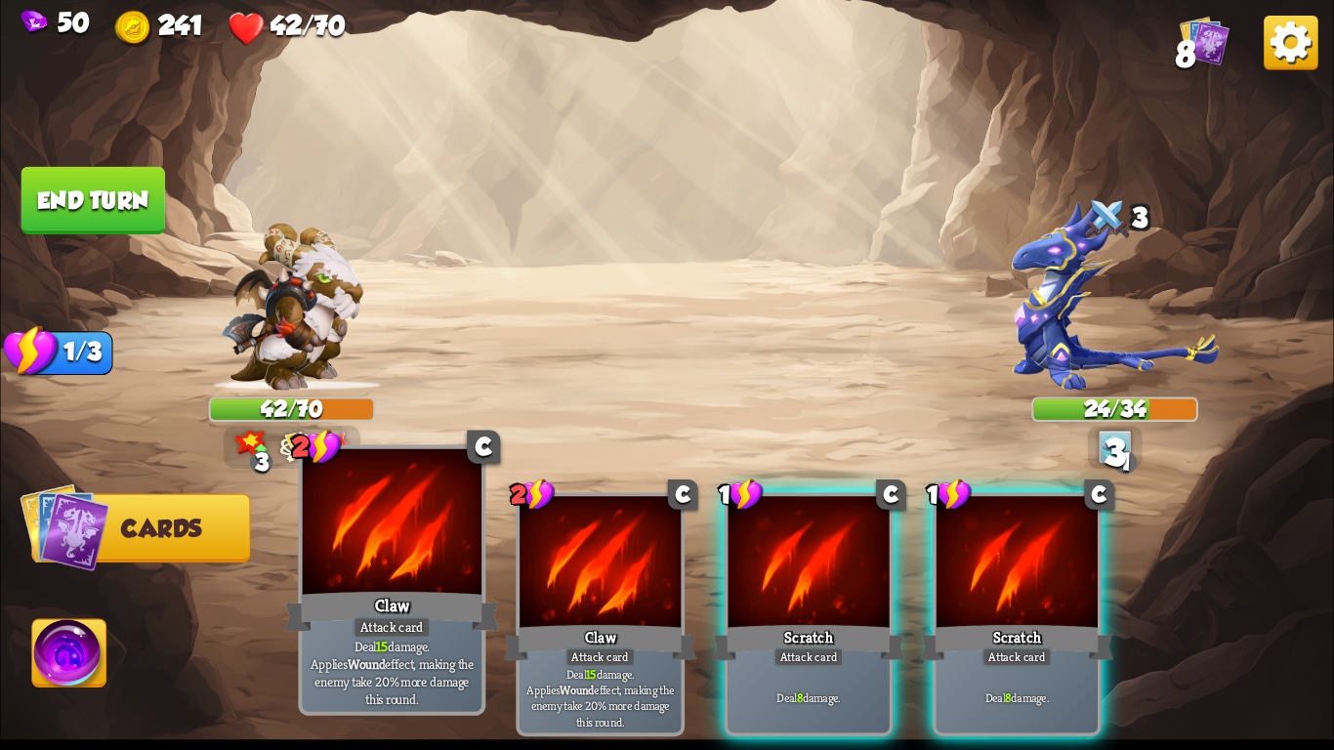
click at [467, 608] on div "Claw" at bounding box center [391, 612] width 215 height 48
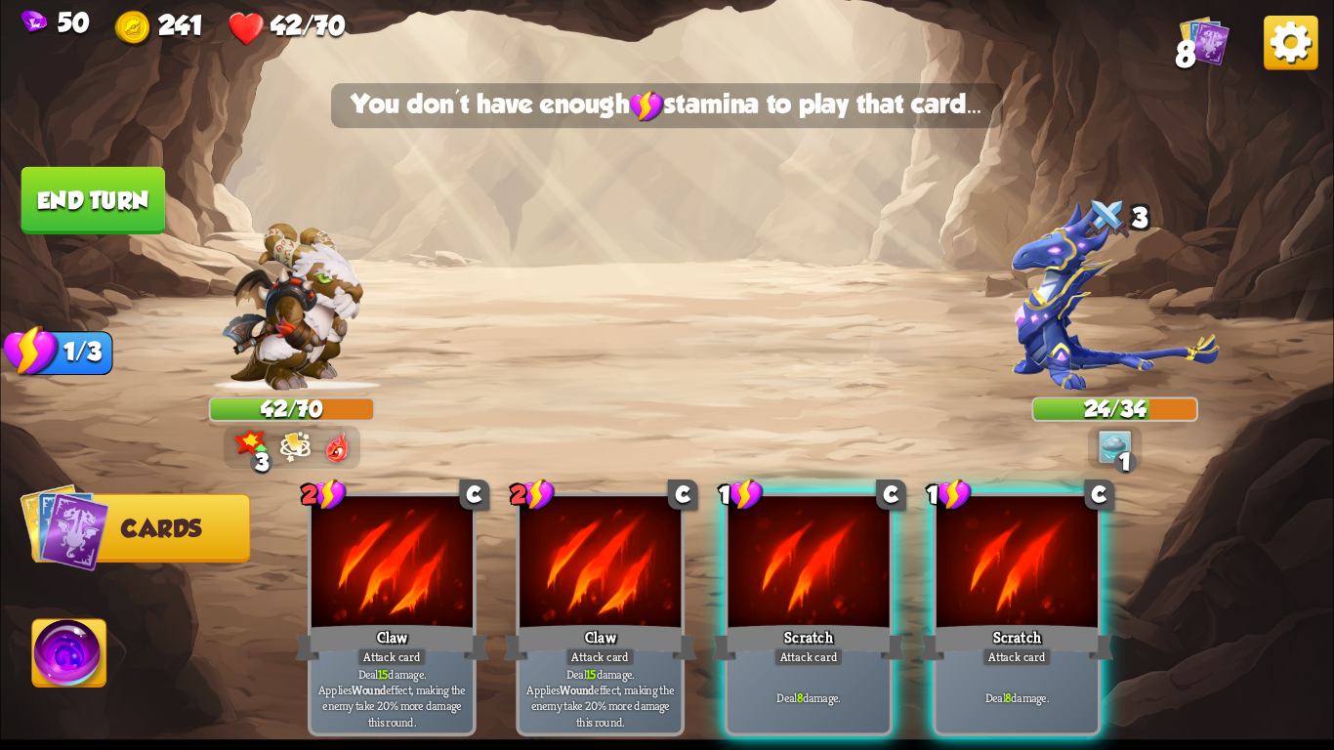
click at [494, 501] on div "2 C Claw Attack card Deal 15 damage. Applies Wound effect, making the enemy tak…" at bounding box center [800, 583] width 1067 height 333
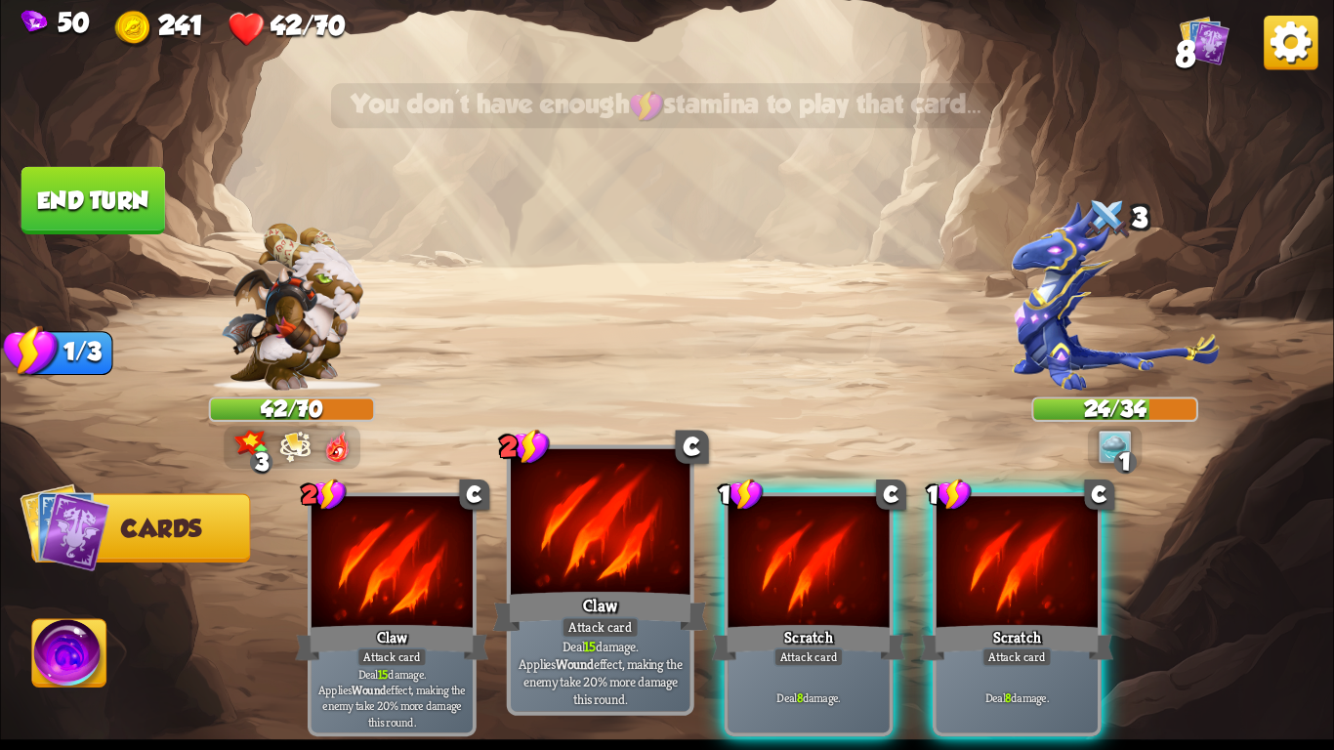
click at [577, 536] on div at bounding box center [600, 524] width 179 height 151
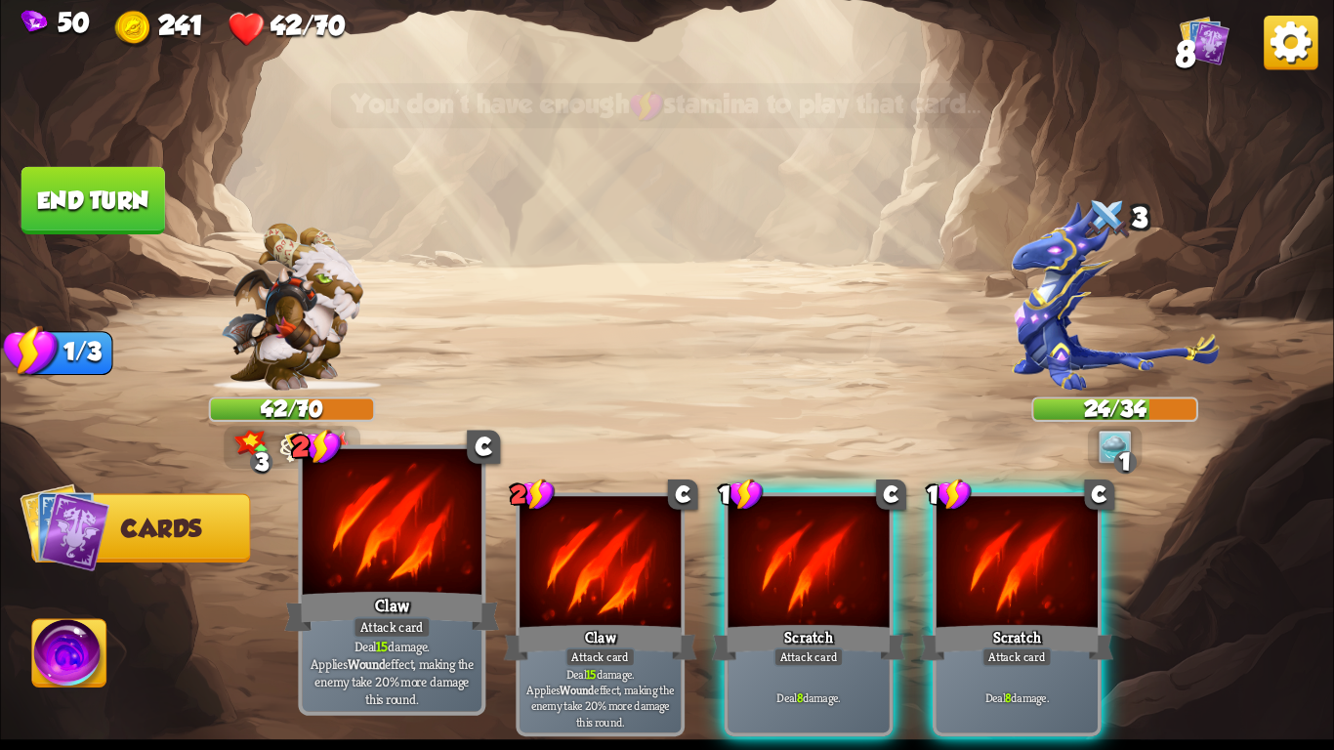
click at [377, 522] on div at bounding box center [392, 524] width 179 height 151
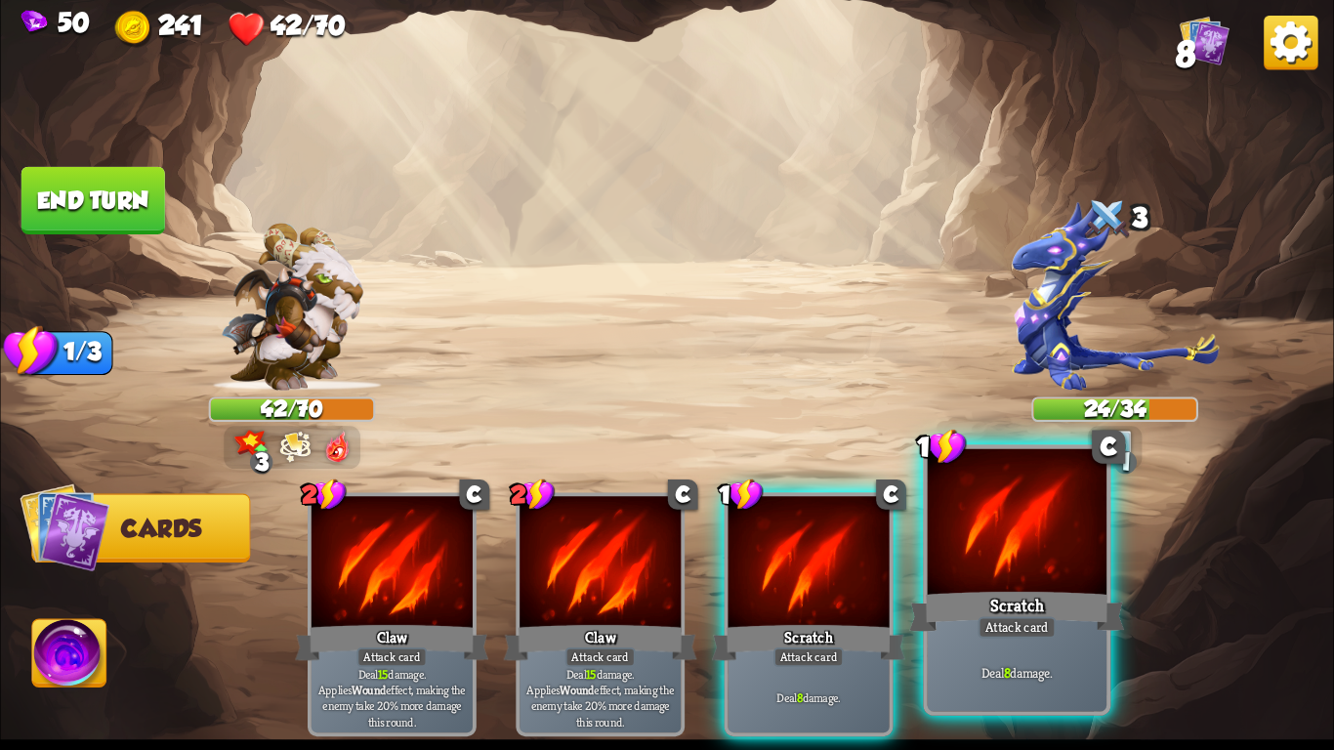
click at [965, 576] on div at bounding box center [1017, 524] width 179 height 151
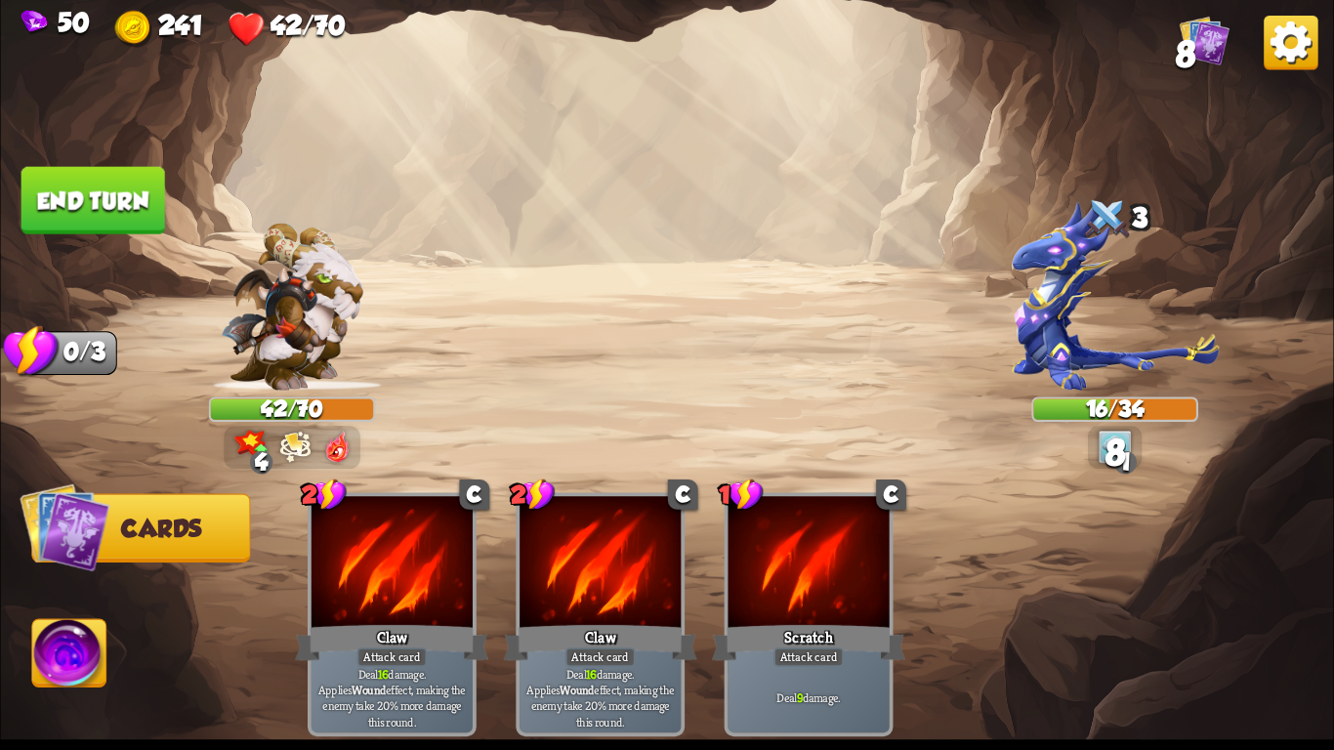
click at [144, 178] on button "End turn" at bounding box center [93, 200] width 144 height 67
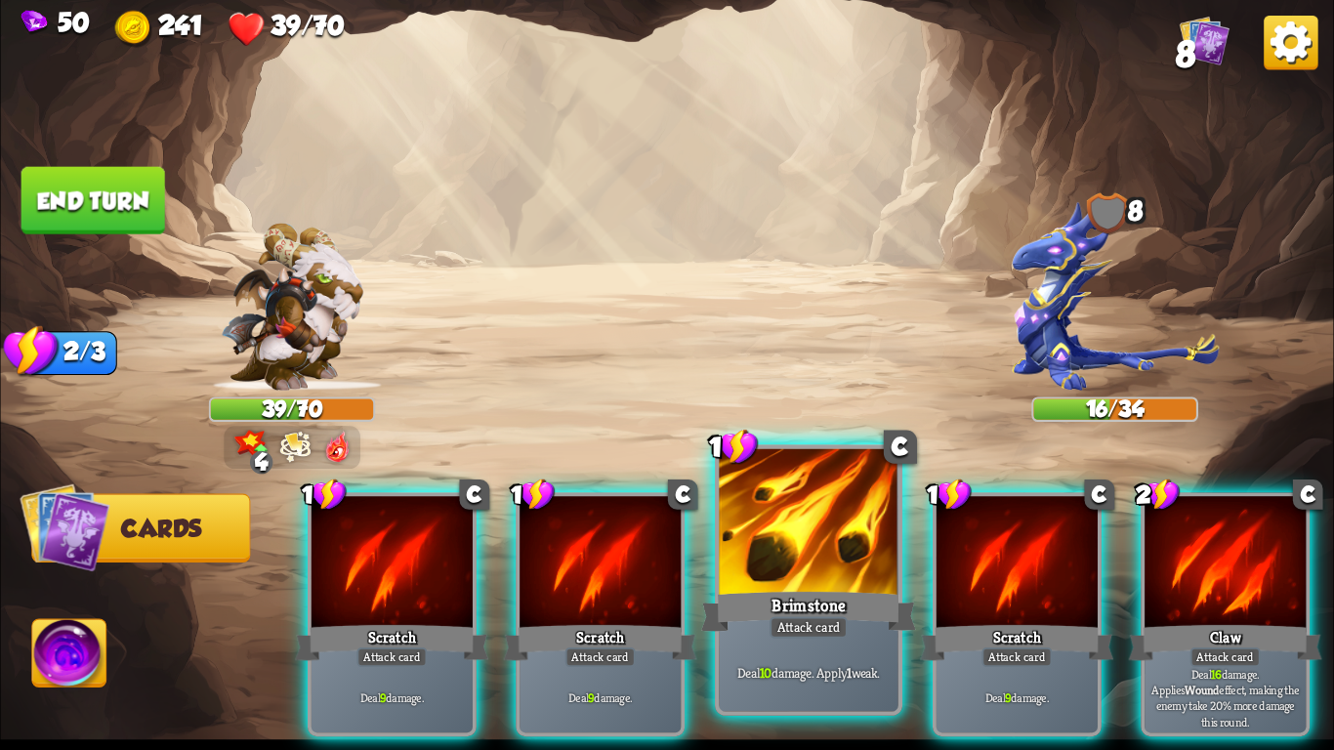
click at [836, 632] on div "Attack card" at bounding box center [809, 626] width 78 height 21
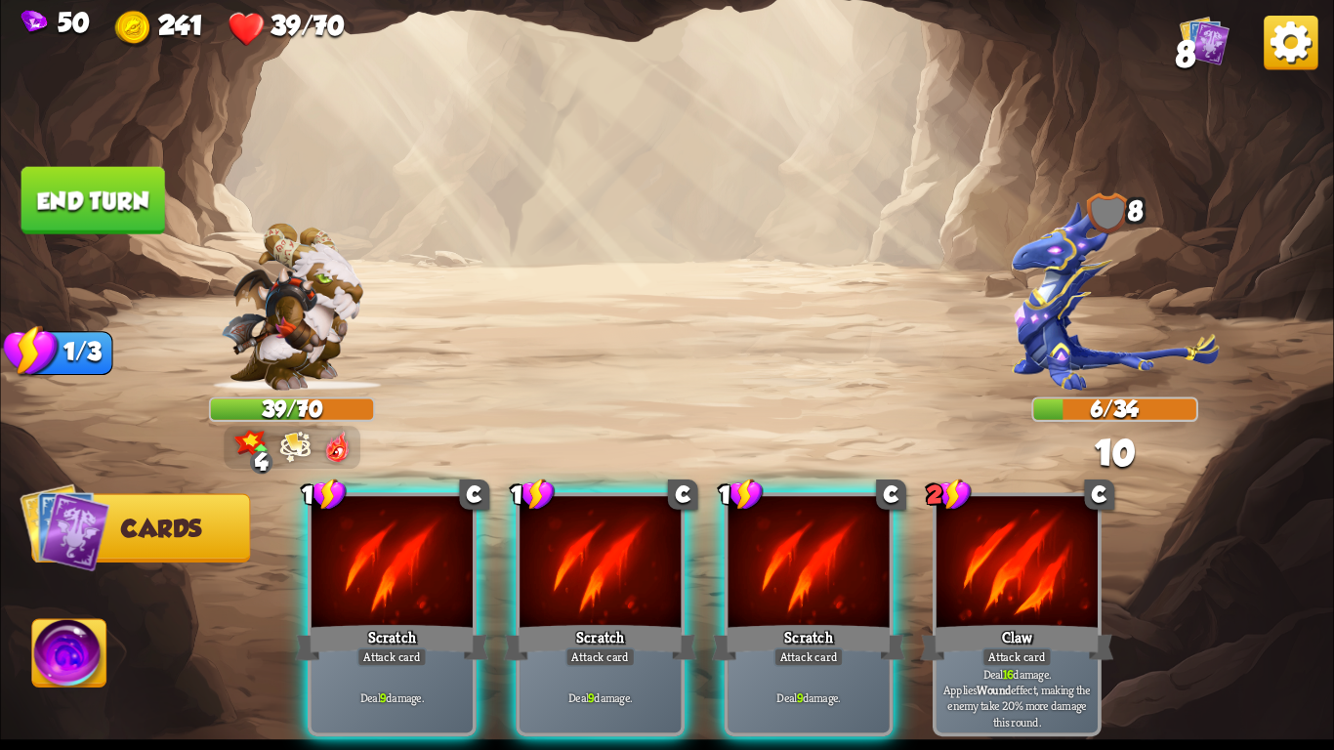
click at [836, 648] on div "Attack card" at bounding box center [809, 658] width 70 height 20
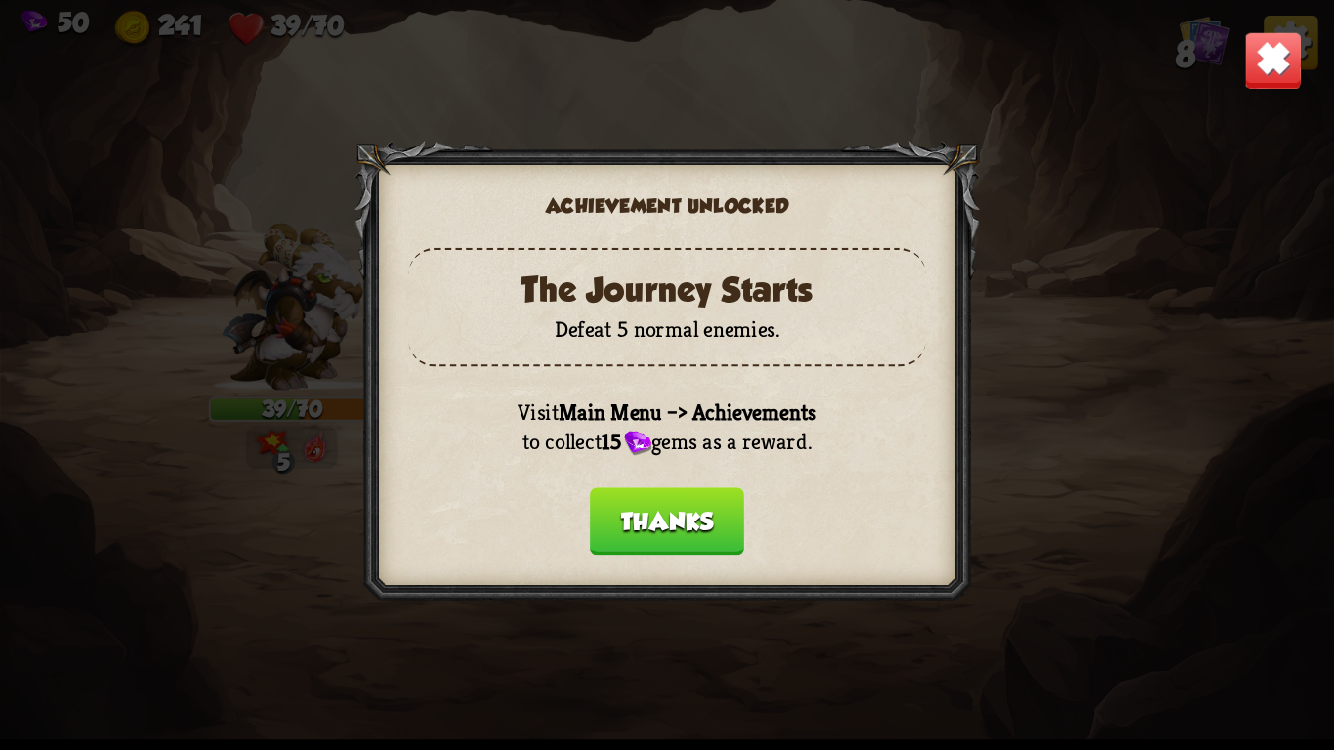
click at [675, 512] on button "Thanks" at bounding box center [667, 520] width 154 height 67
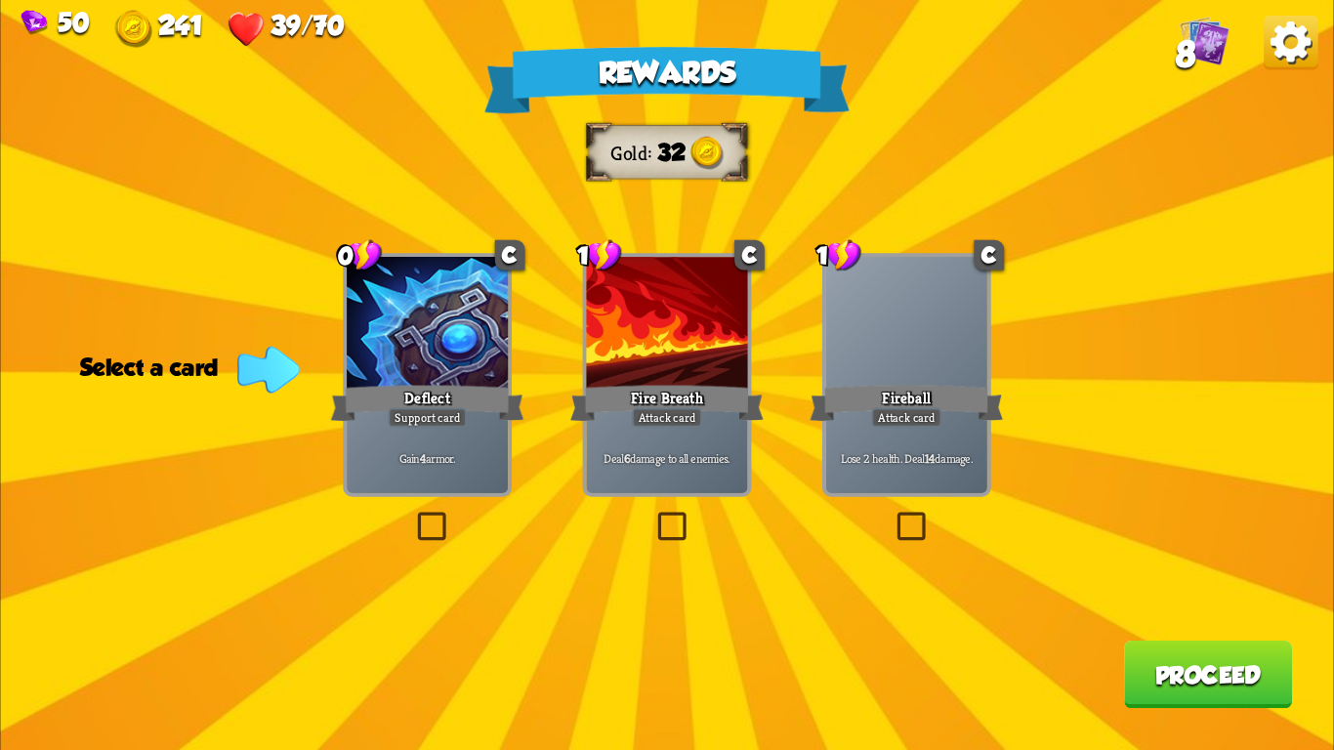
click at [640, 394] on div "Fire Breath" at bounding box center [666, 403] width 193 height 43
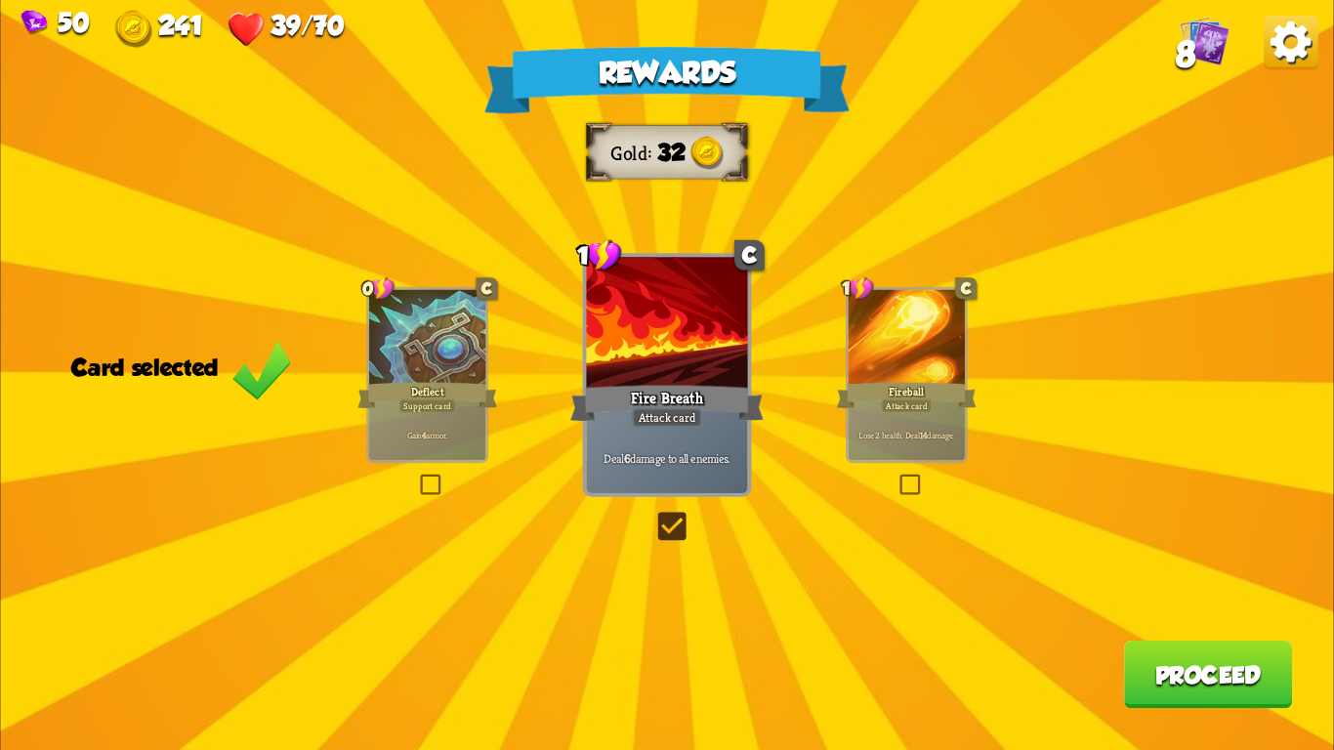
click at [1168, 669] on button "Proceed" at bounding box center [1208, 674] width 168 height 67
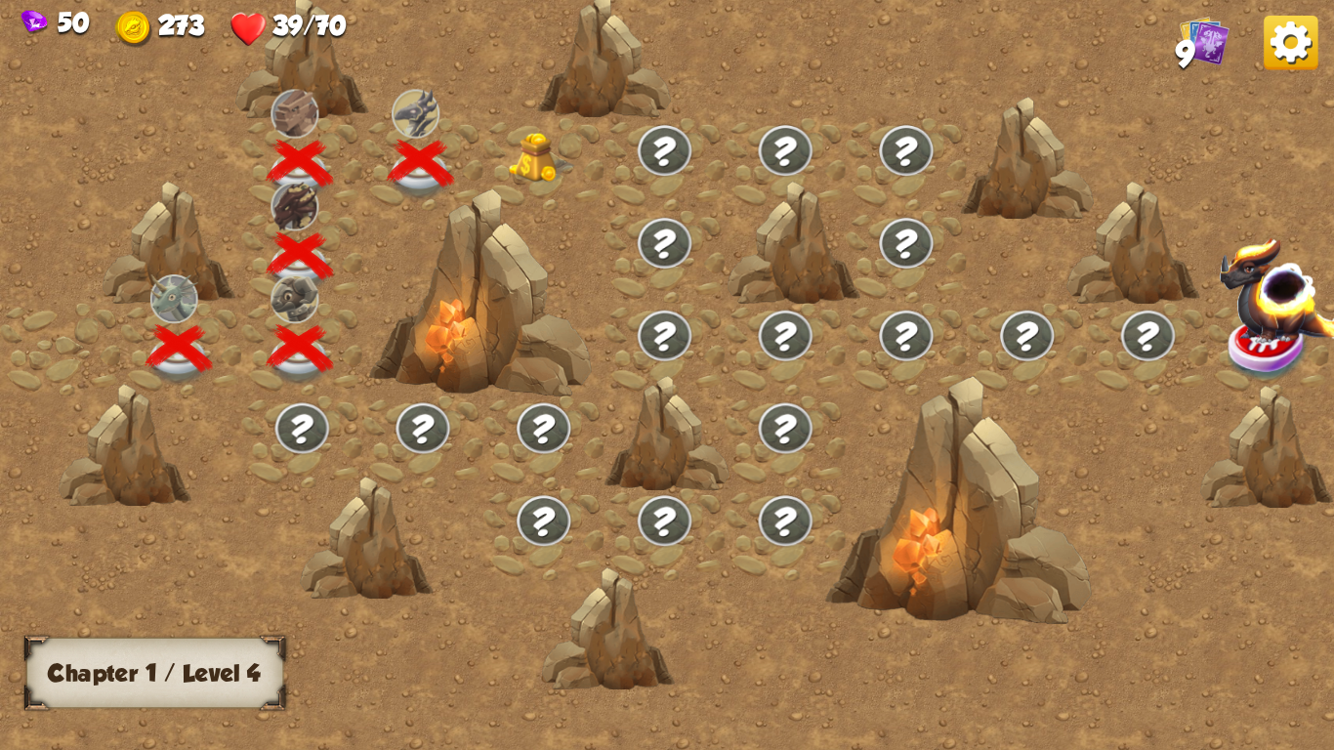
click at [518, 133] on img at bounding box center [542, 158] width 66 height 51
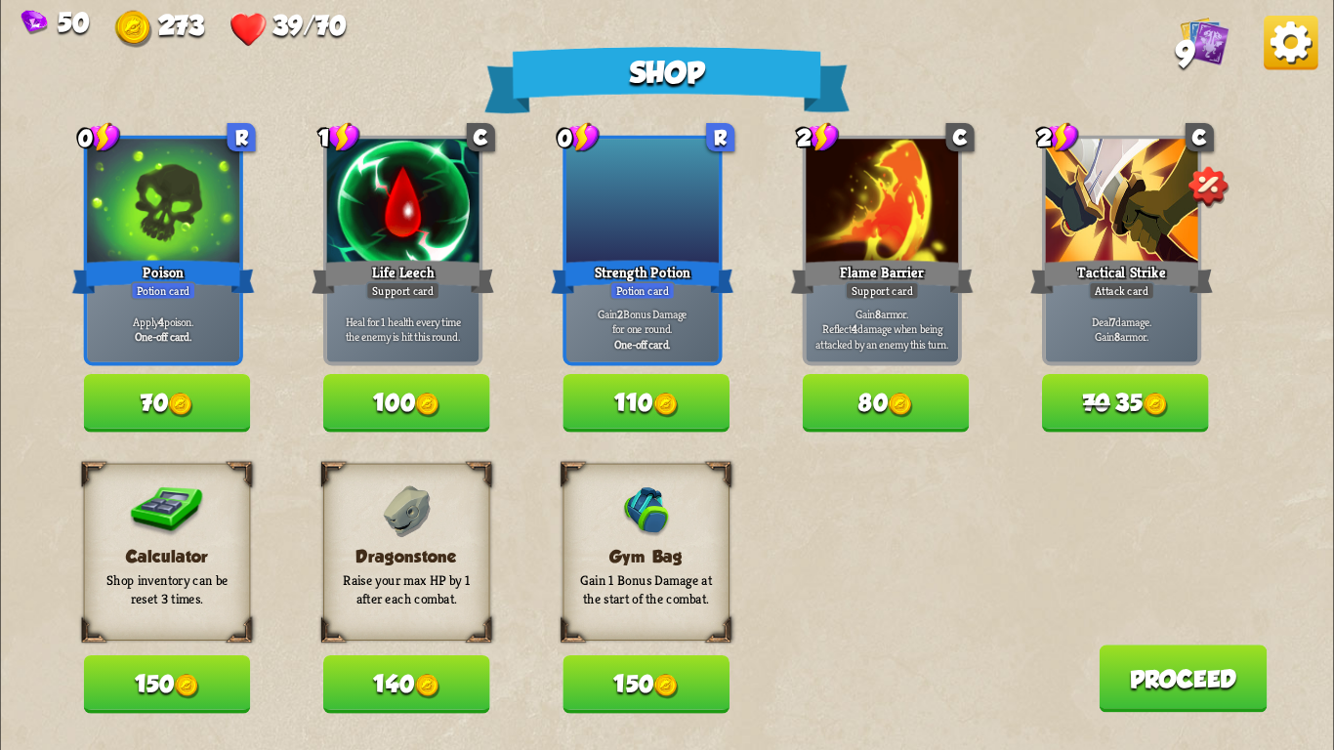
click at [637, 322] on p "Gain 2 Bonus Damage for one round." at bounding box center [642, 322] width 145 height 30
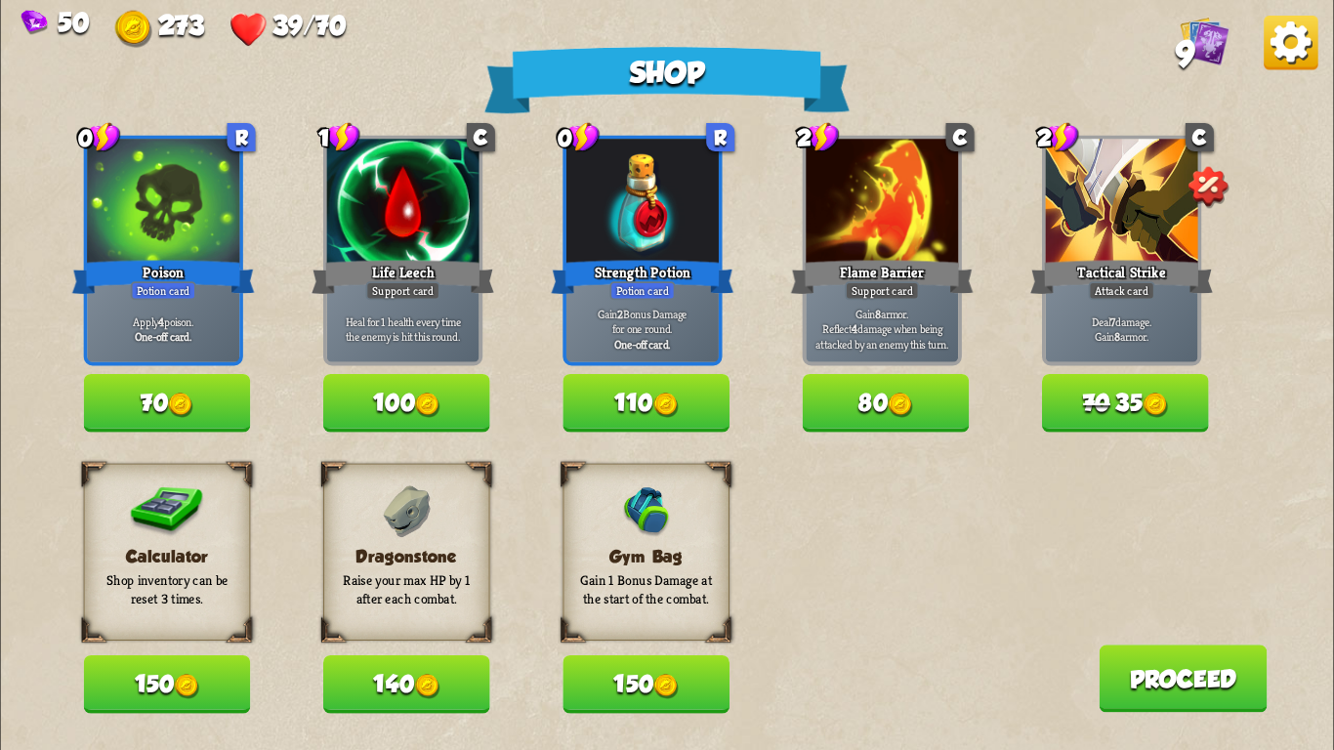
click at [695, 390] on button "110" at bounding box center [646, 403] width 167 height 58
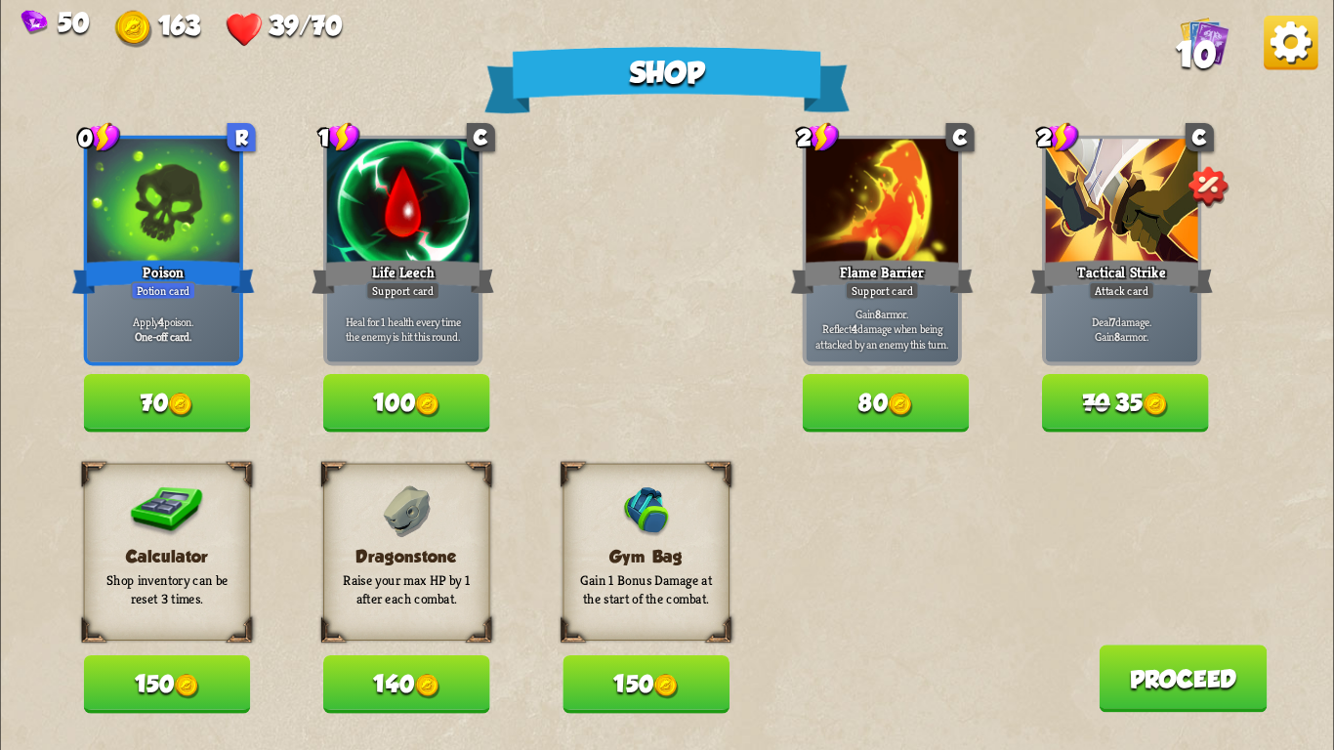
click at [871, 385] on button "80" at bounding box center [886, 403] width 167 height 58
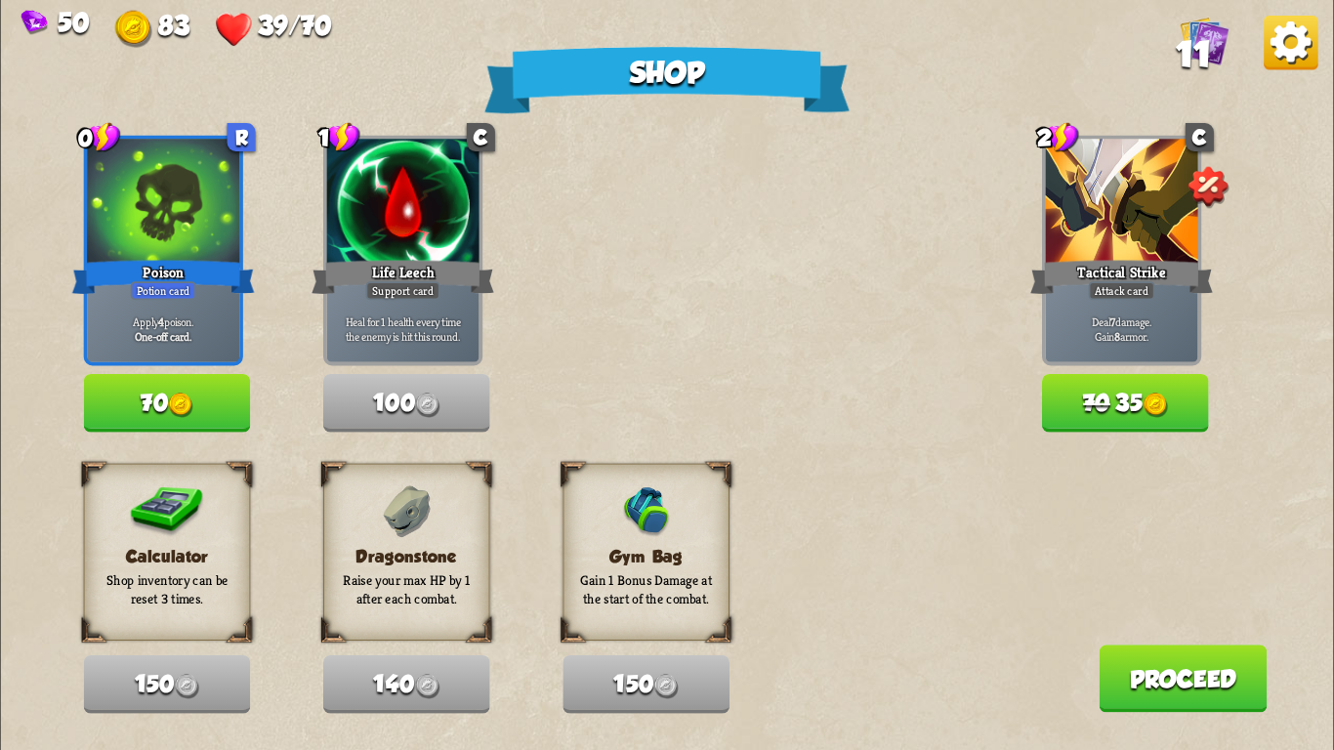
click at [179, 414] on img at bounding box center [180, 405] width 25 height 25
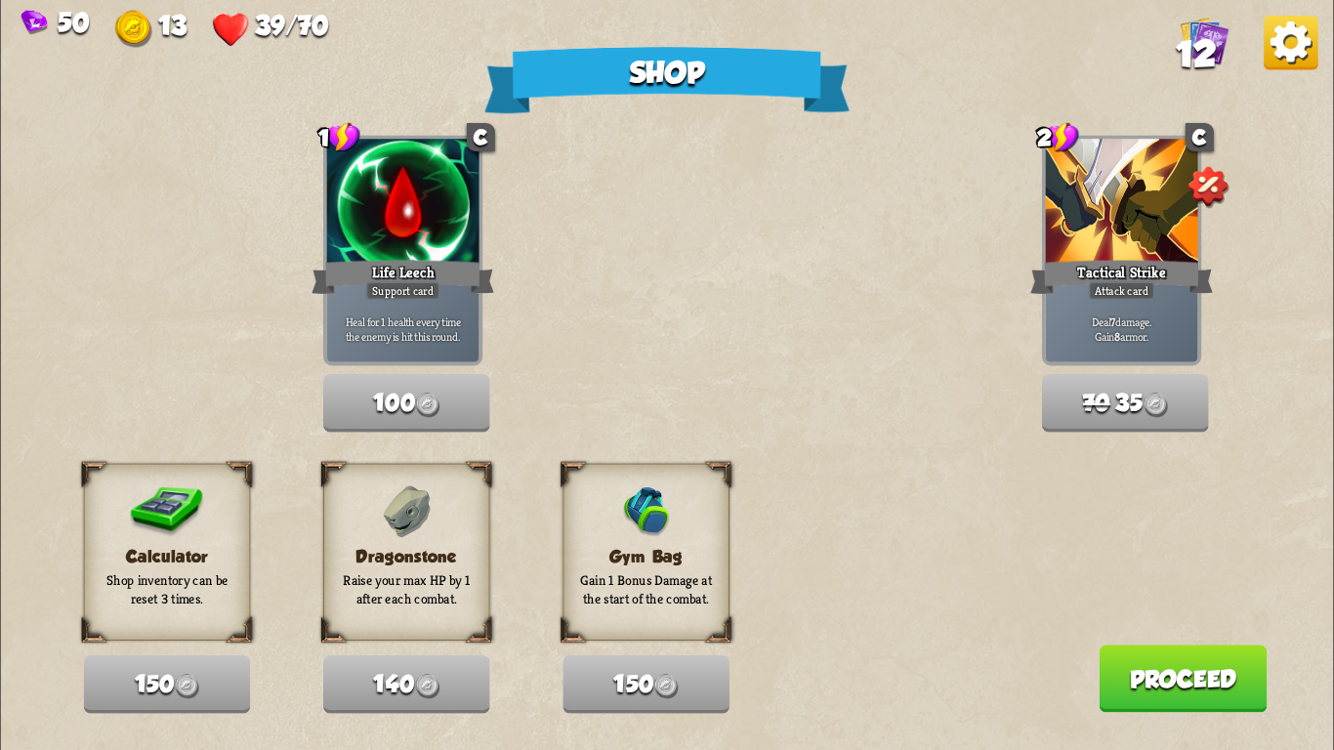
click at [1204, 704] on button "Proceed" at bounding box center [1183, 678] width 168 height 67
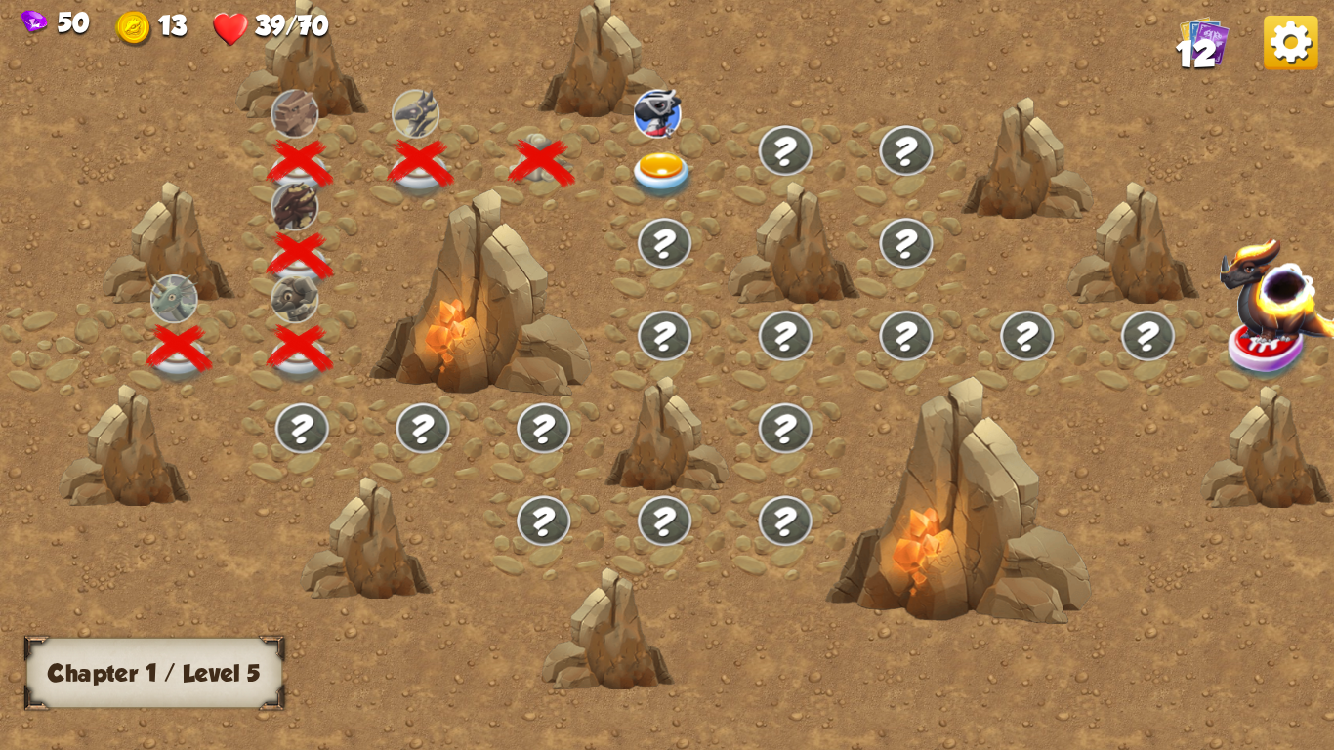
click at [647, 154] on img at bounding box center [663, 176] width 66 height 49
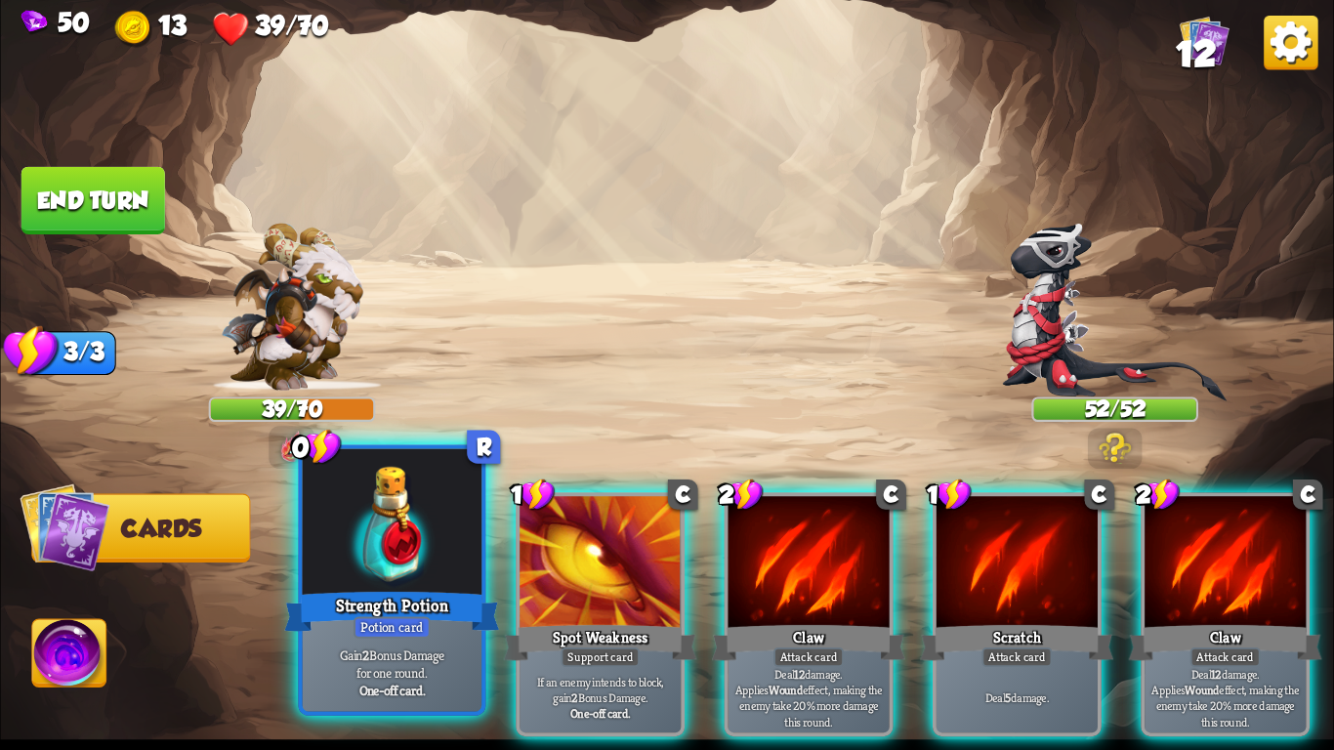
click at [375, 530] on div at bounding box center [392, 524] width 179 height 151
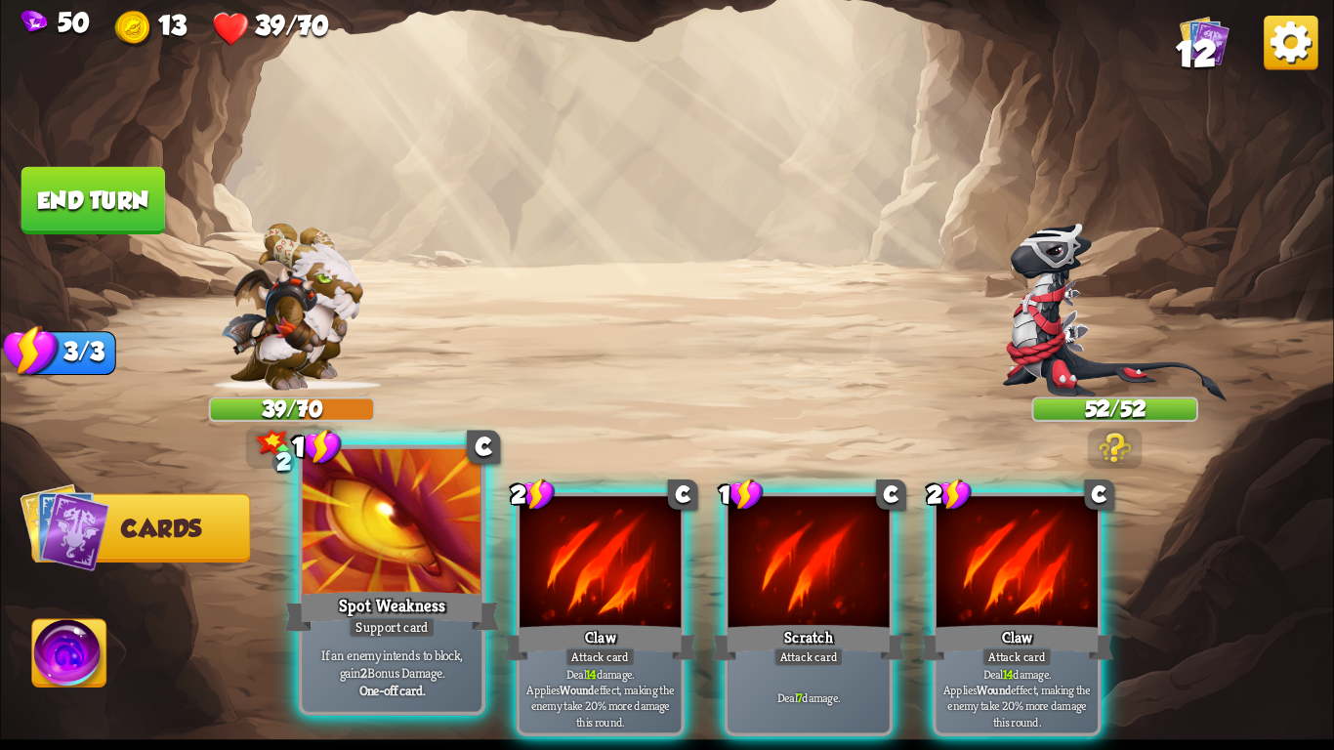
click at [433, 557] on div at bounding box center [392, 524] width 179 height 151
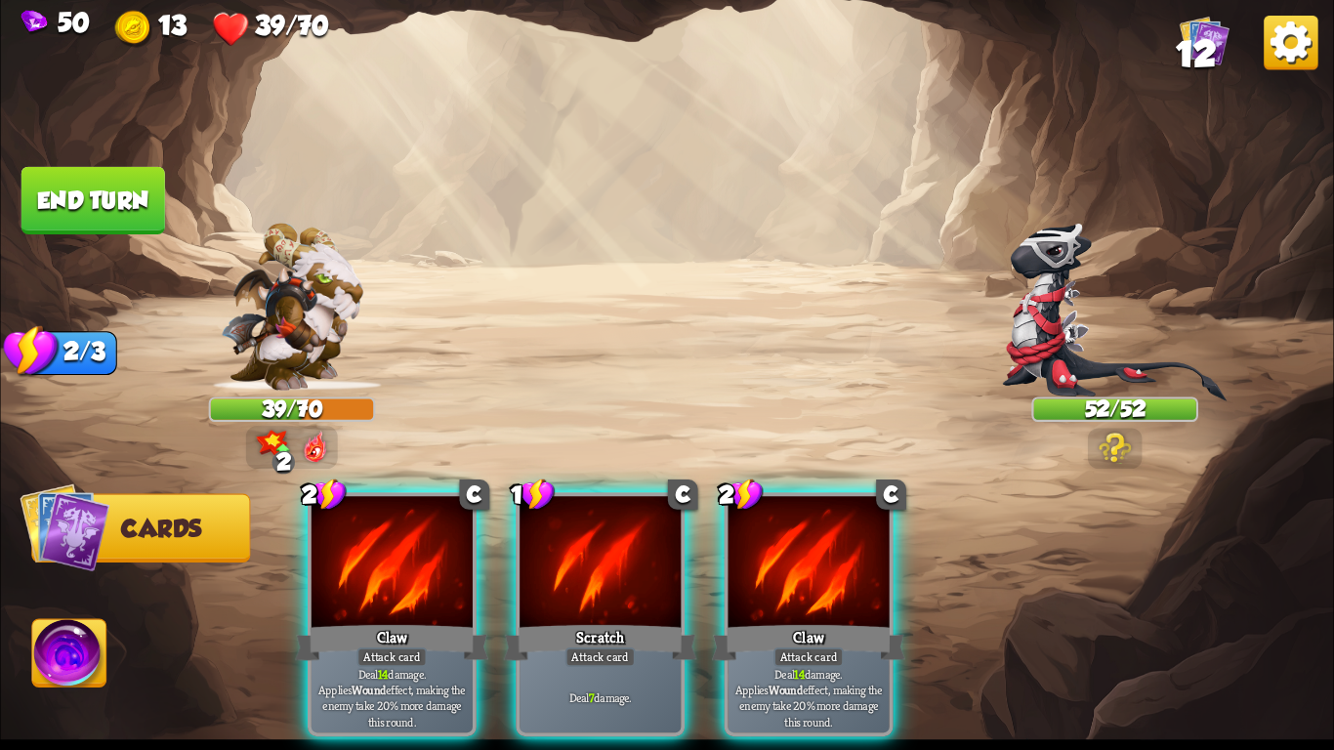
click at [433, 557] on div at bounding box center [392, 564] width 161 height 136
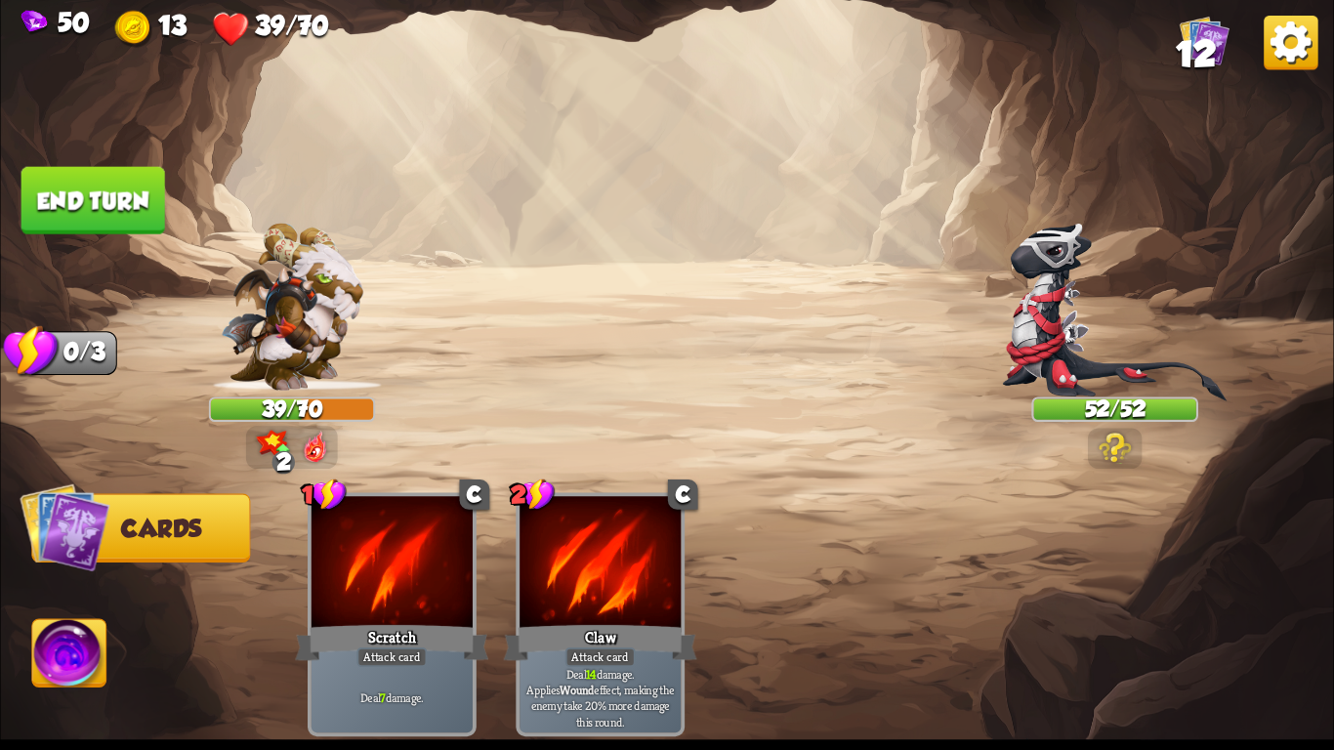
click at [433, 557] on div at bounding box center [392, 564] width 161 height 136
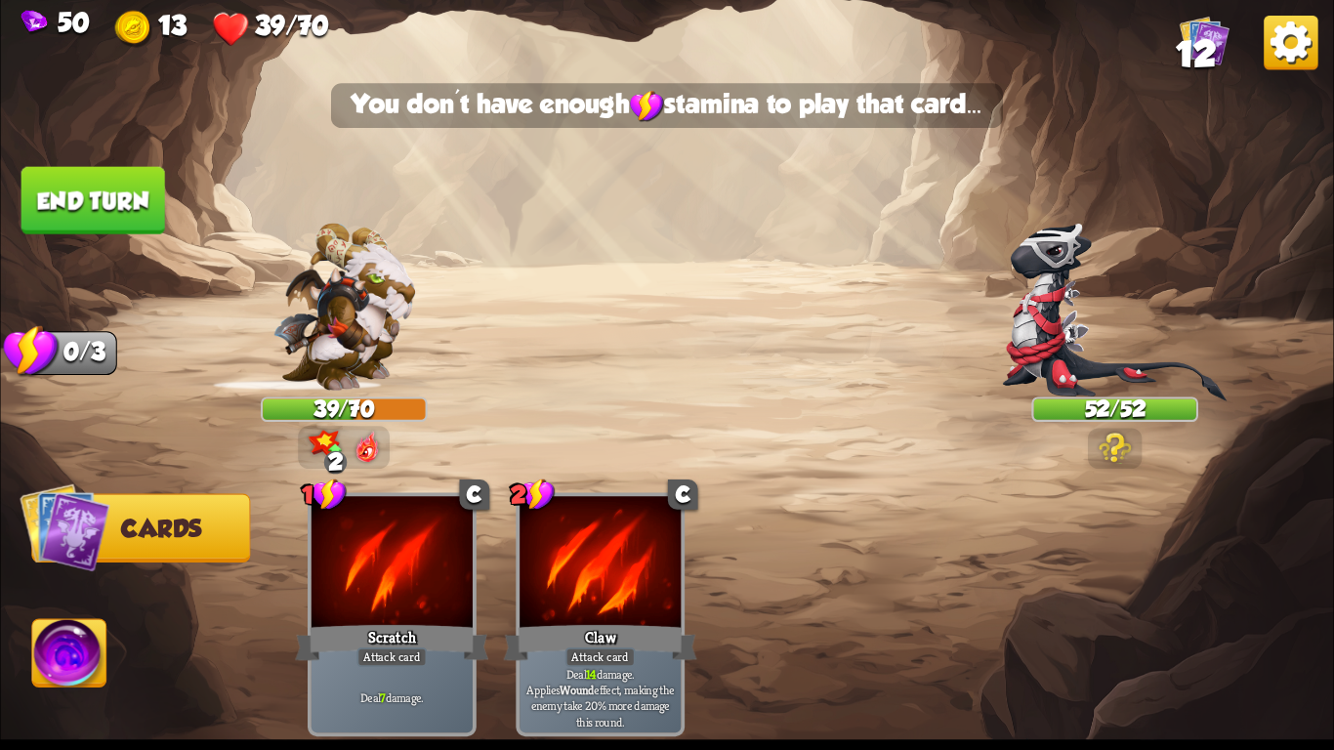
click at [433, 557] on div at bounding box center [392, 564] width 161 height 136
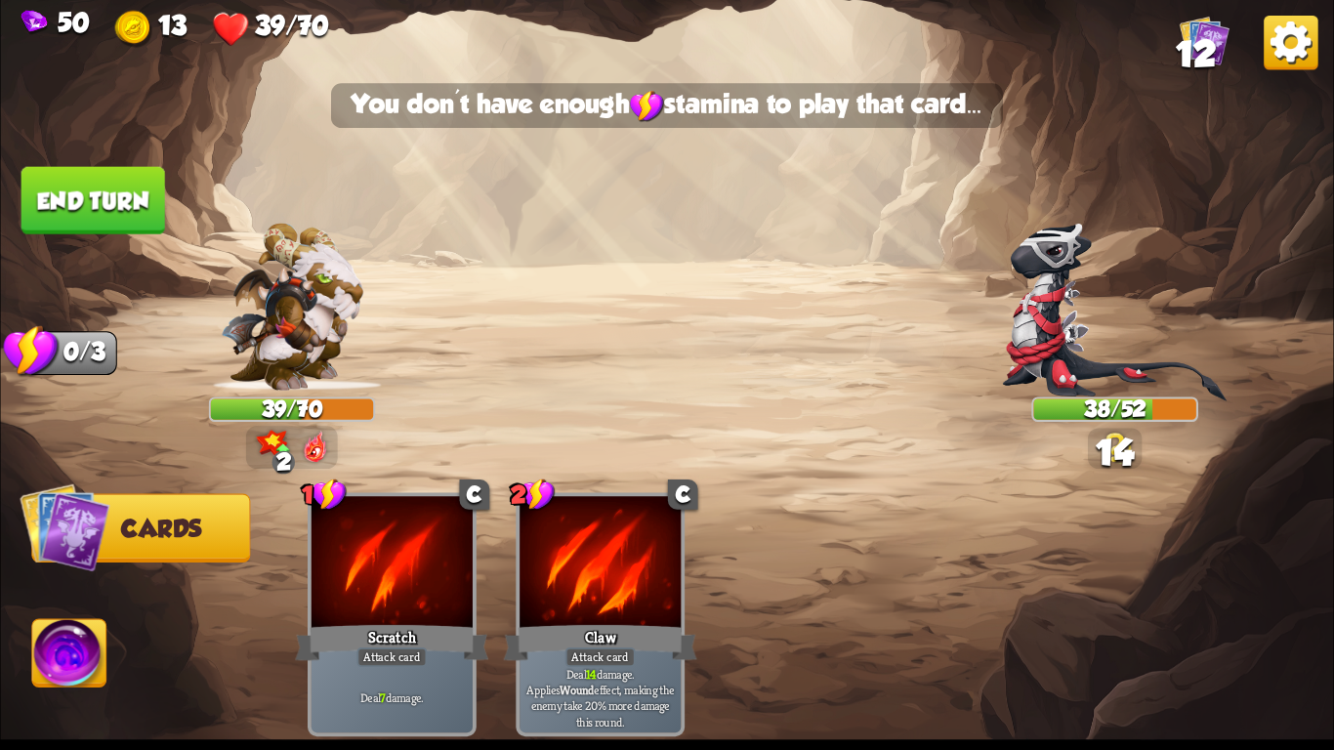
click at [433, 557] on div at bounding box center [392, 564] width 161 height 136
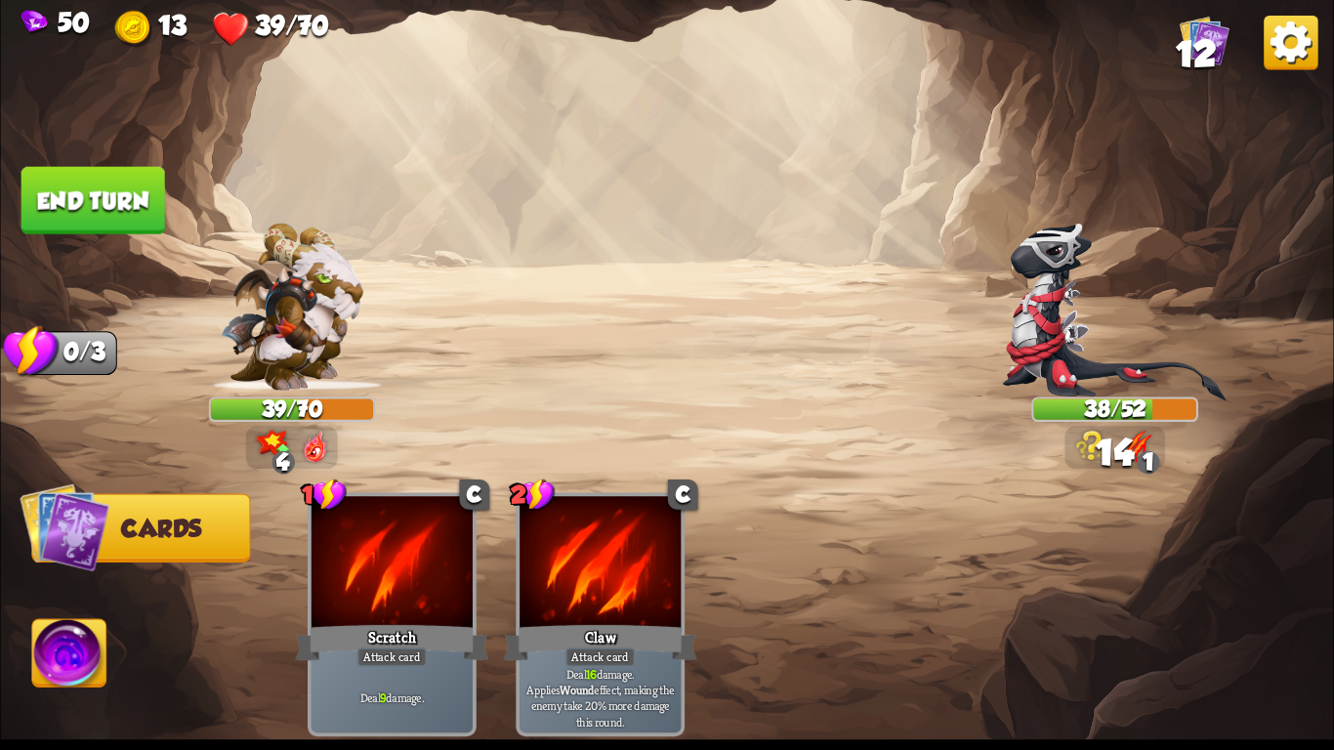
click at [90, 204] on button "End turn" at bounding box center [93, 200] width 144 height 67
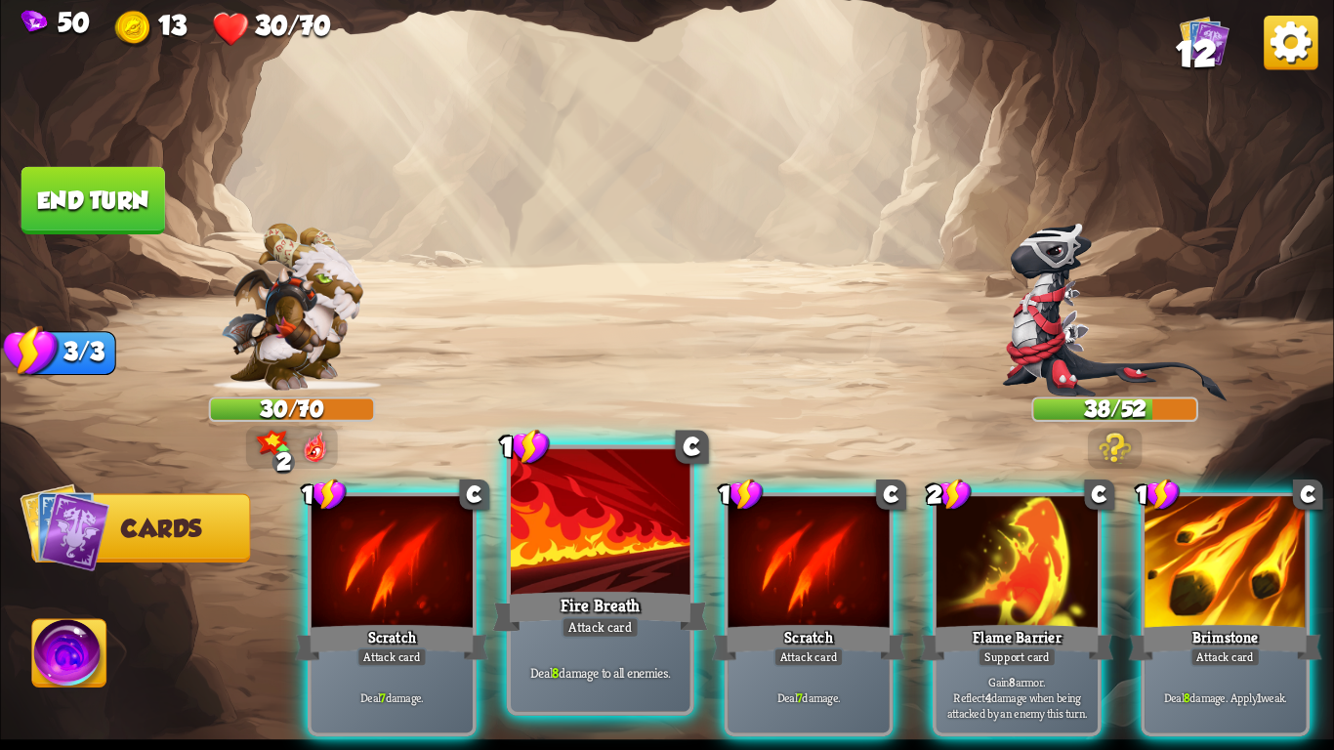
click at [603, 614] on div "Fire Breath" at bounding box center [600, 612] width 215 height 48
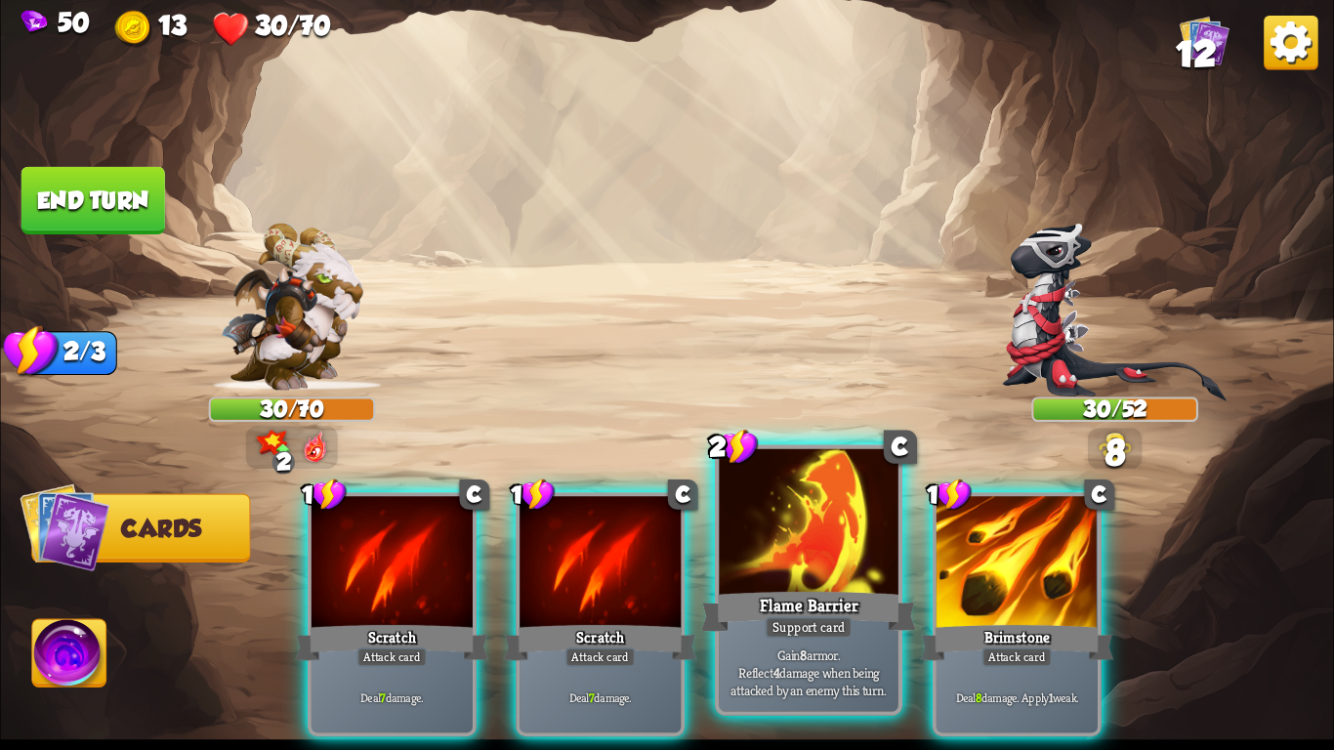
click at [751, 637] on div "Gain 8 armor. Reflect 4 damage when being attacked by an enemy this turn." at bounding box center [808, 673] width 179 height 78
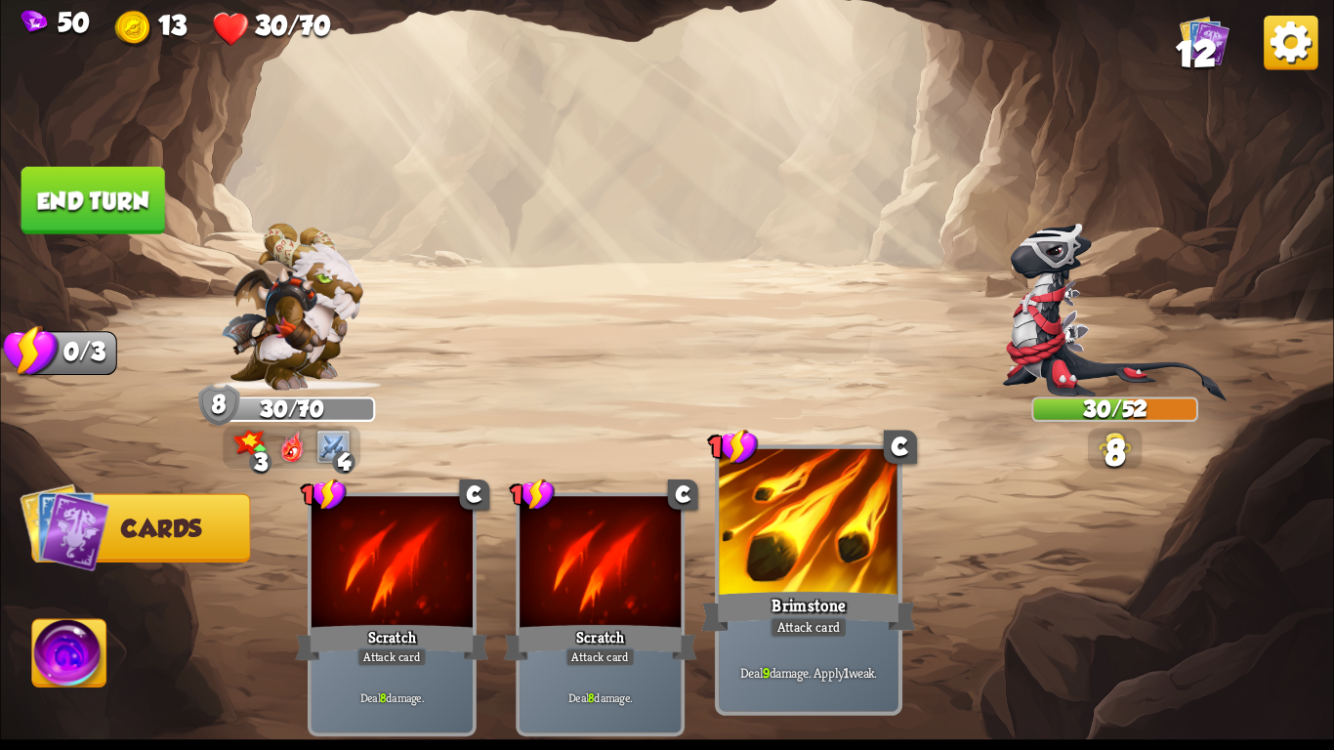
click at [761, 629] on div "Brimstone" at bounding box center [808, 612] width 215 height 48
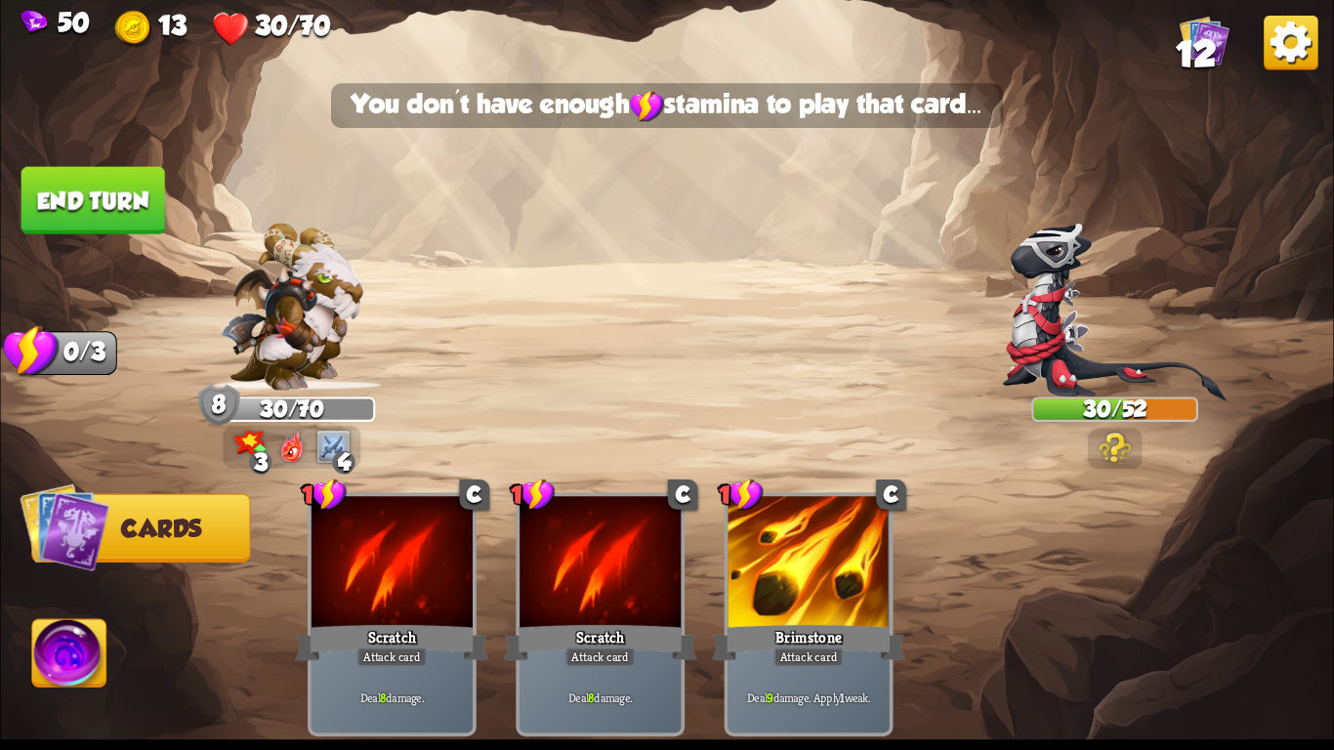
click at [76, 178] on button "End turn" at bounding box center [93, 200] width 144 height 67
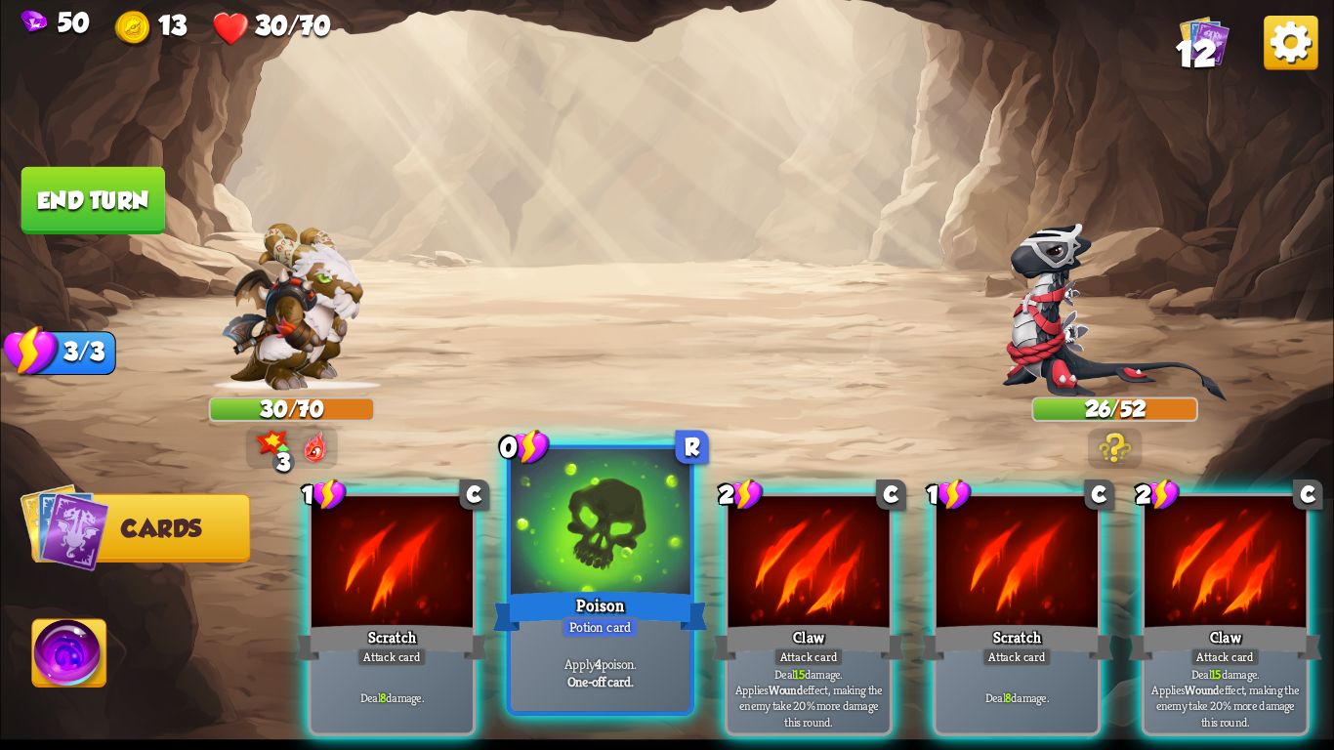
click at [537, 616] on div "Poison" at bounding box center [600, 612] width 215 height 48
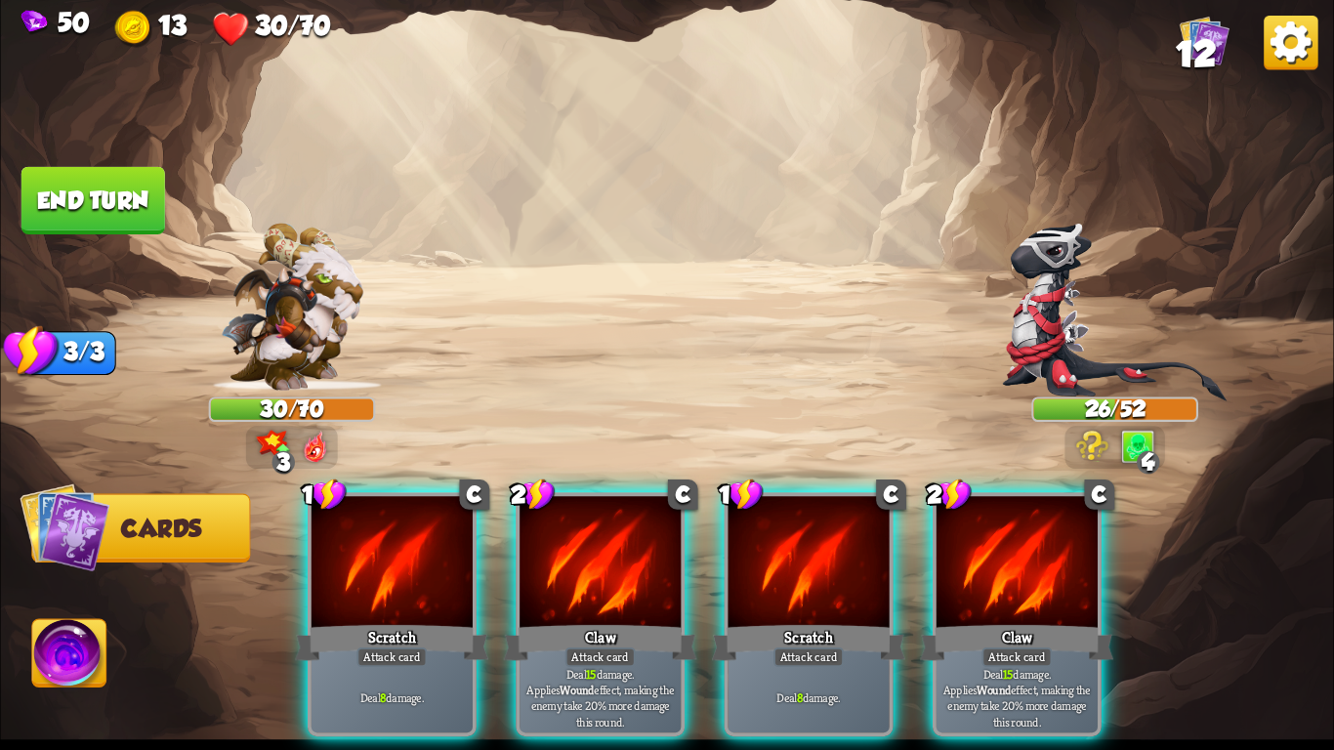
click at [537, 621] on div "Claw" at bounding box center [600, 642] width 193 height 43
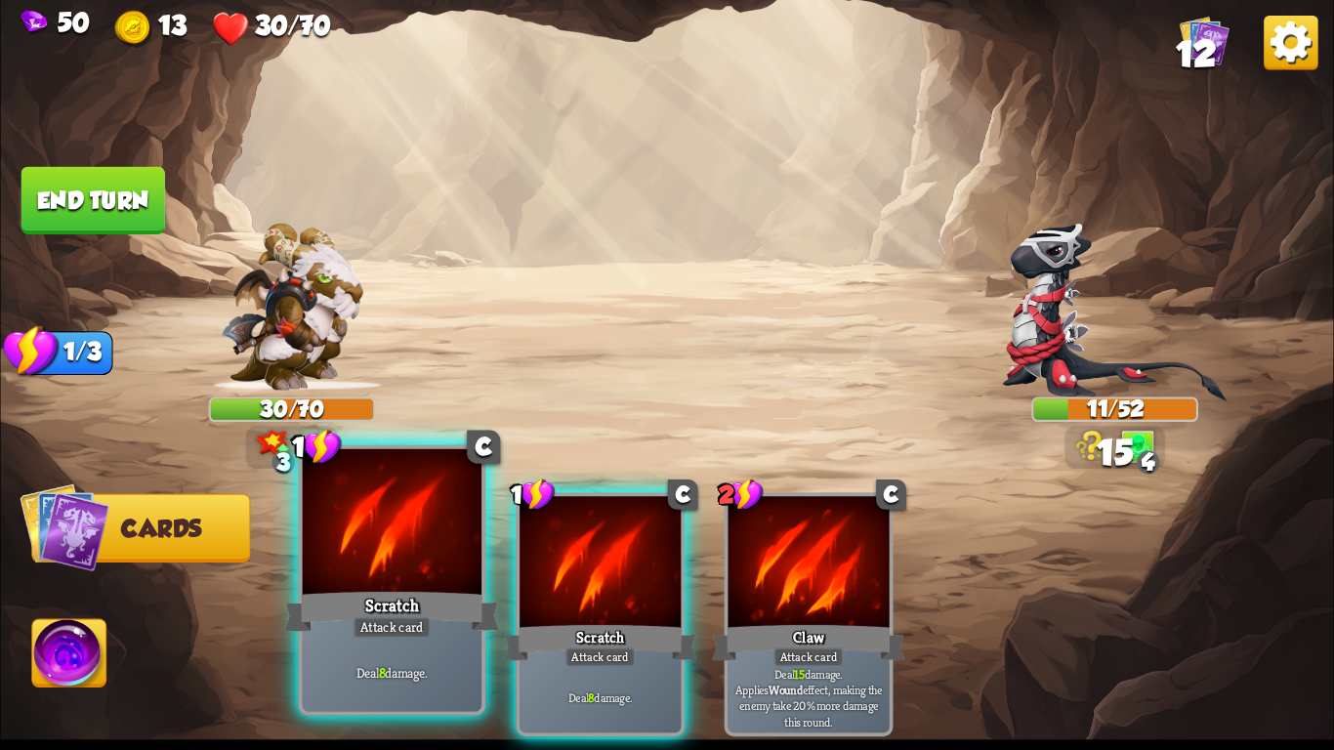
click at [392, 585] on div at bounding box center [392, 524] width 179 height 151
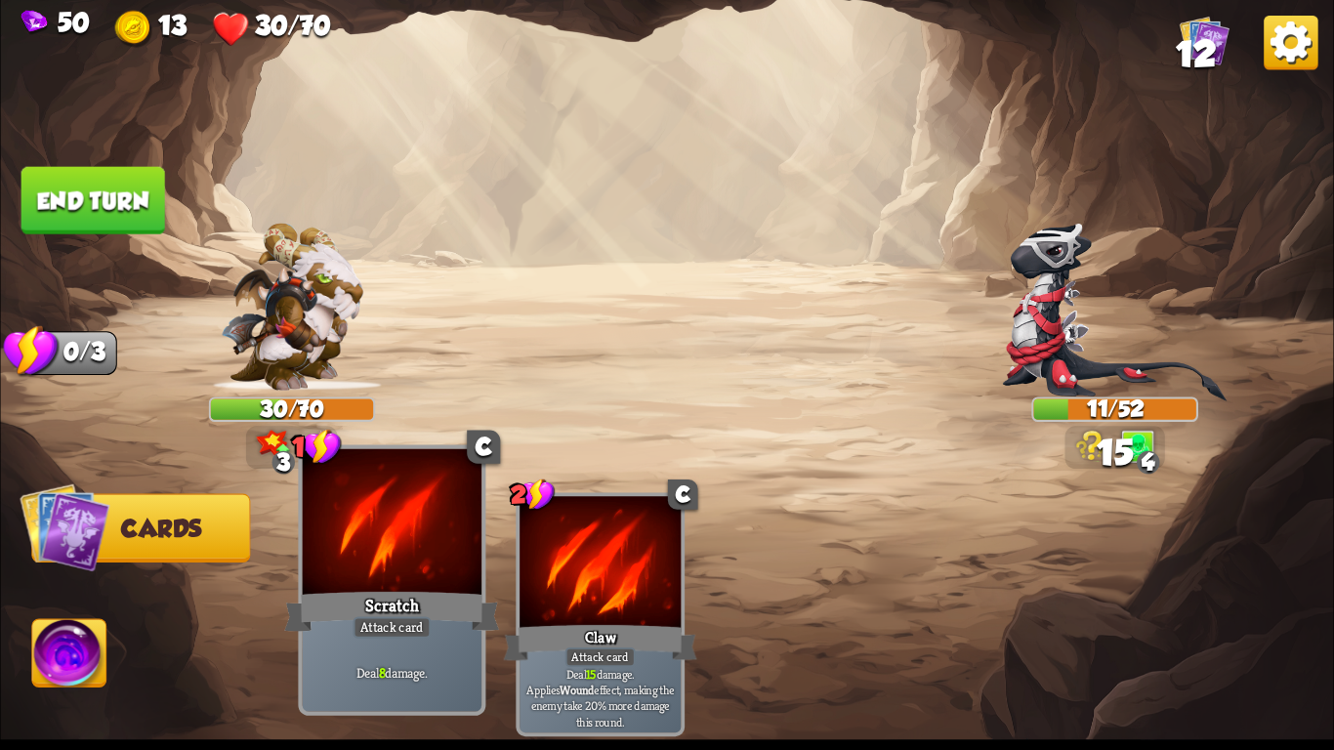
click at [393, 585] on div at bounding box center [392, 524] width 179 height 151
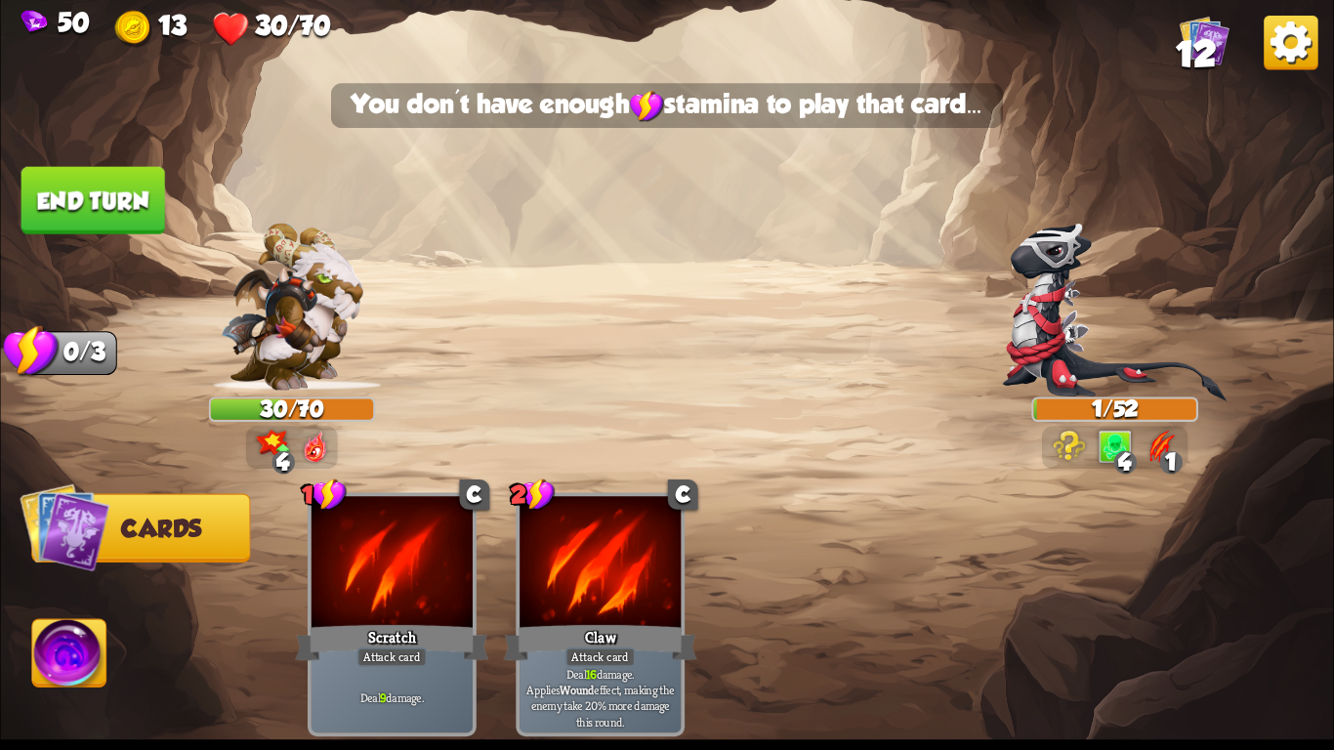
click at [146, 174] on button "End turn" at bounding box center [93, 200] width 144 height 67
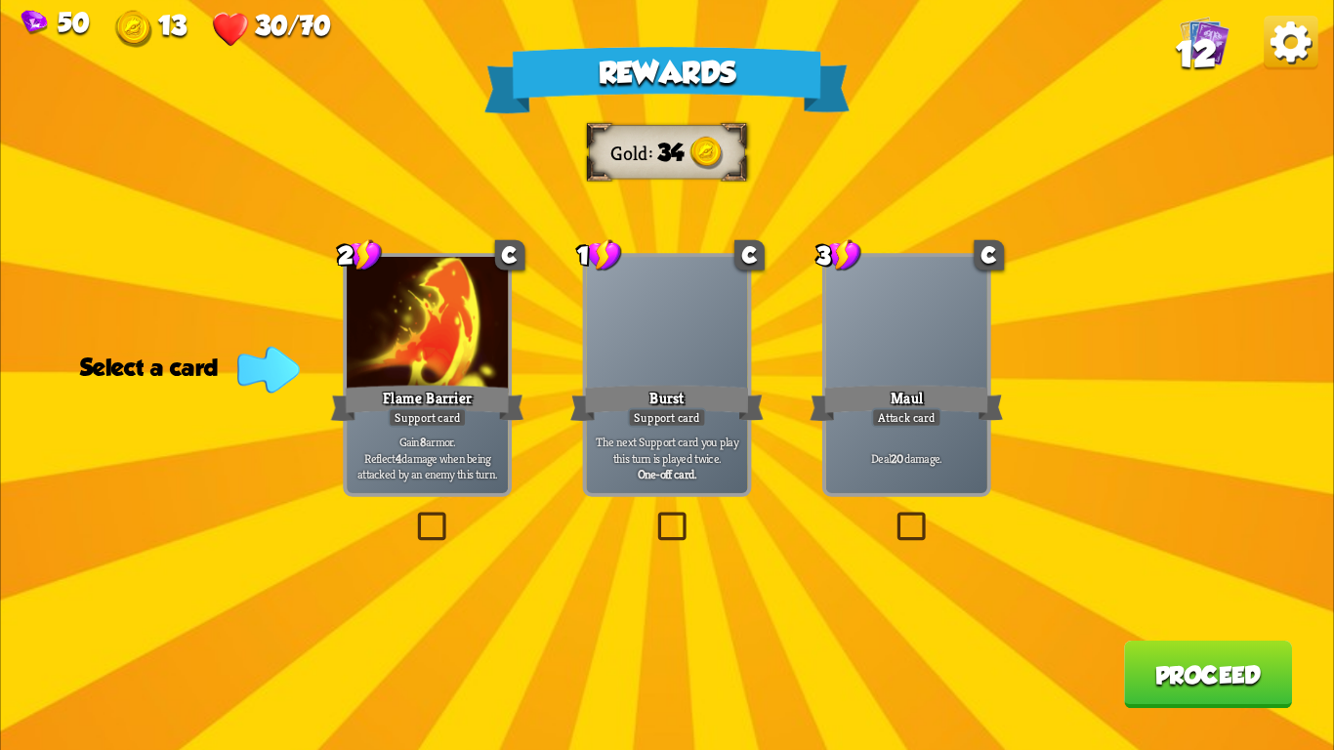
click at [169, 57] on div "Rewards Gold 34 Select a card 2 C Flame Barrier Support card Gain 8 armor. Refl…" at bounding box center [666, 375] width 1333 height 750
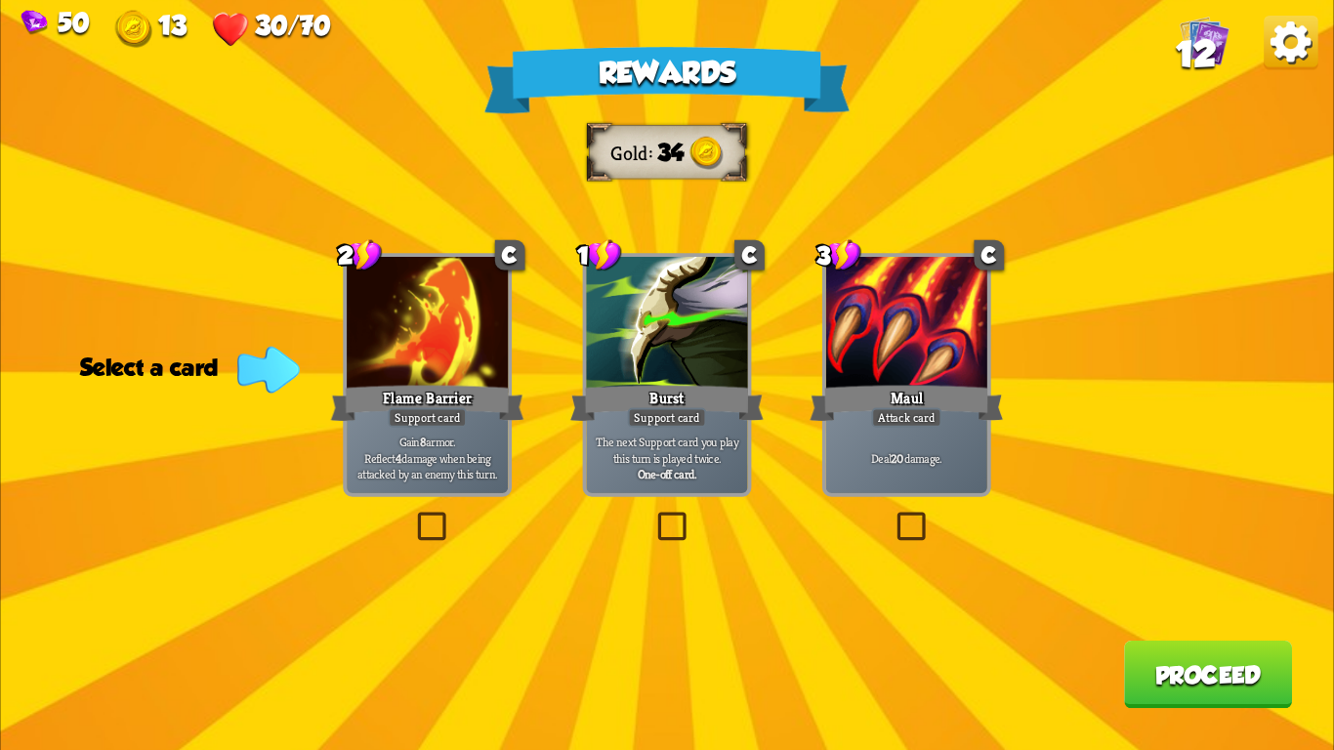
click at [659, 295] on div at bounding box center [666, 325] width 161 height 136
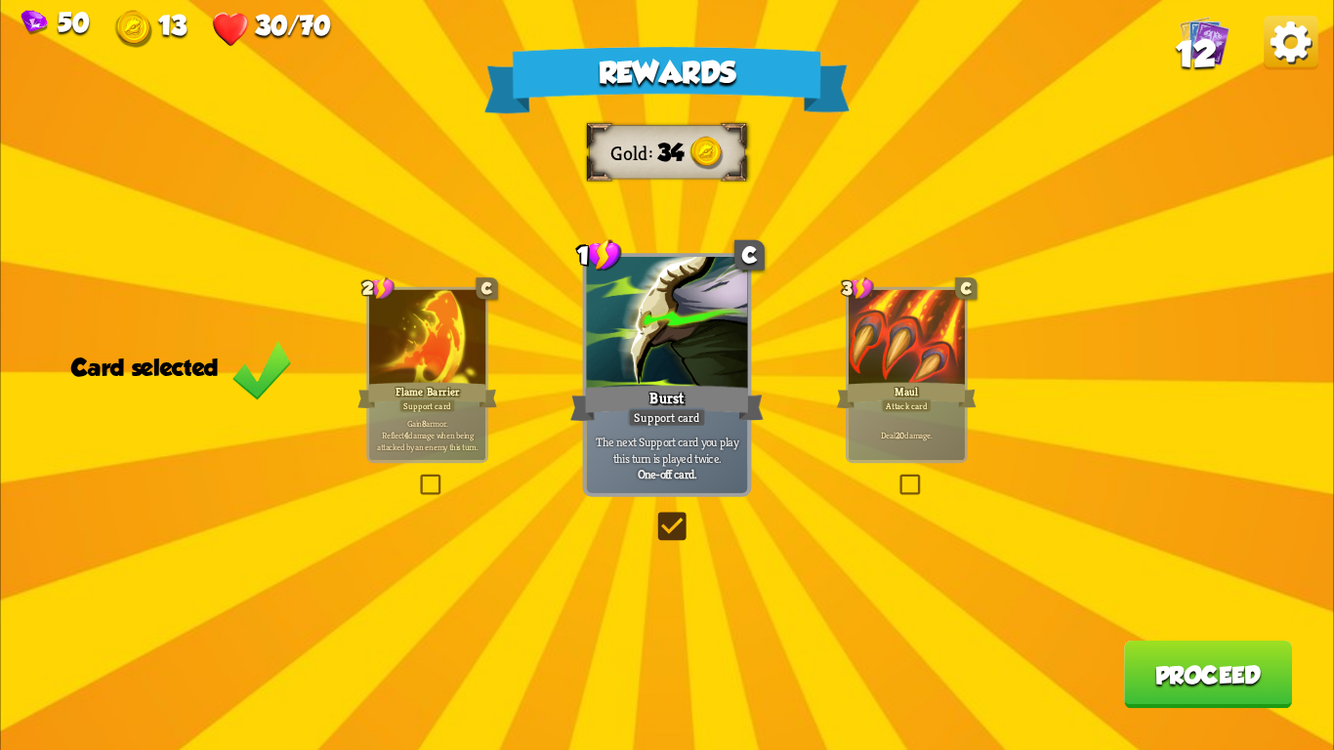
click at [1227, 688] on button "Proceed" at bounding box center [1208, 674] width 168 height 67
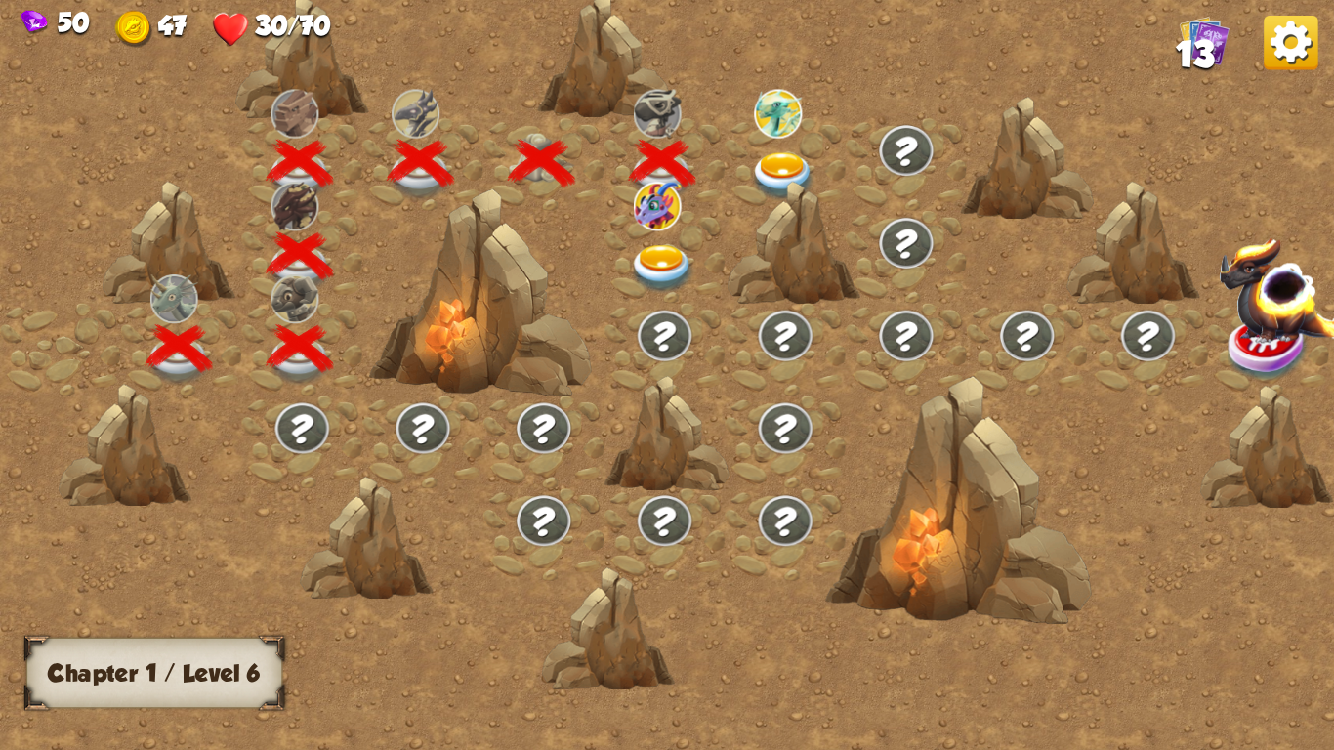
click at [654, 241] on div at bounding box center [665, 257] width 121 height 93
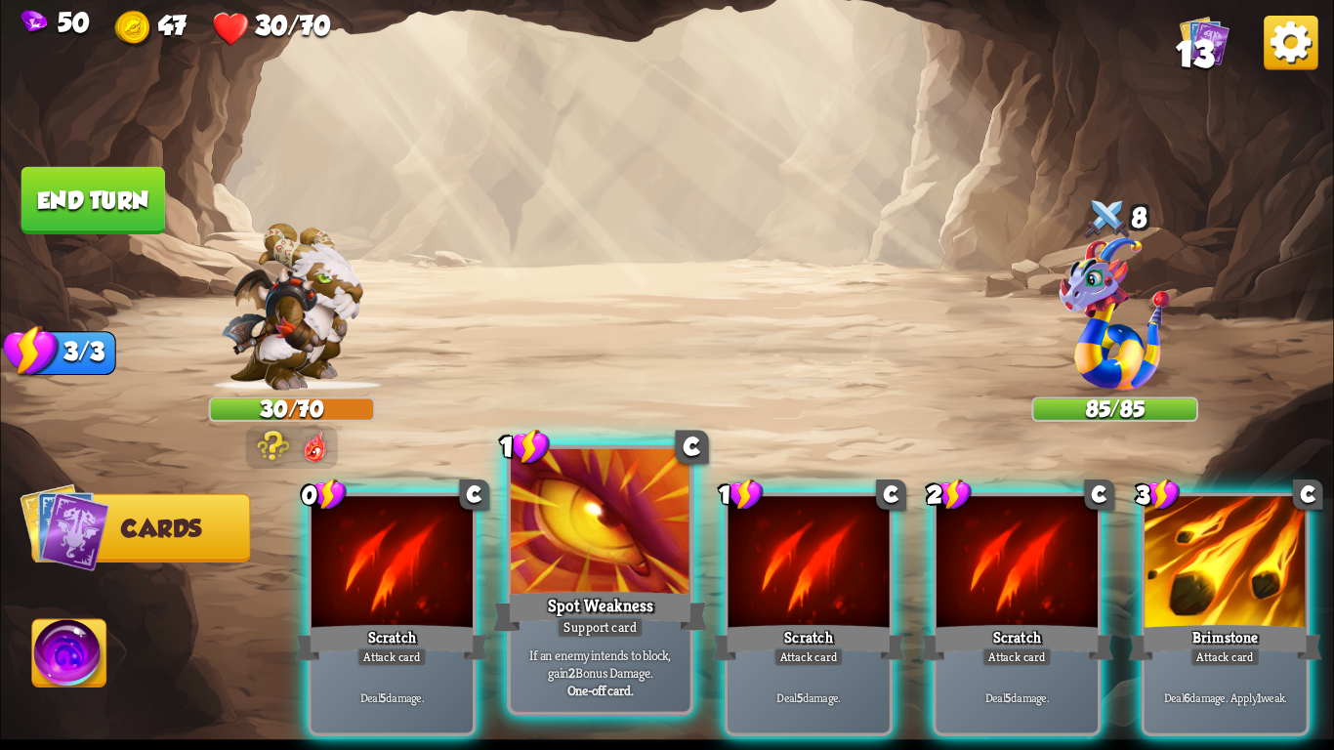
click at [591, 590] on div "Spot Weakness" at bounding box center [600, 612] width 215 height 48
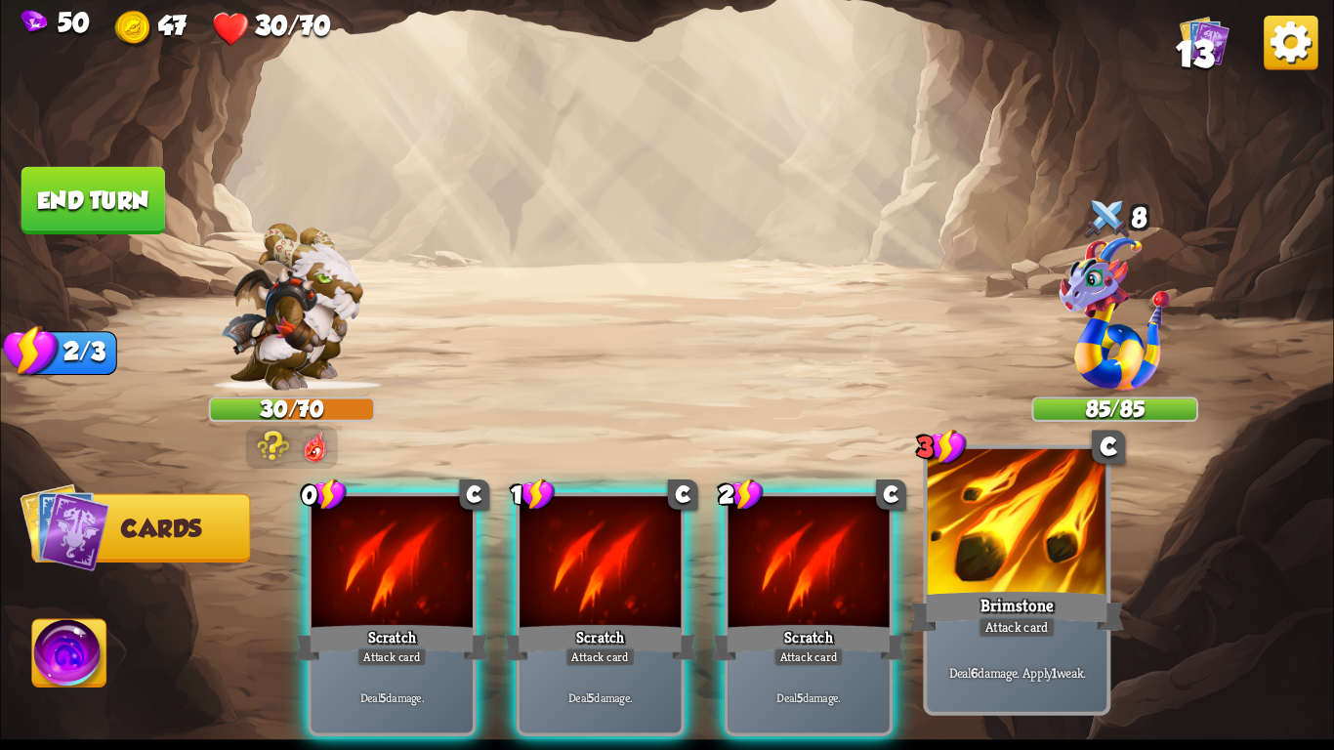
click at [1005, 620] on div "Attack card" at bounding box center [1017, 626] width 78 height 21
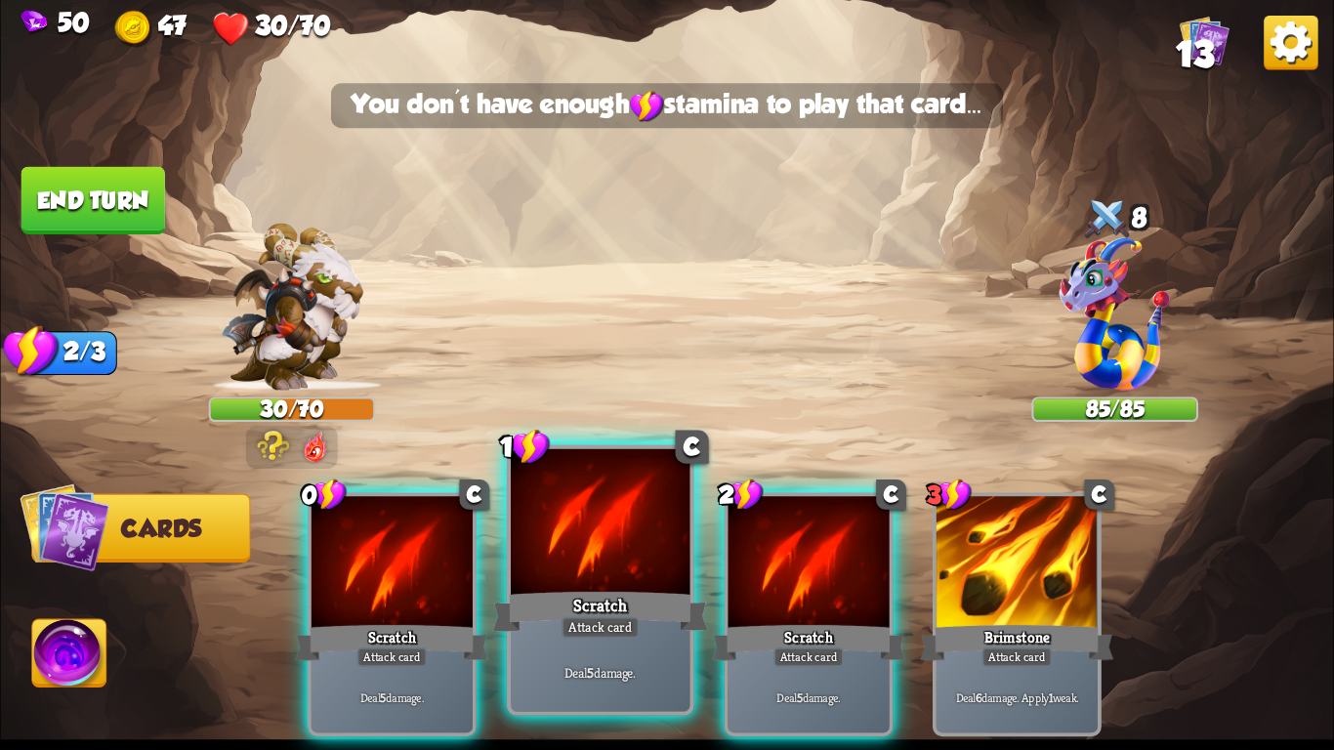
click at [558, 652] on div "Deal 5 damage." at bounding box center [600, 673] width 179 height 78
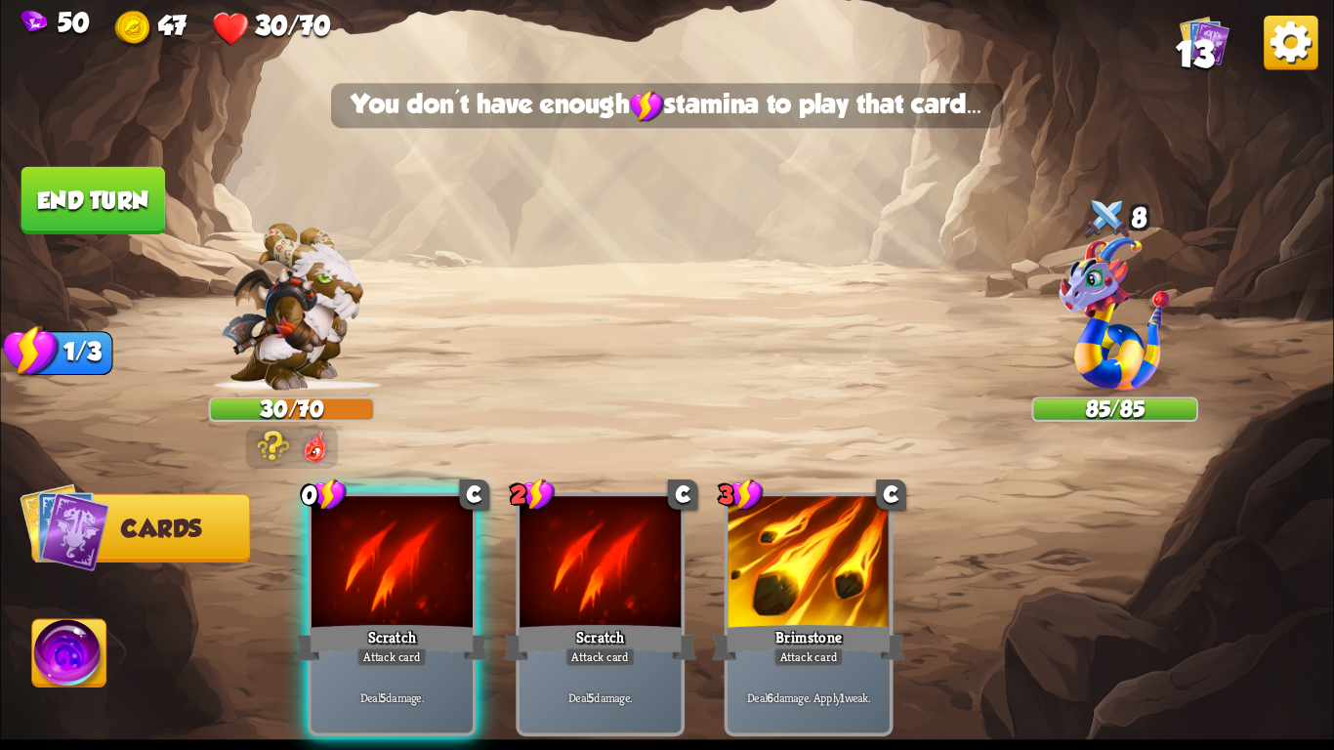
click at [558, 662] on div "Deal 5 damage." at bounding box center [600, 697] width 161 height 70
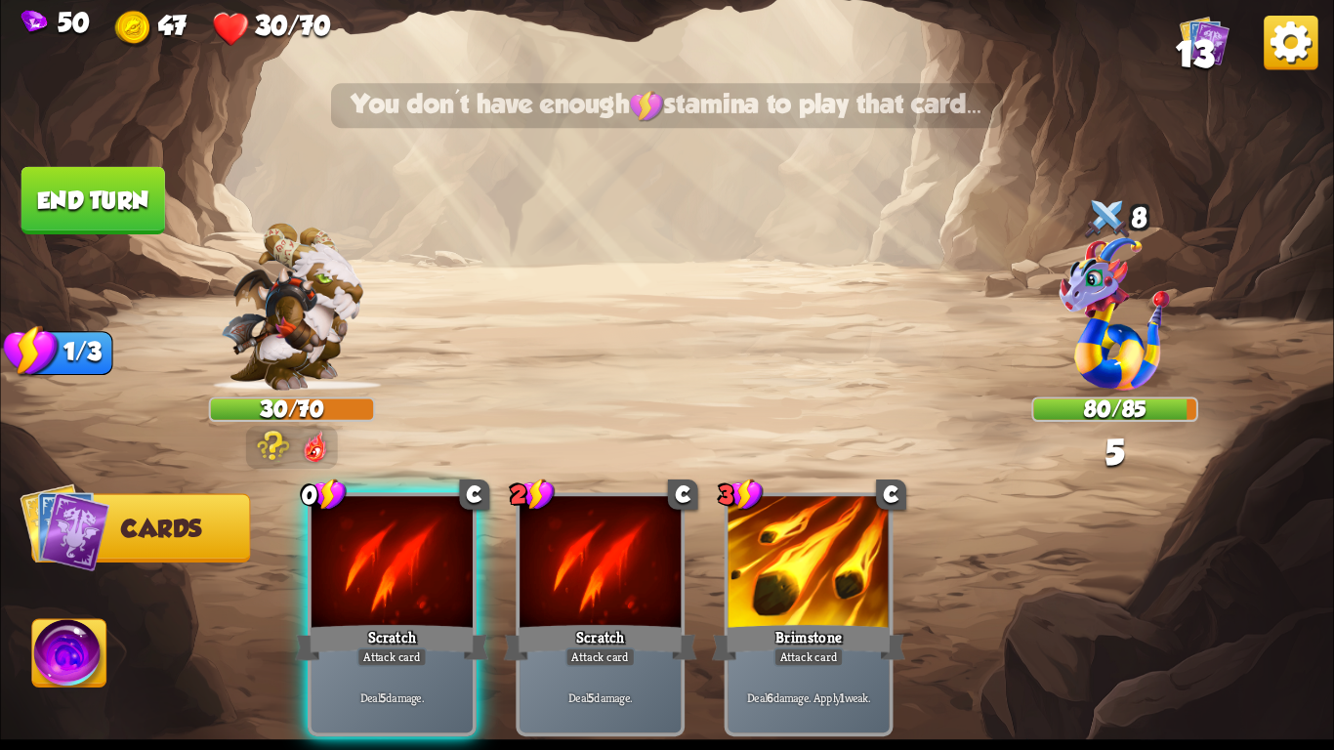
click at [493, 645] on div "0 C Scratch Attack card Deal 5 damage. 2 C Scratch Attack card Deal 5 damage. 3…" at bounding box center [800, 583] width 1067 height 333
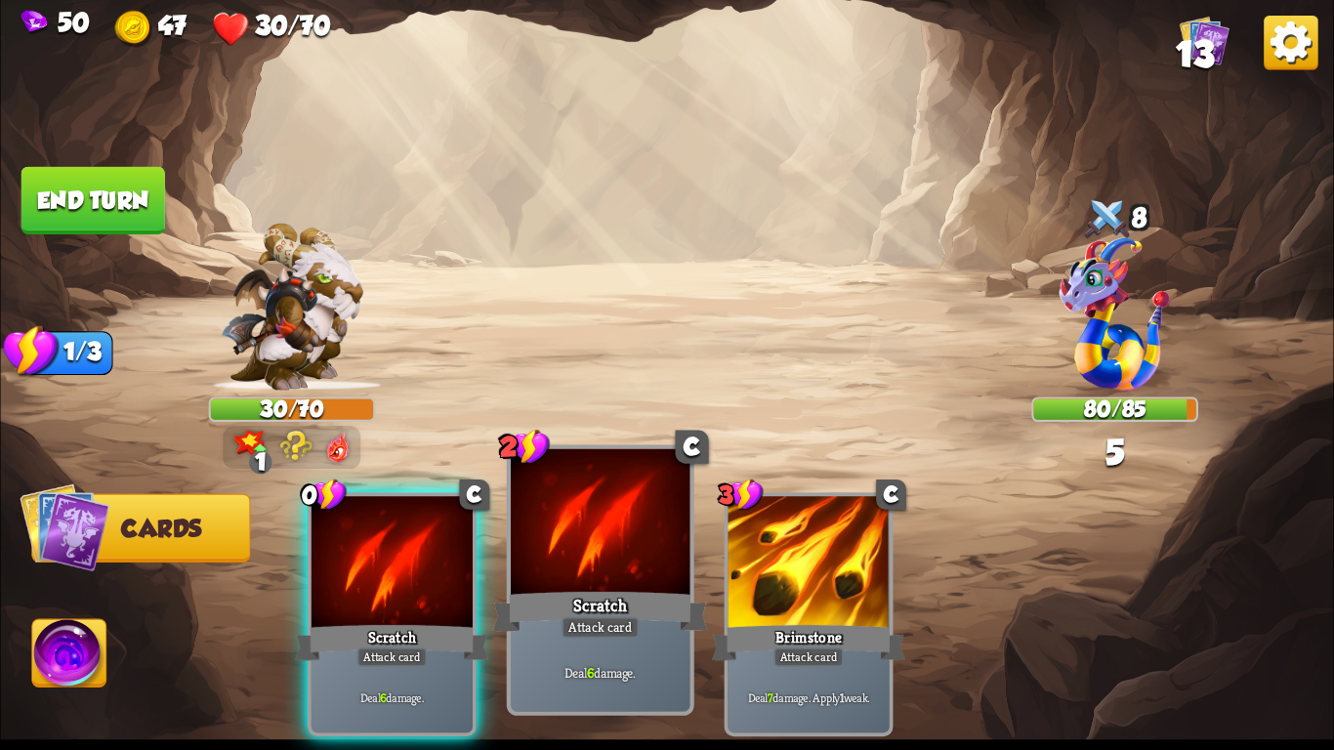
click at [706, 593] on div "Scratch" at bounding box center [600, 612] width 215 height 48
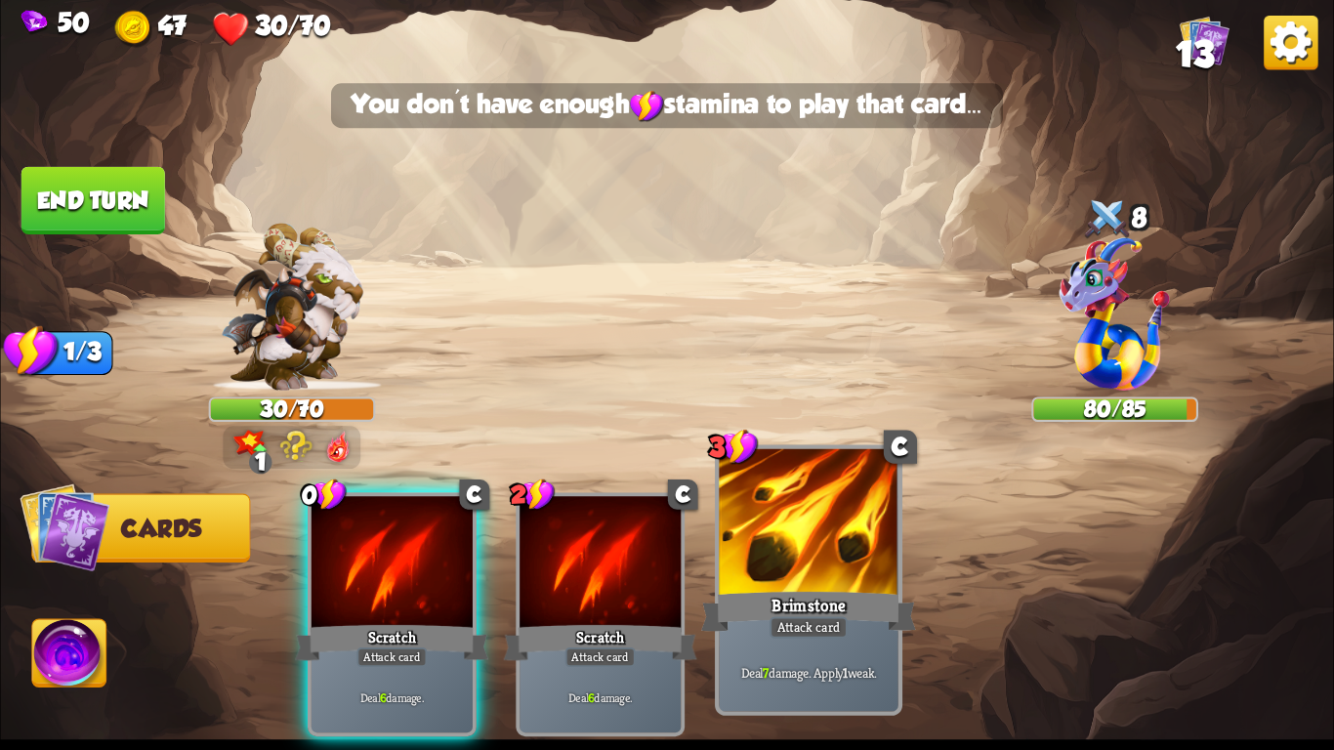
click at [767, 611] on div "Brimstone" at bounding box center [808, 612] width 215 height 48
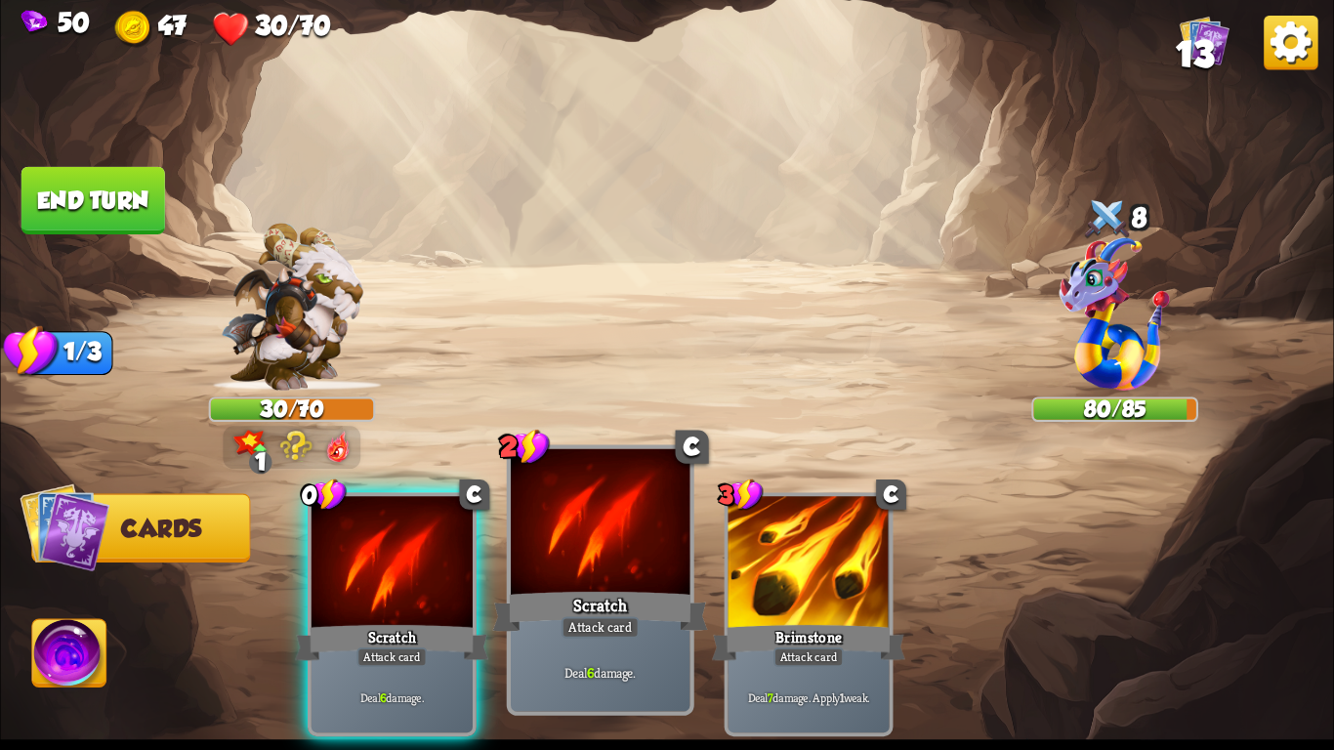
click at [565, 571] on div at bounding box center [600, 524] width 179 height 151
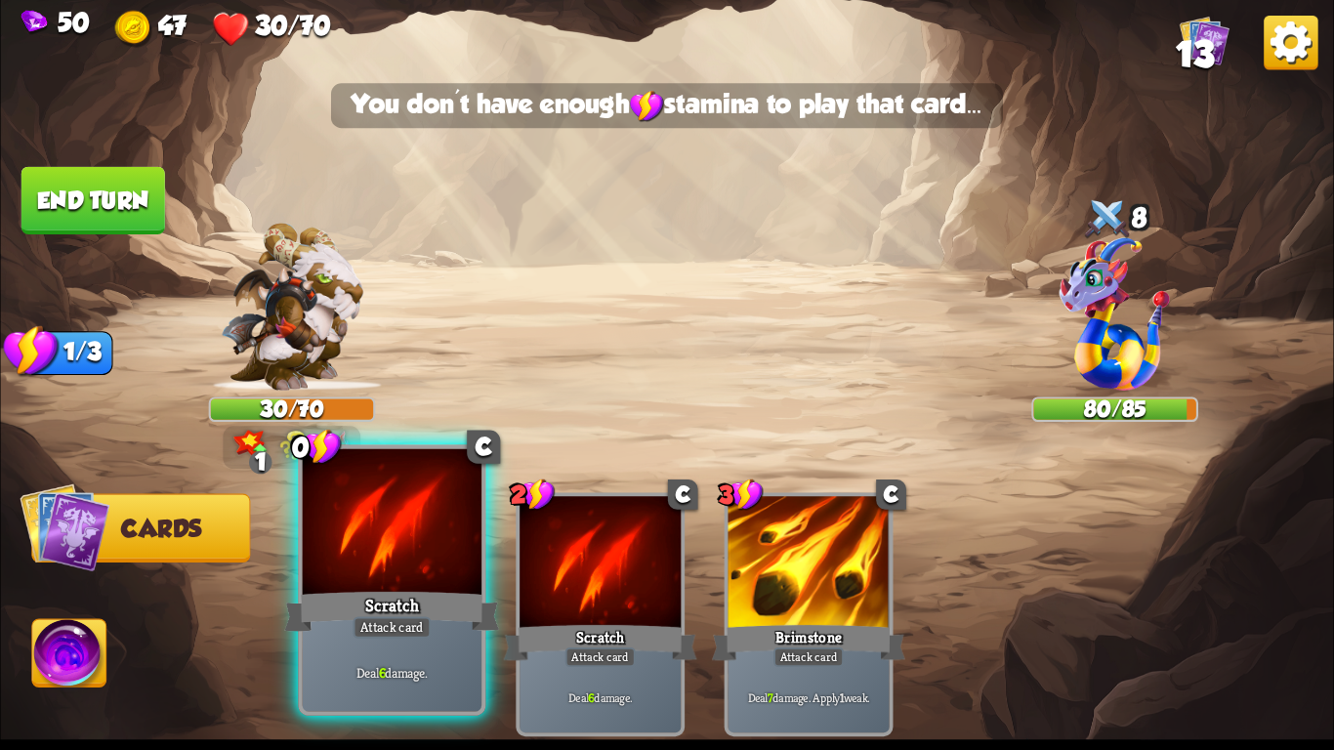
click at [438, 570] on div at bounding box center [392, 524] width 179 height 151
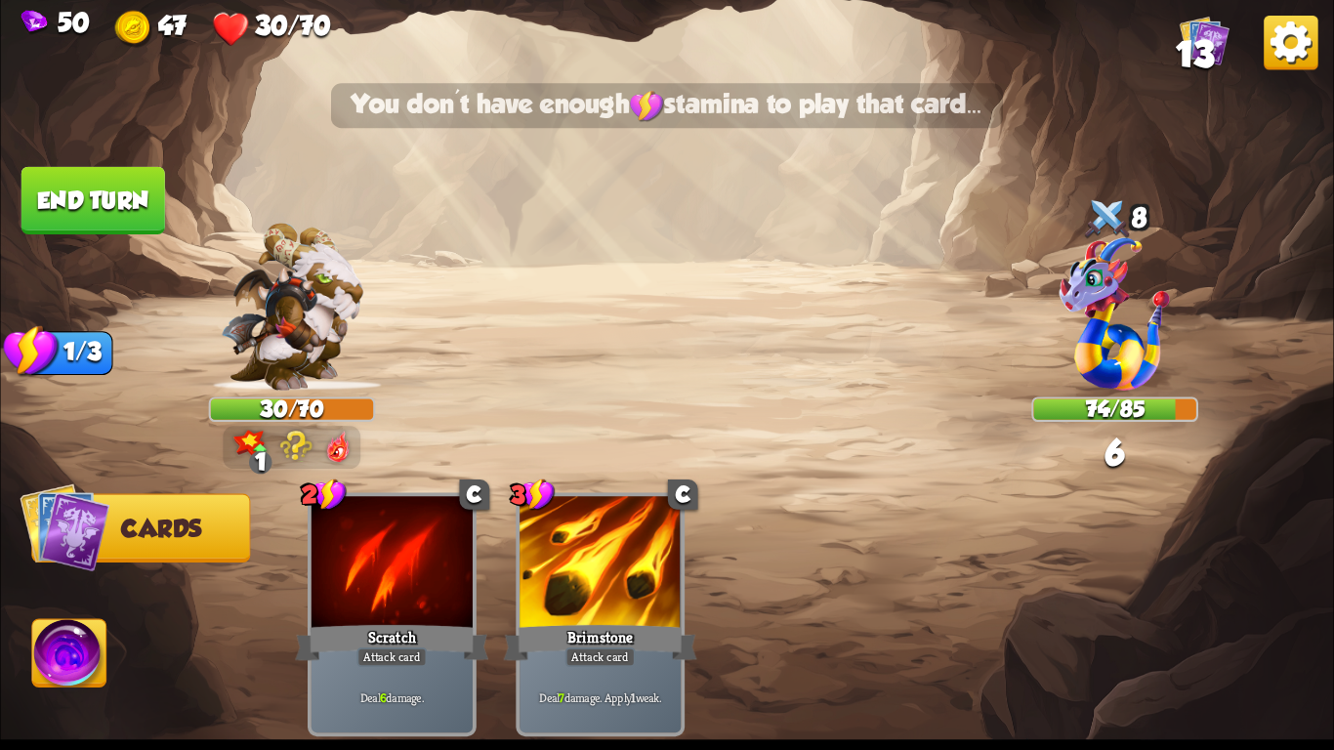
click at [82, 181] on button "End turn" at bounding box center [93, 200] width 144 height 67
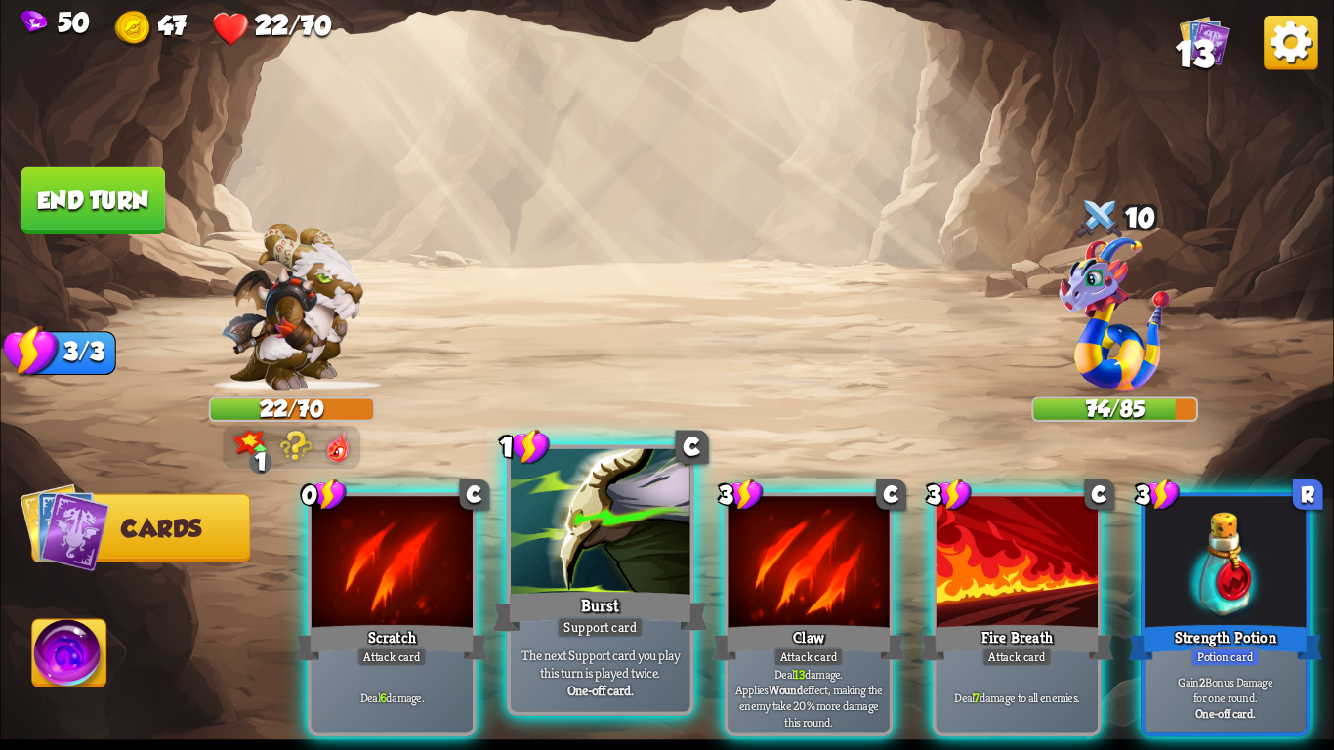
click at [529, 670] on p "The next Support card you play this turn is played twice." at bounding box center [601, 663] width 170 height 35
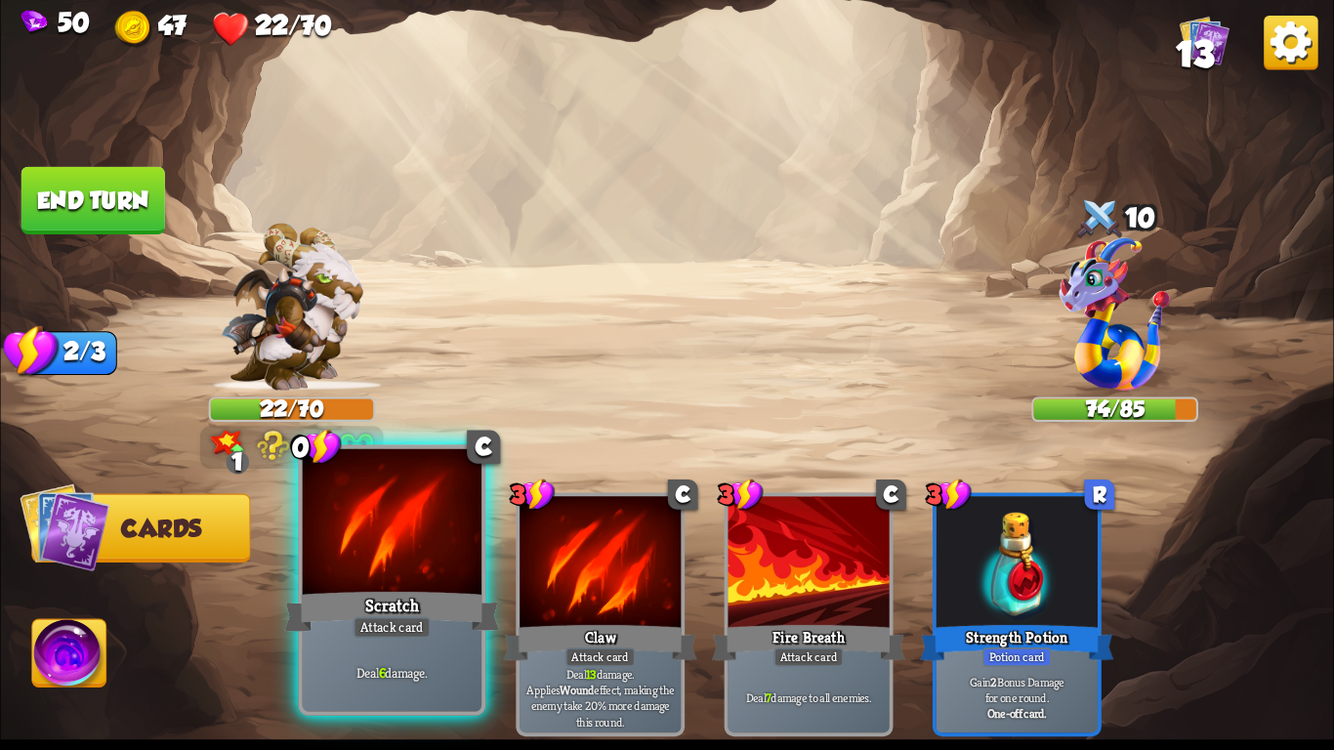
click at [341, 644] on div "Deal 6 damage." at bounding box center [392, 673] width 179 height 78
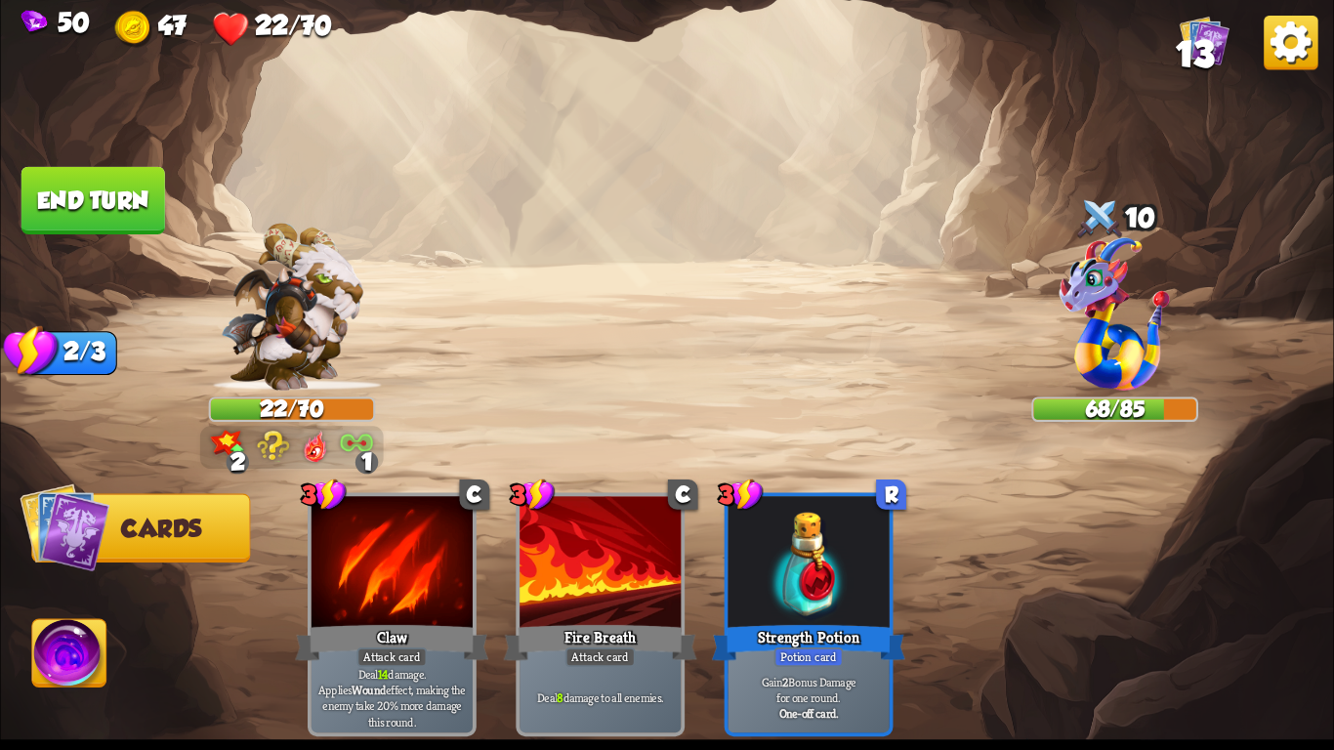
click at [135, 177] on button "End turn" at bounding box center [93, 200] width 144 height 67
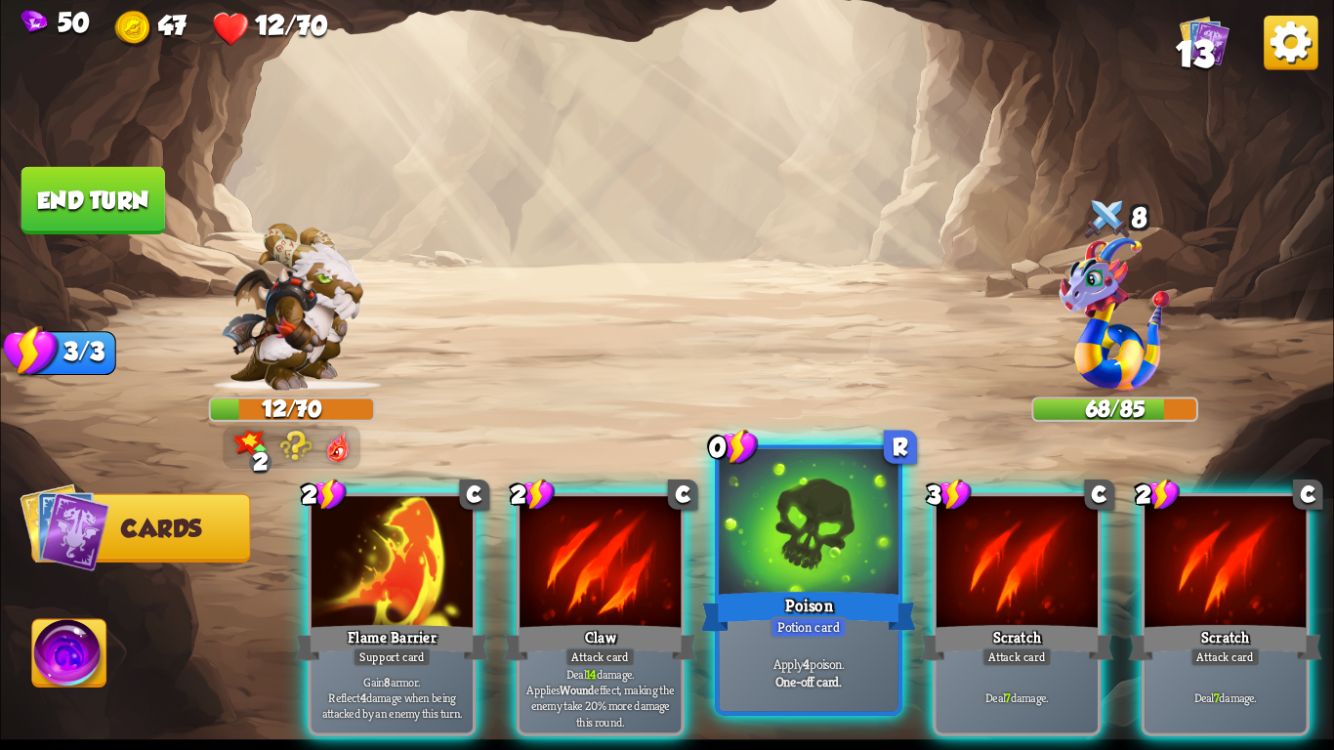
click at [787, 518] on div at bounding box center [808, 524] width 179 height 151
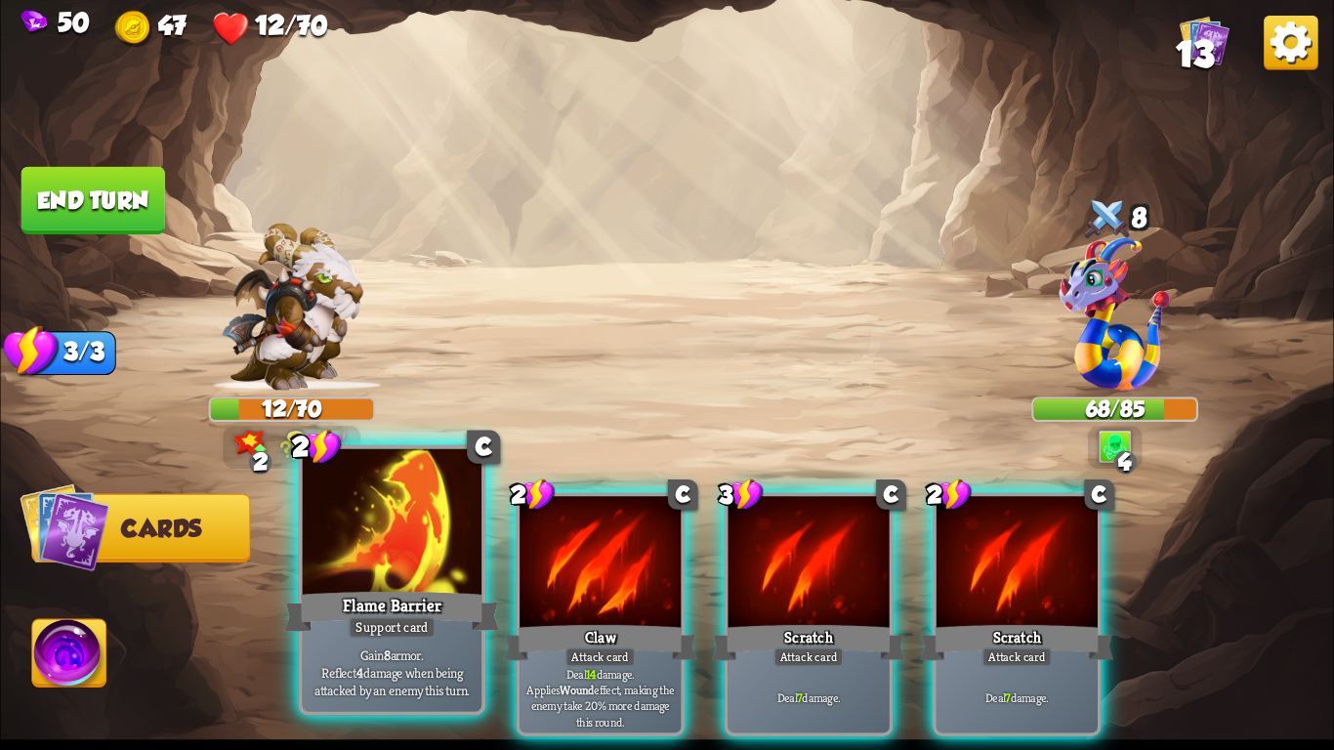
click at [444, 543] on div at bounding box center [392, 524] width 179 height 151
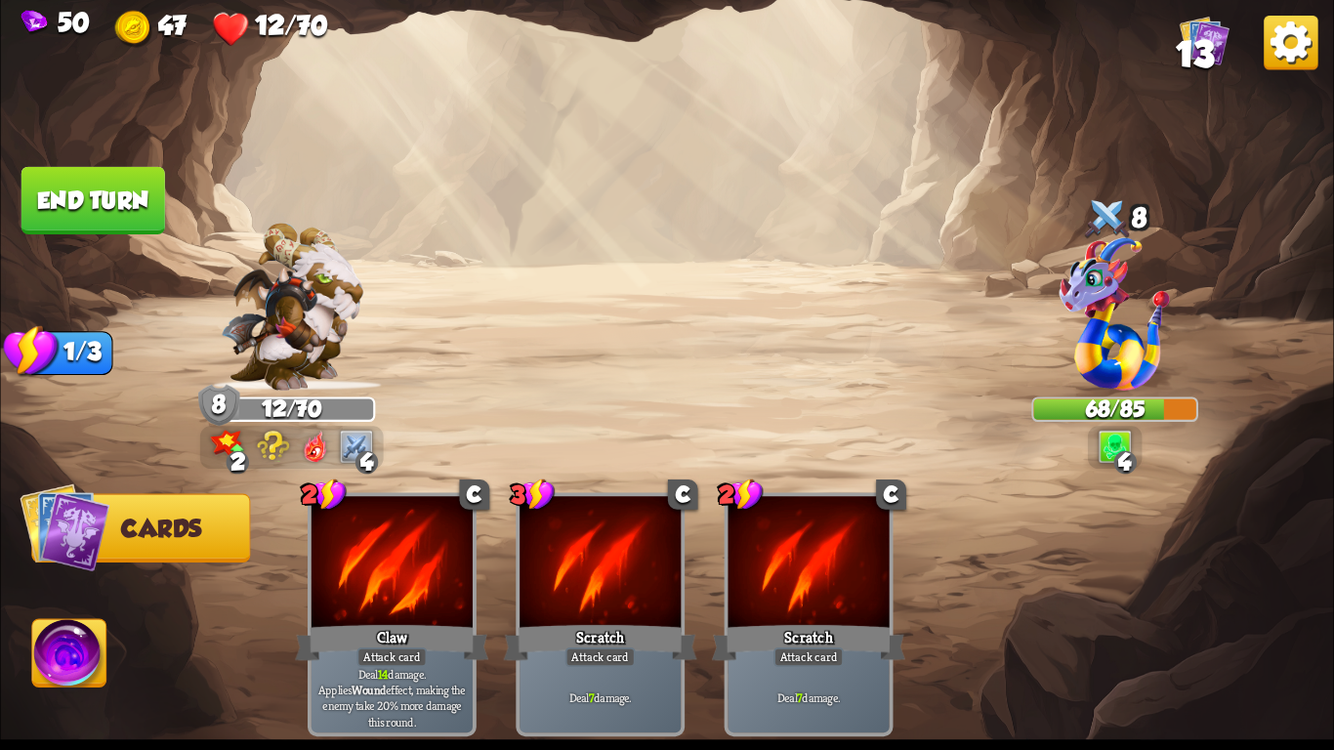
click at [75, 201] on button "End turn" at bounding box center [93, 200] width 144 height 67
